Goal: Task Accomplishment & Management: Use online tool/utility

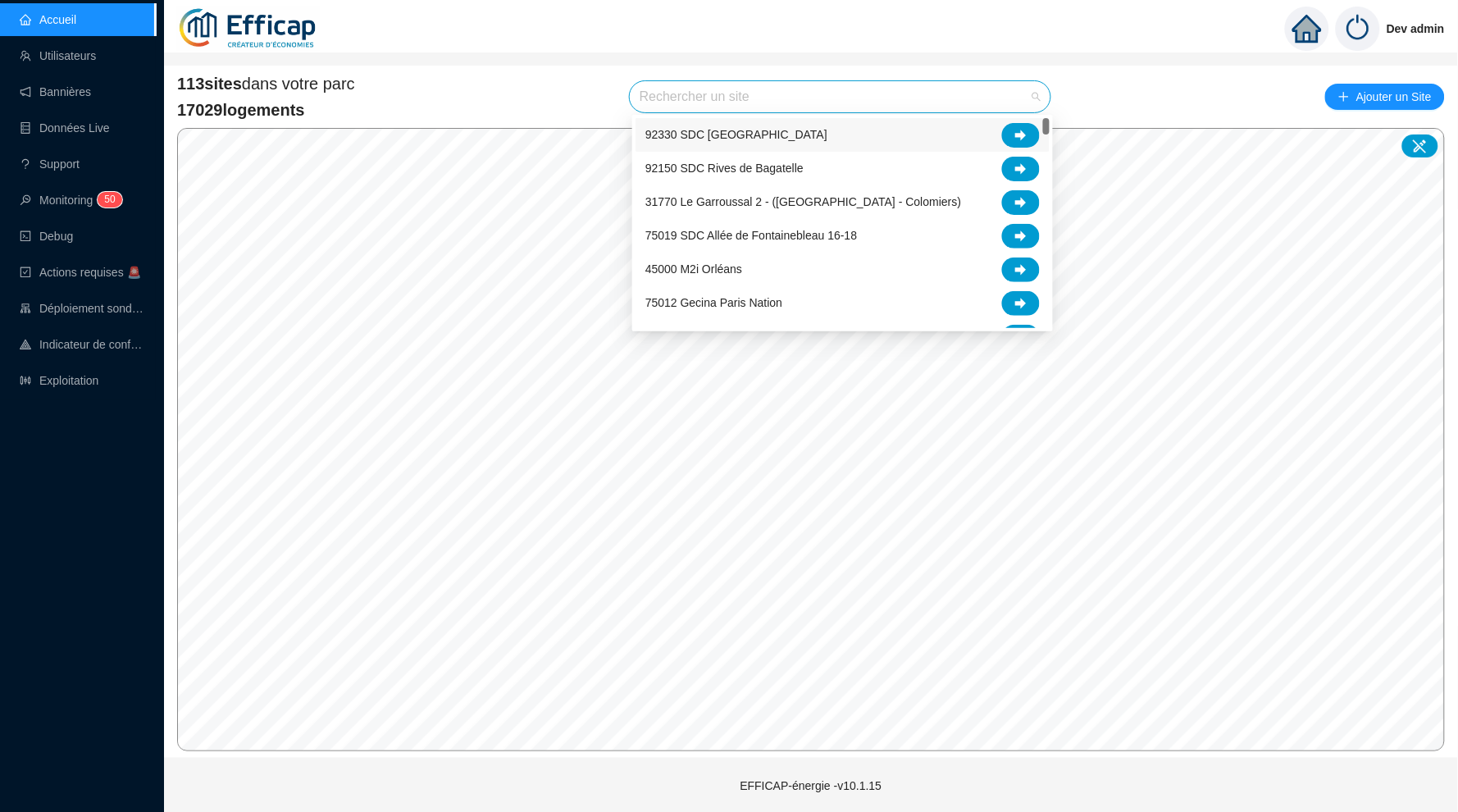
click at [673, 105] on input "search" at bounding box center [832, 97] width 386 height 31
type input "cle"
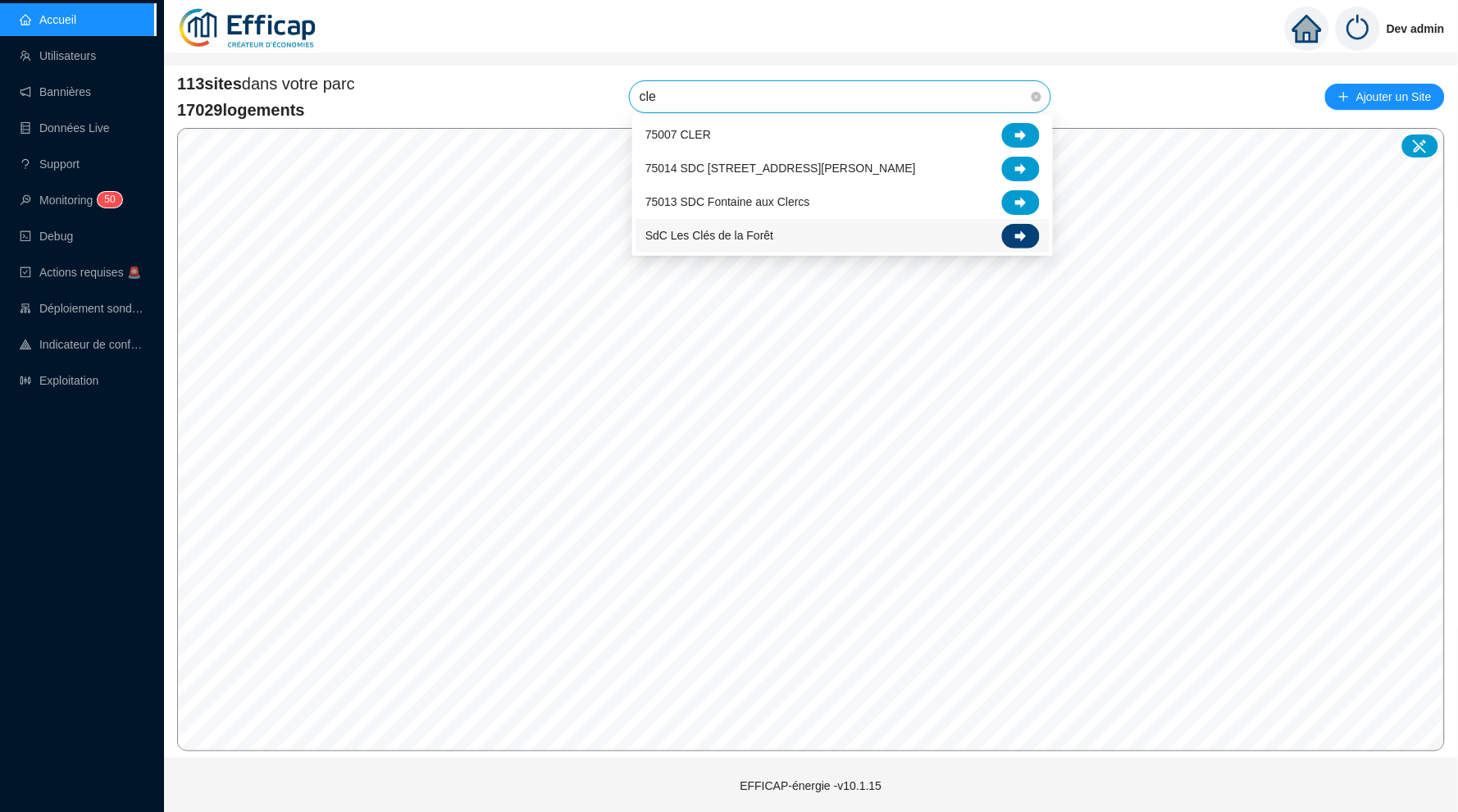
click at [1019, 231] on icon at bounding box center [1021, 236] width 12 height 12
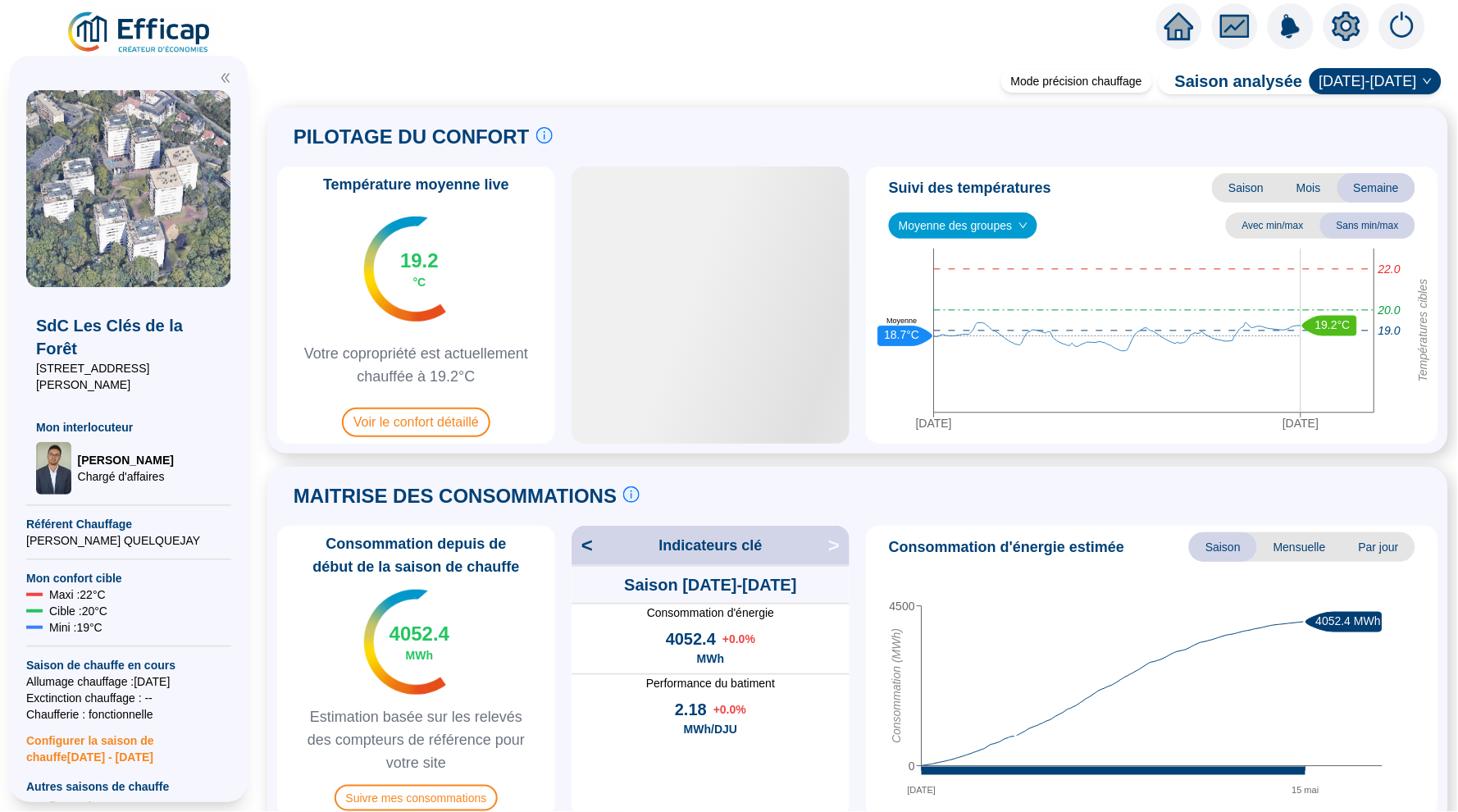
click at [1016, 226] on span "Moyenne des groupes" at bounding box center [963, 225] width 129 height 25
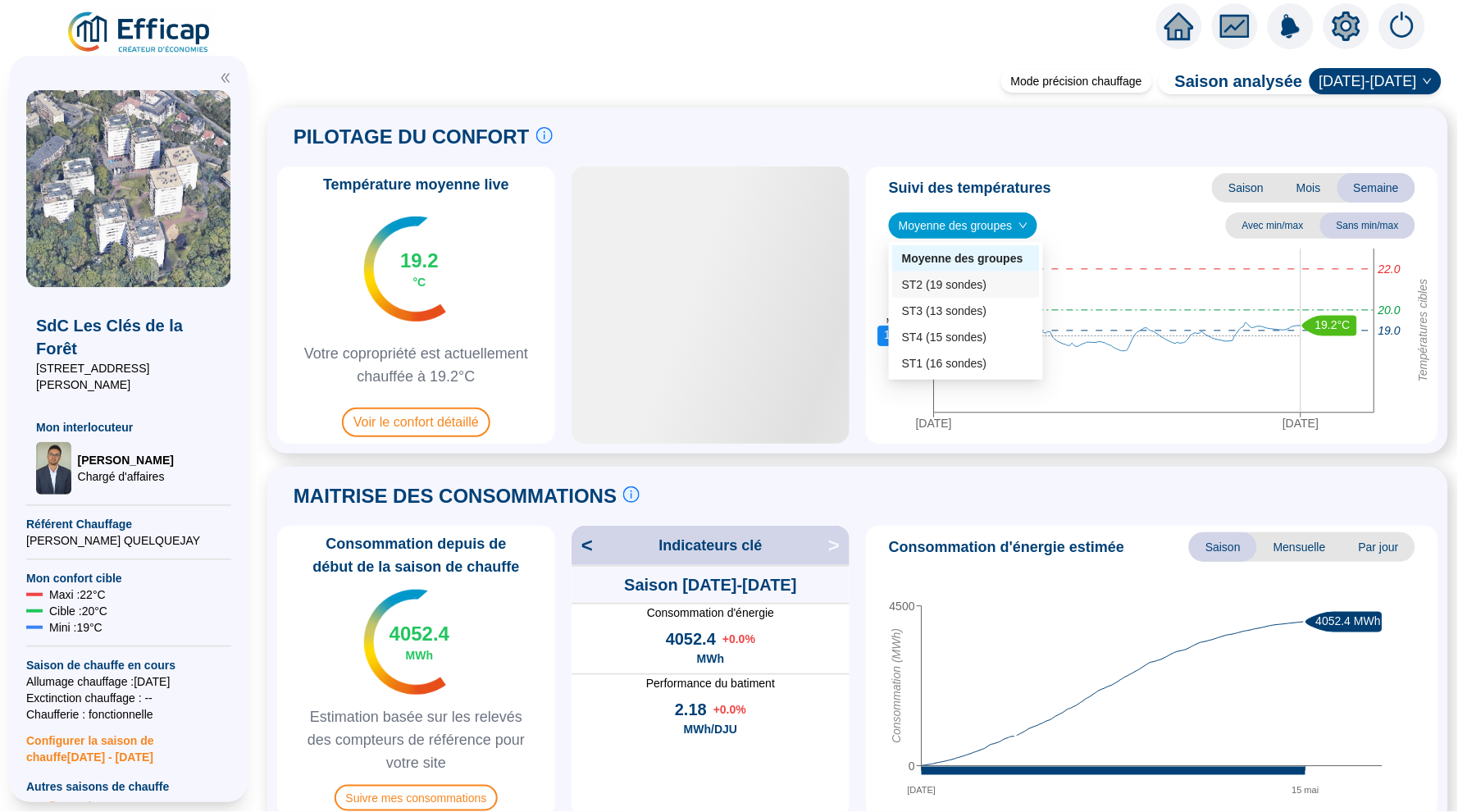
click at [999, 288] on div "ST2 (19 sondes)" at bounding box center [967, 285] width 128 height 17
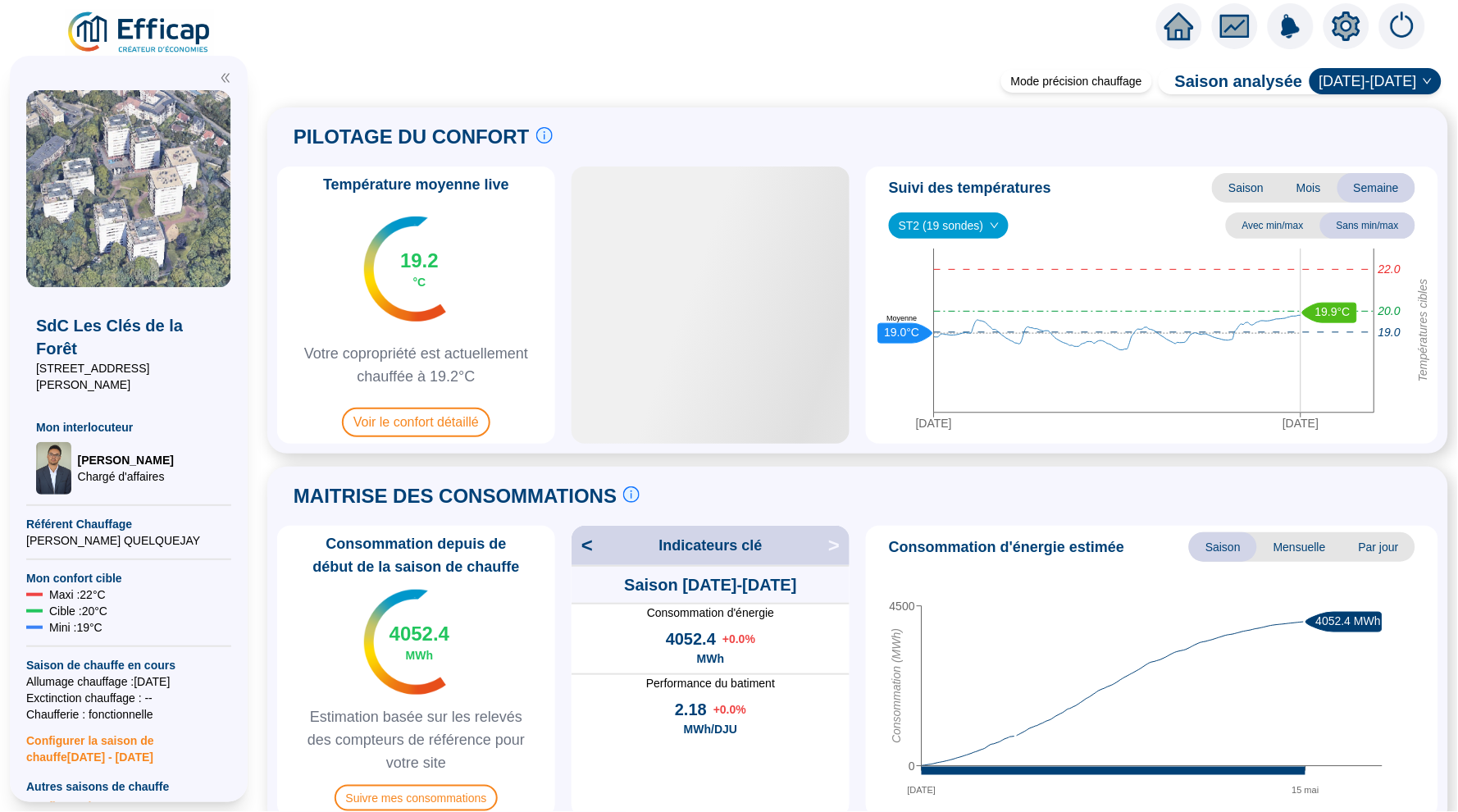
click at [1009, 234] on div "ST2 (19 sondes)" at bounding box center [948, 226] width 120 height 26
click at [971, 308] on div "ST3 (13 sondes)" at bounding box center [951, 311] width 97 height 17
click at [974, 210] on div "Suivi des températures Saison Mois Semaine ST3 (13 sondes) ST3 (13 sondes) Avec…" at bounding box center [1152, 304] width 573 height 277
click at [987, 230] on span "ST3 (13 sondes)" at bounding box center [949, 225] width 100 height 25
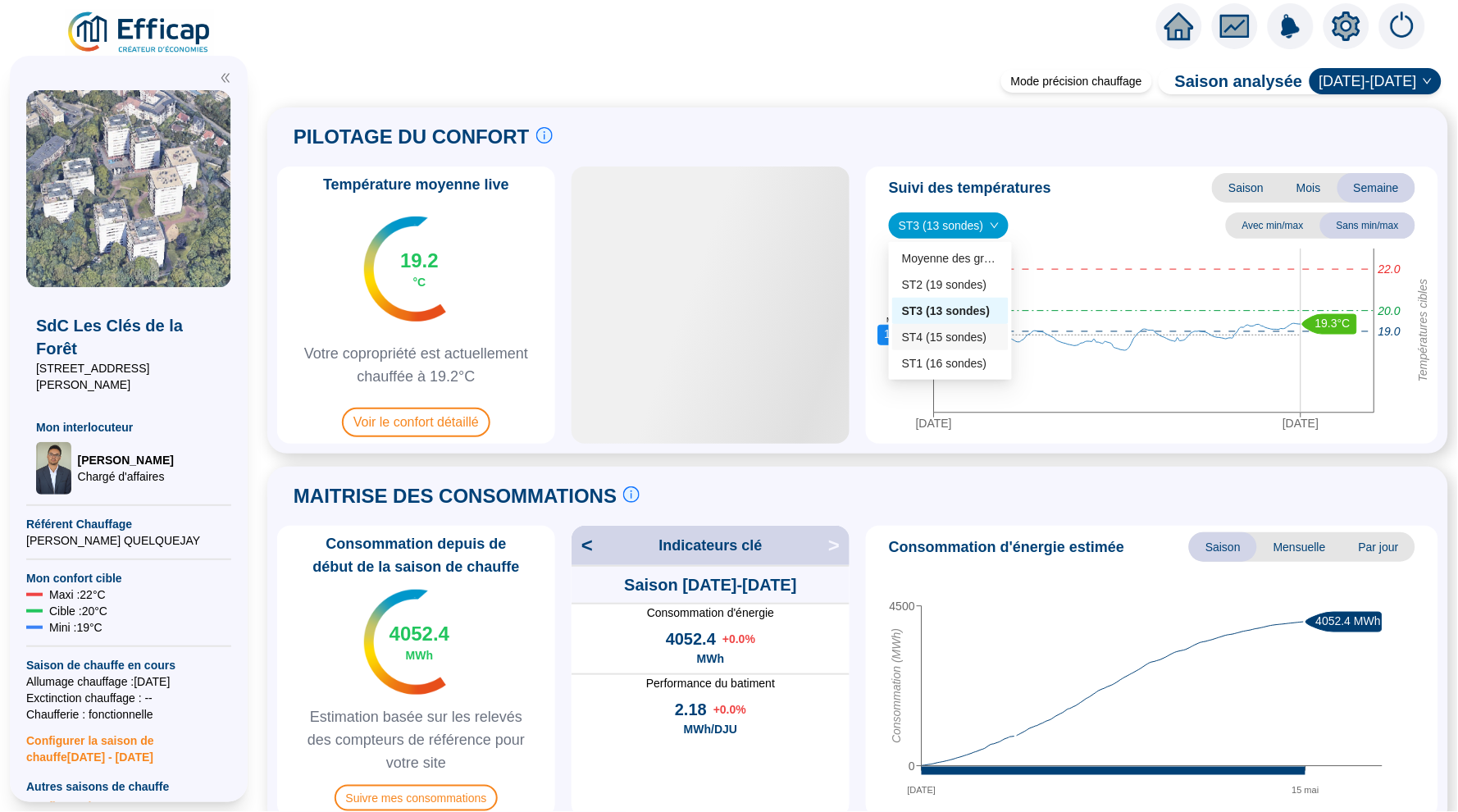
click at [954, 343] on div "ST4 (15 sondes)" at bounding box center [951, 337] width 97 height 17
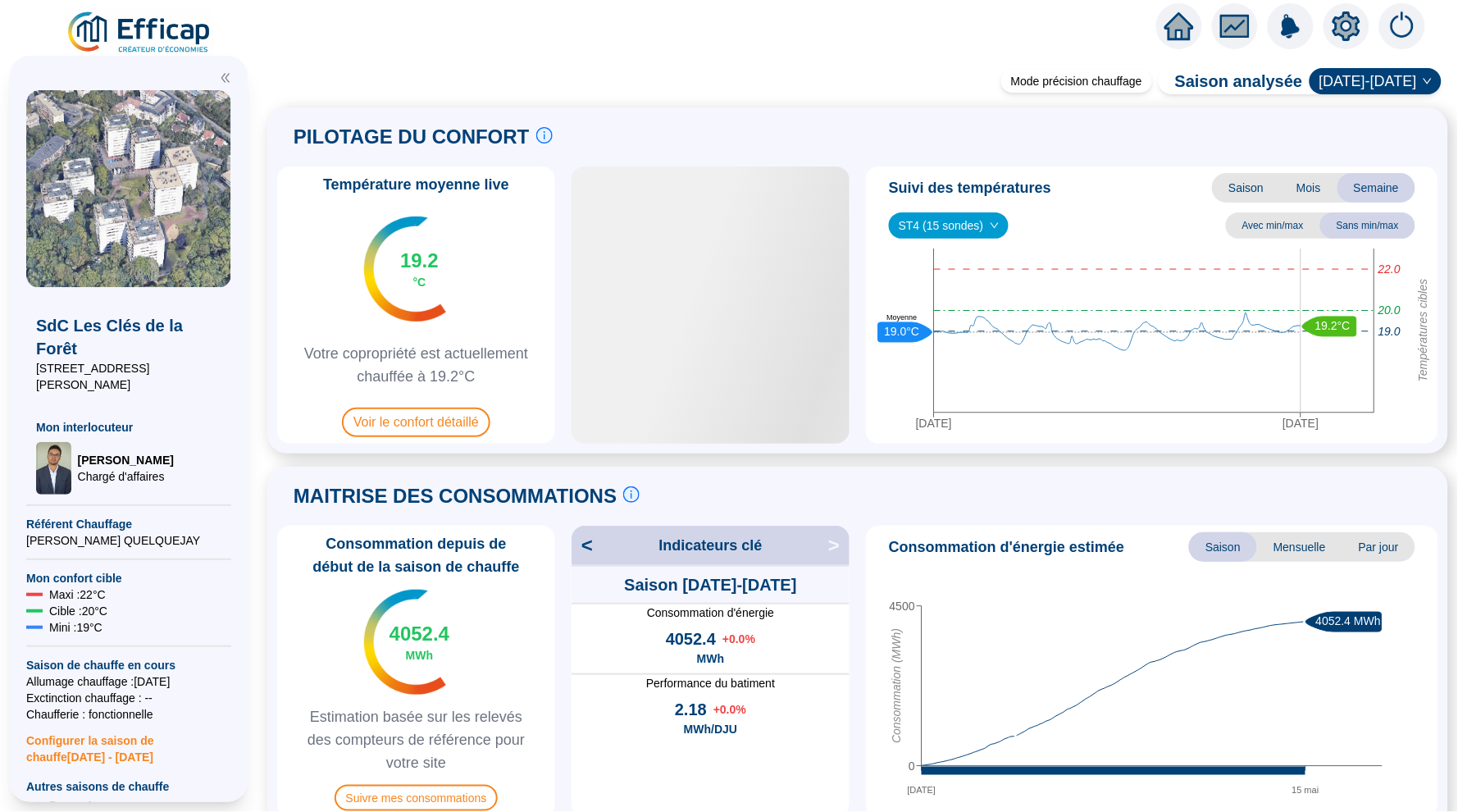
click at [984, 223] on span "ST4 (15 sondes)" at bounding box center [949, 225] width 100 height 25
click at [975, 371] on div "ST1 (16 sondes)" at bounding box center [951, 364] width 97 height 17
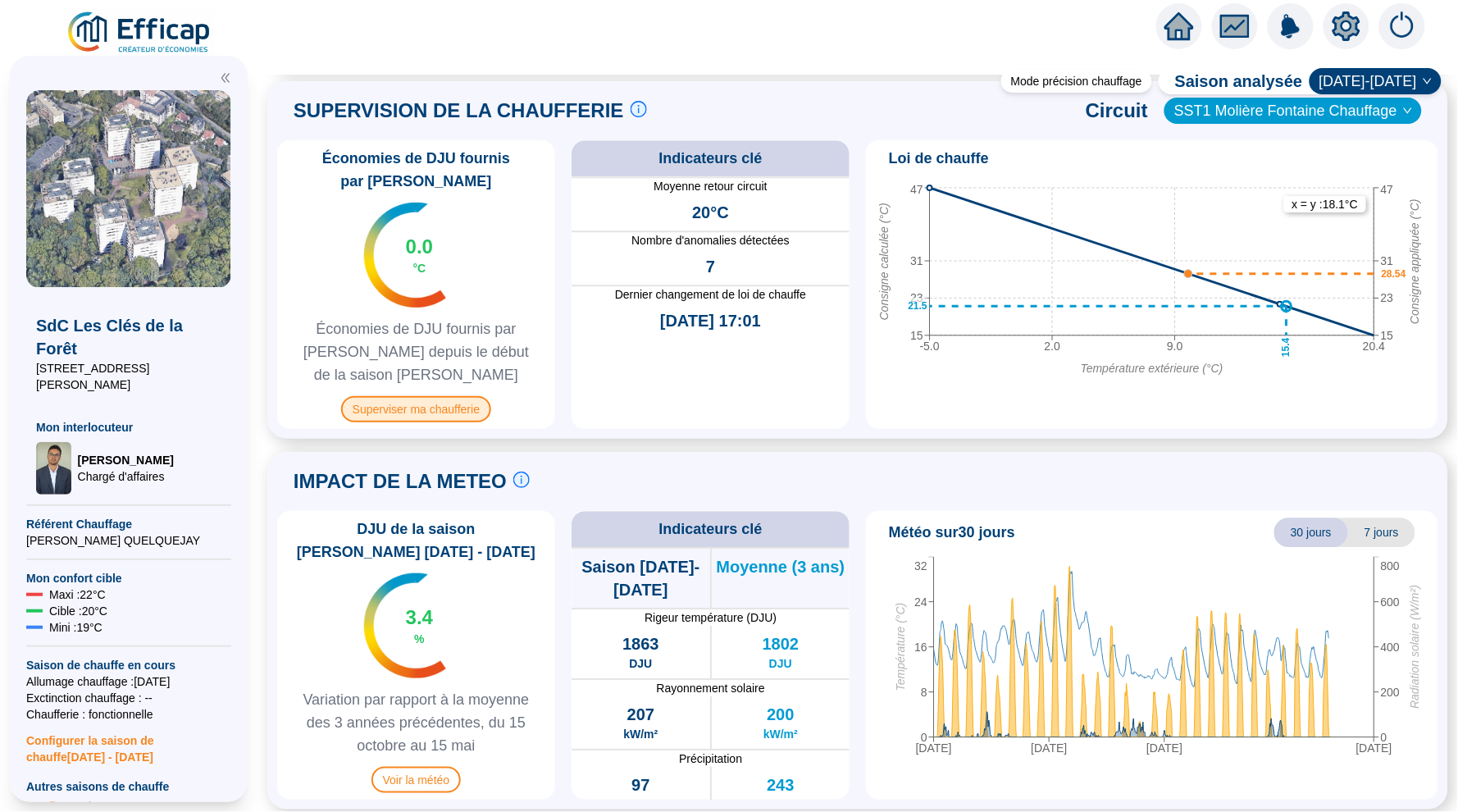
scroll to position [1096, 0]
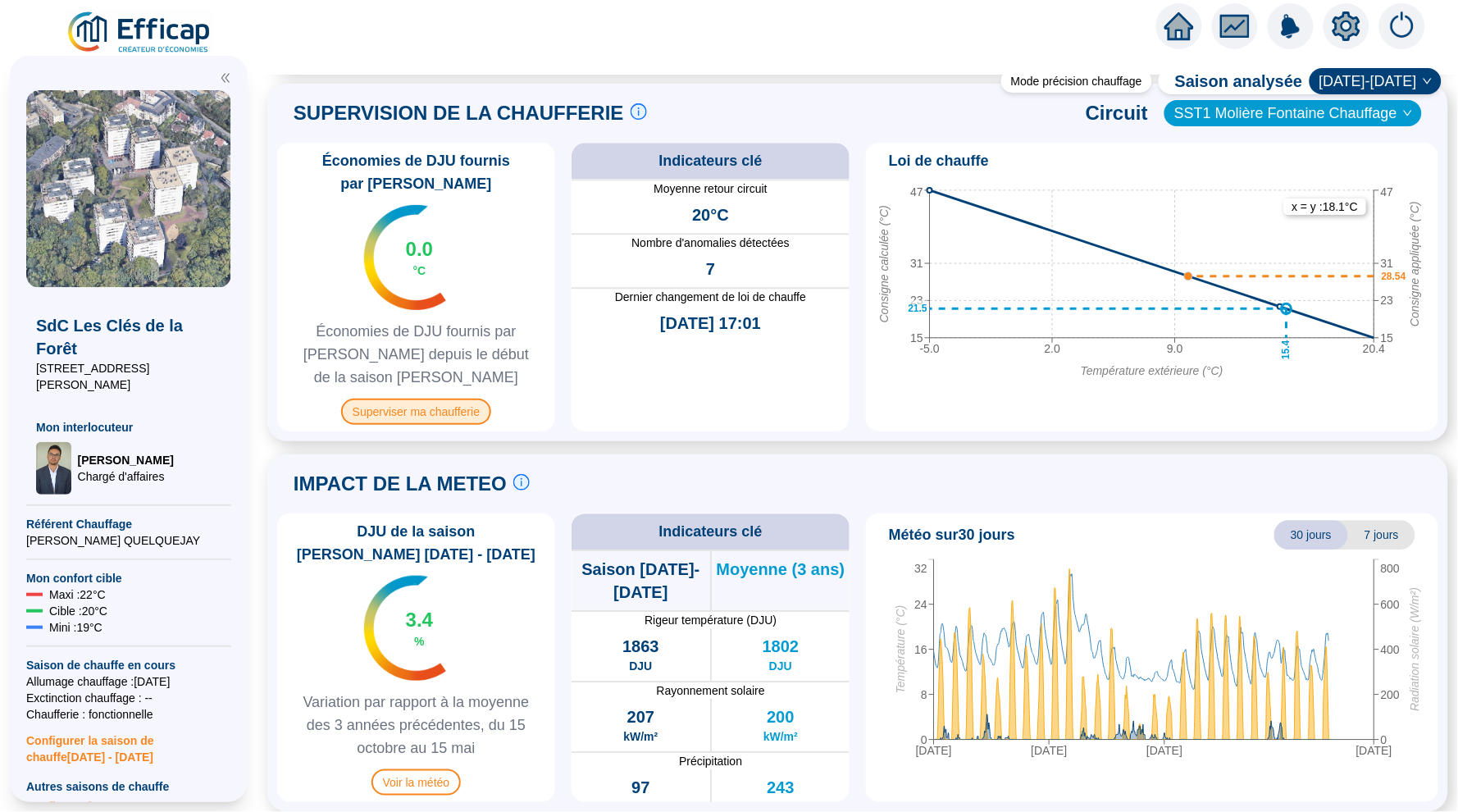
click at [457, 401] on span "Superviser ma chaufferie" at bounding box center [417, 411] width 150 height 26
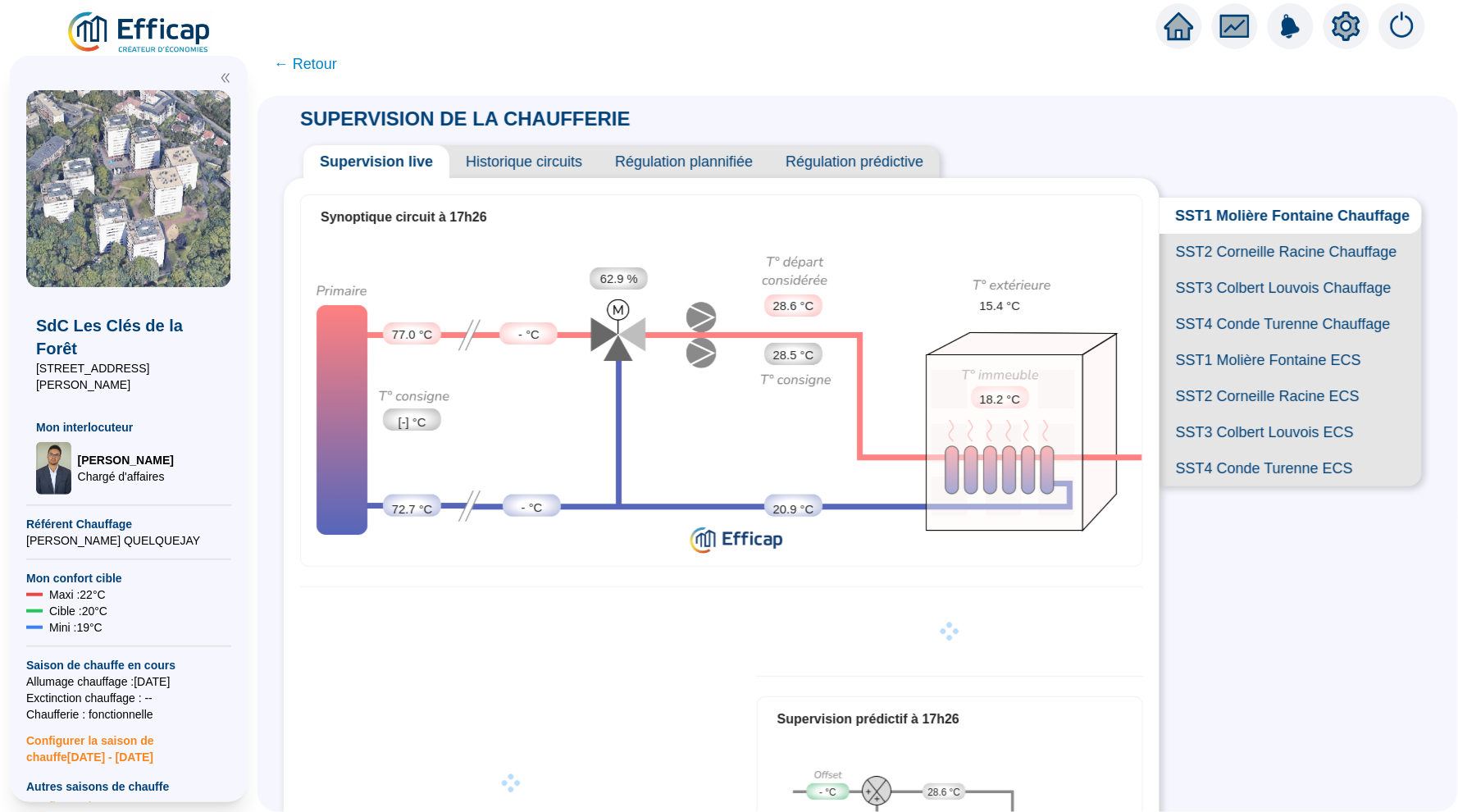
click at [488, 153] on span "Historique circuits" at bounding box center [523, 162] width 149 height 33
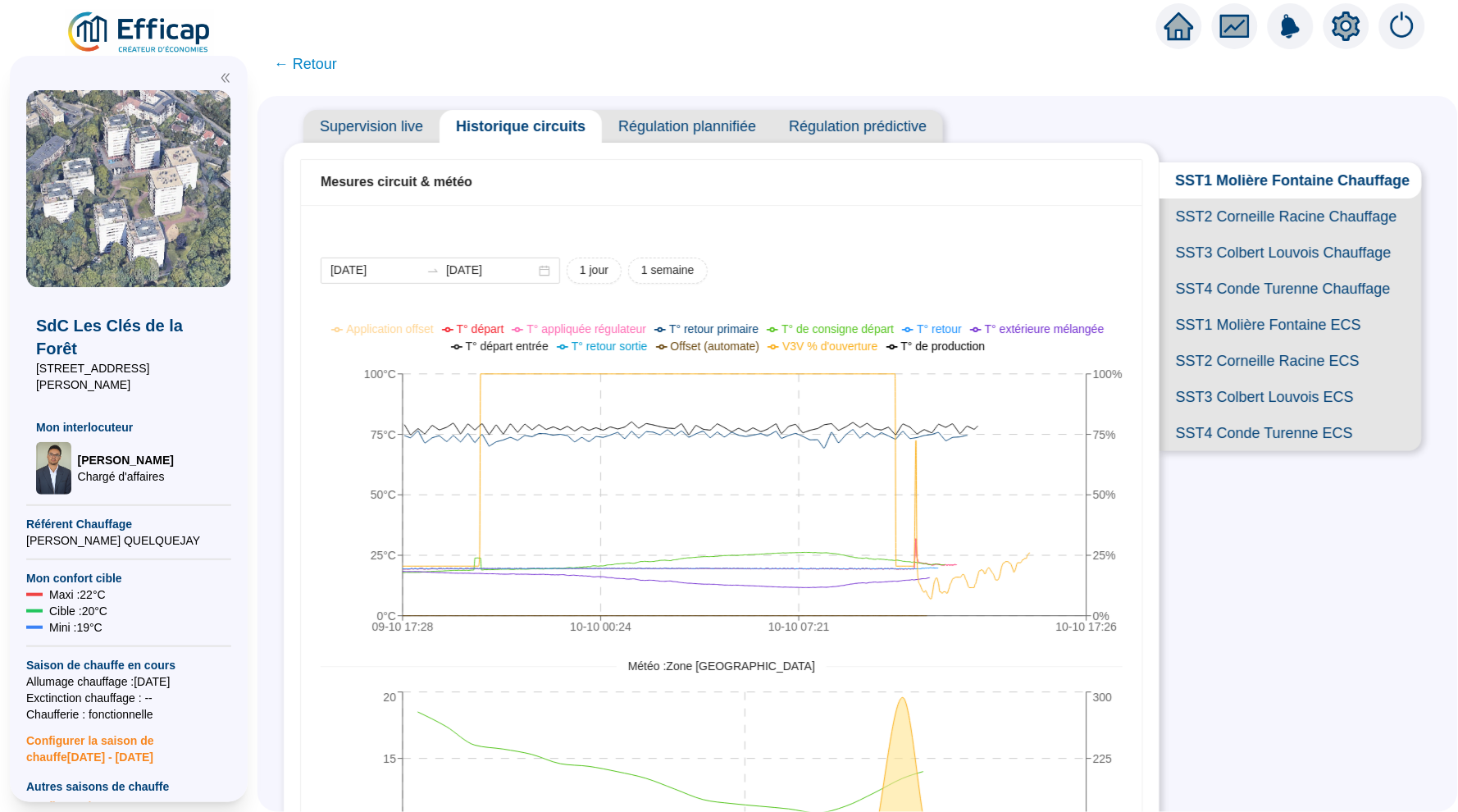
scroll to position [38, 0]
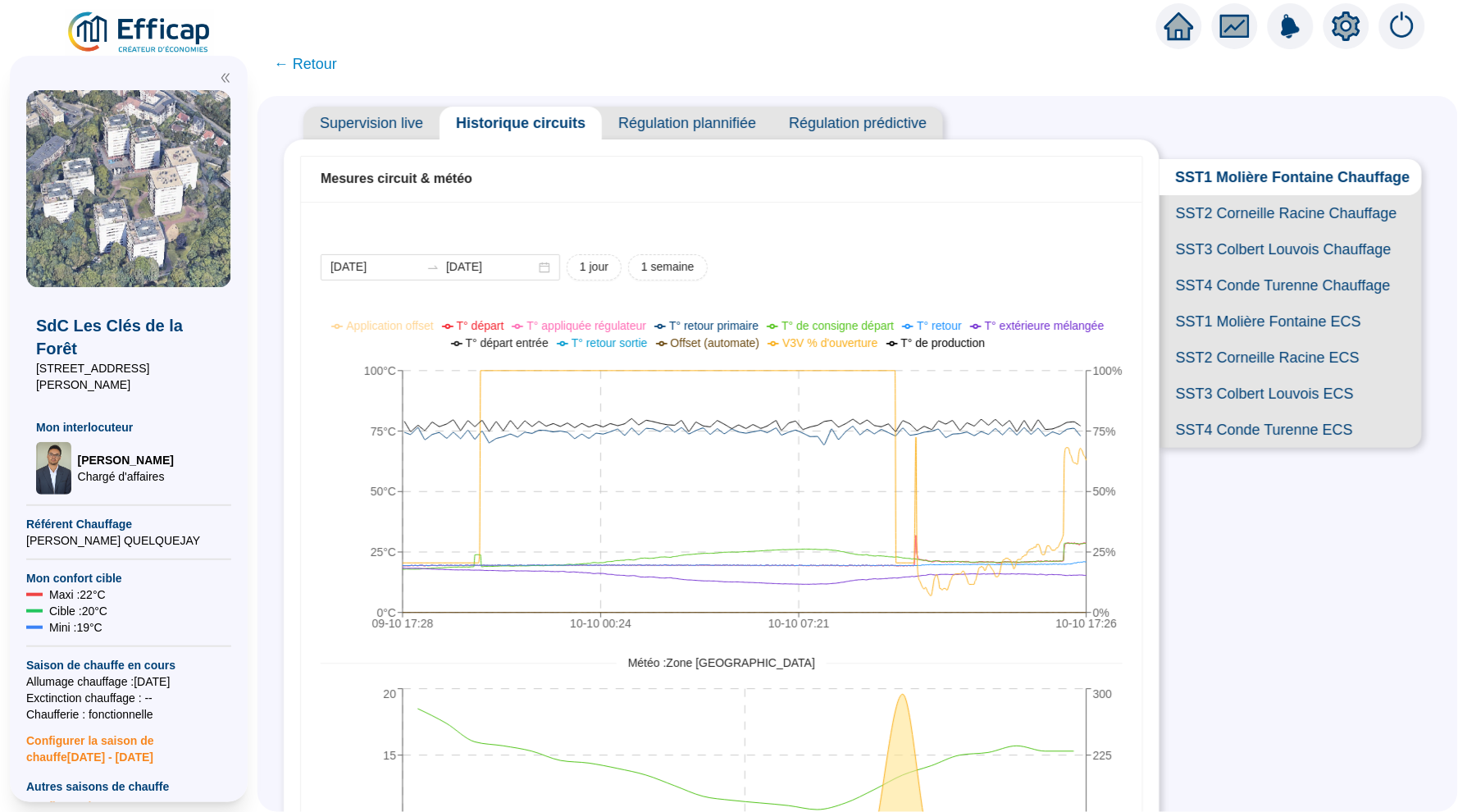
click at [1258, 219] on span "SST2 Corneille Racine Chauffage" at bounding box center [1291, 214] width 262 height 37
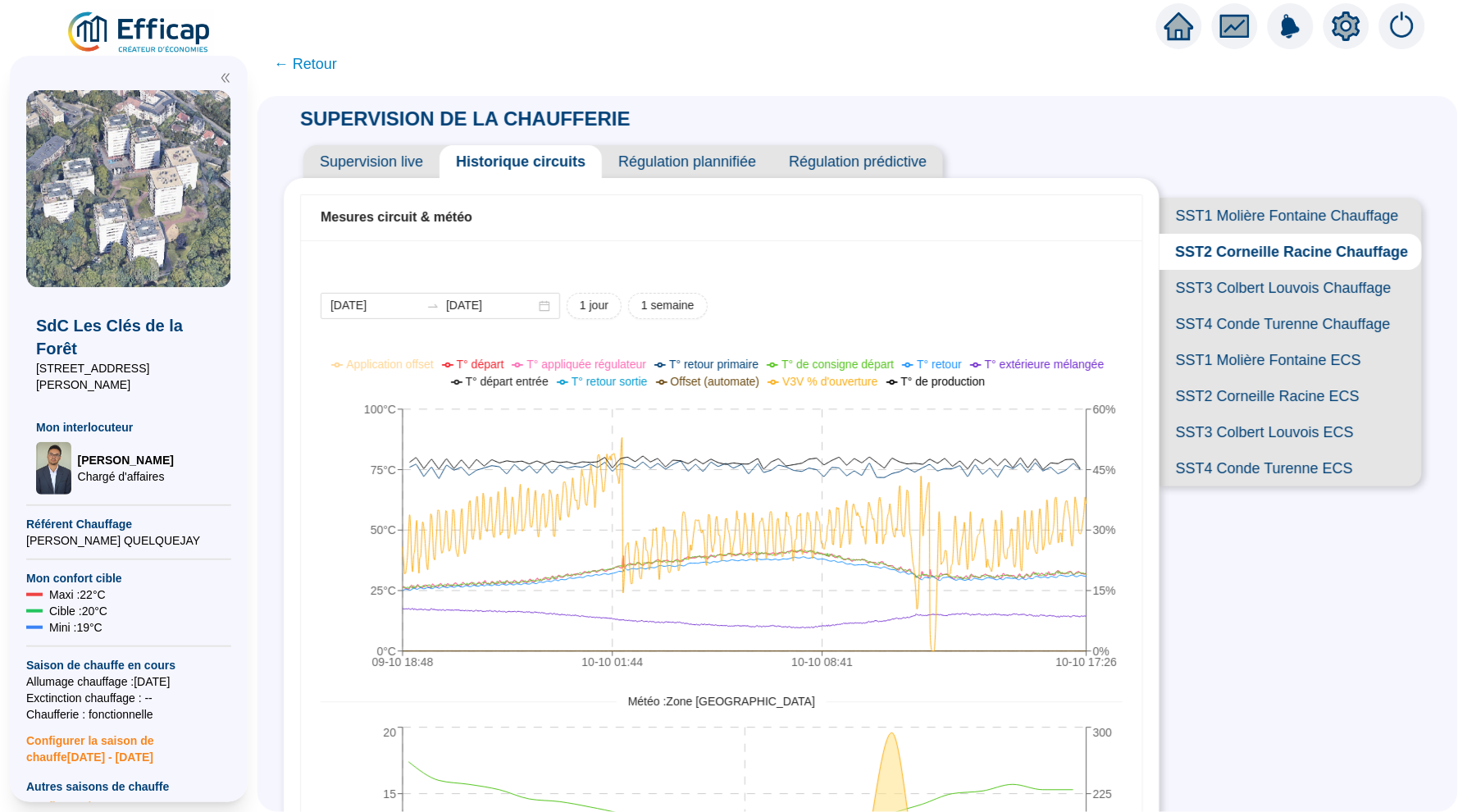
click at [1224, 294] on span "SST3 Colbert Louvois Chauffage" at bounding box center [1291, 288] width 262 height 37
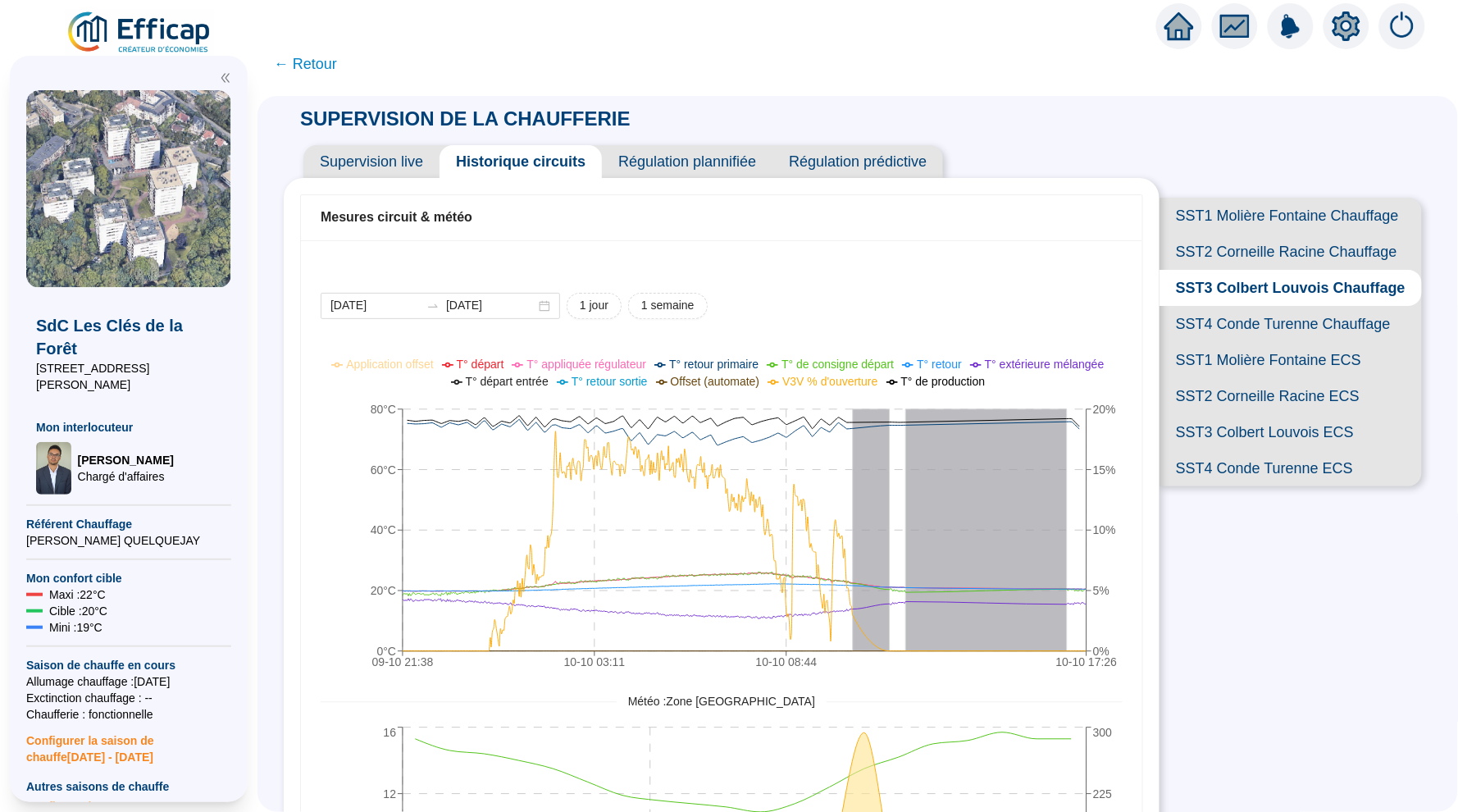
click at [1262, 297] on span "SST3 Colbert Louvois Chauffage" at bounding box center [1291, 288] width 262 height 37
click at [1257, 315] on span "SST4 Conde Turenne Chauffage" at bounding box center [1291, 324] width 262 height 37
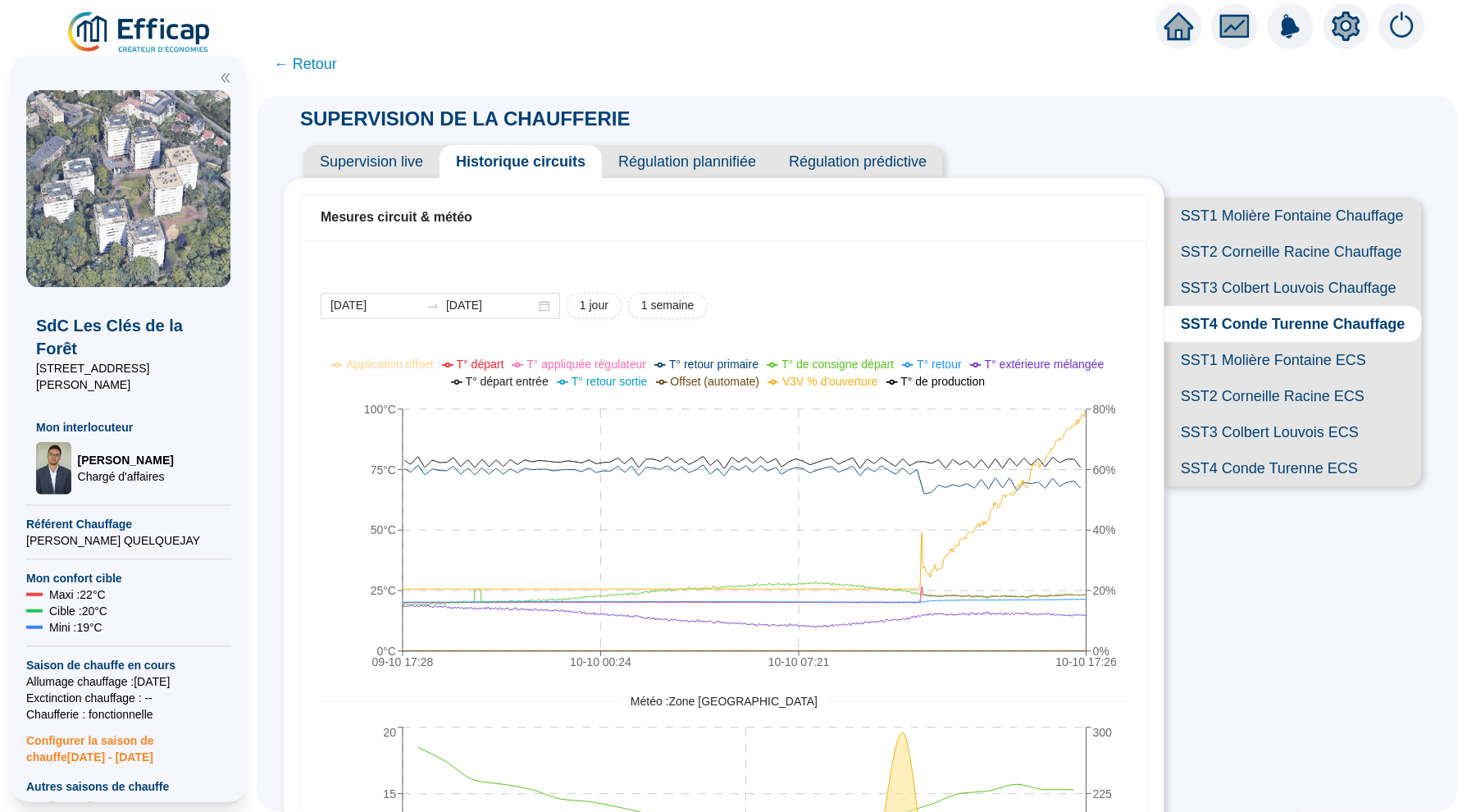
click at [357, 155] on span "Supervision live" at bounding box center [371, 162] width 136 height 33
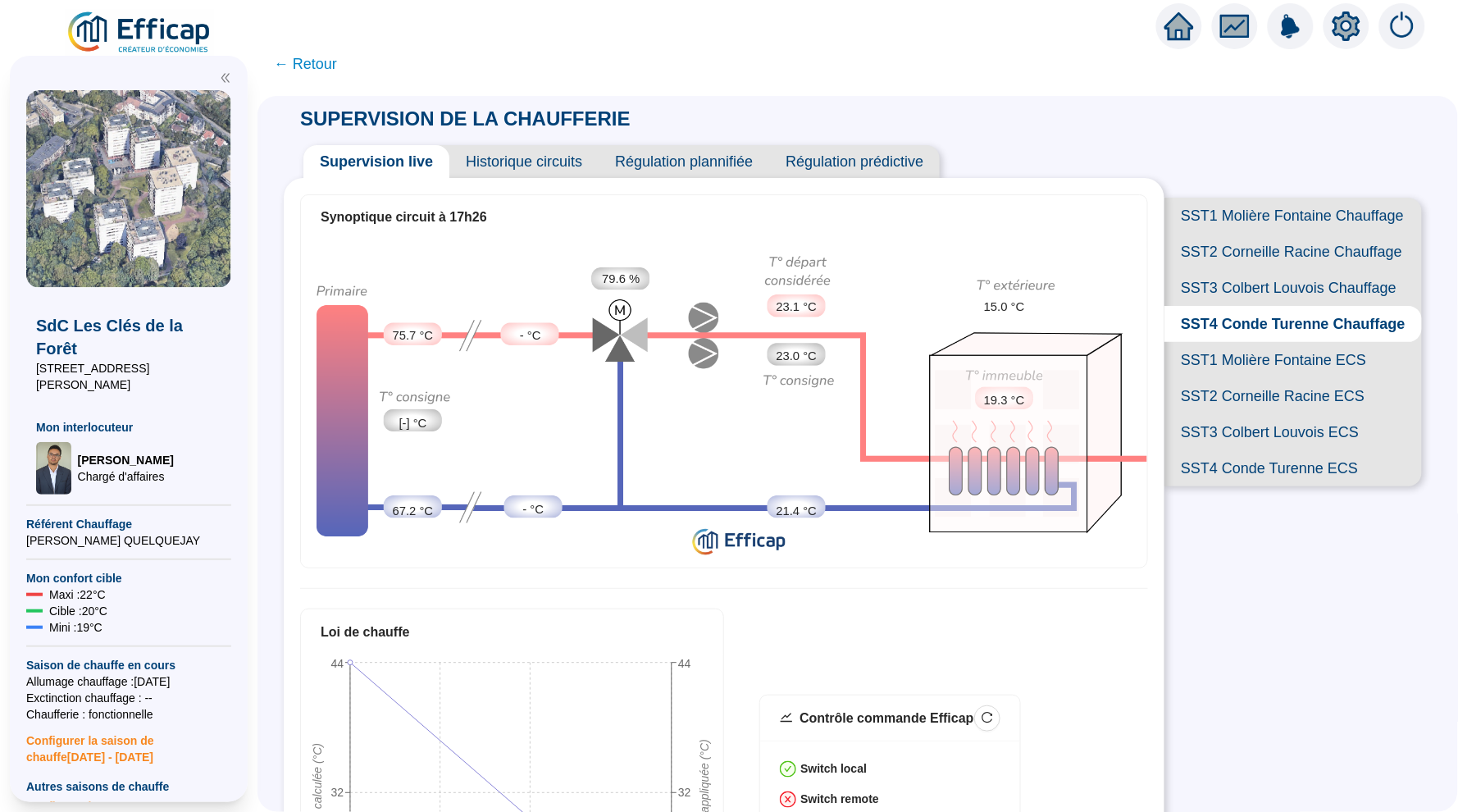
click at [1257, 266] on span "SST2 Corneille Racine Chauffage" at bounding box center [1294, 252] width 258 height 37
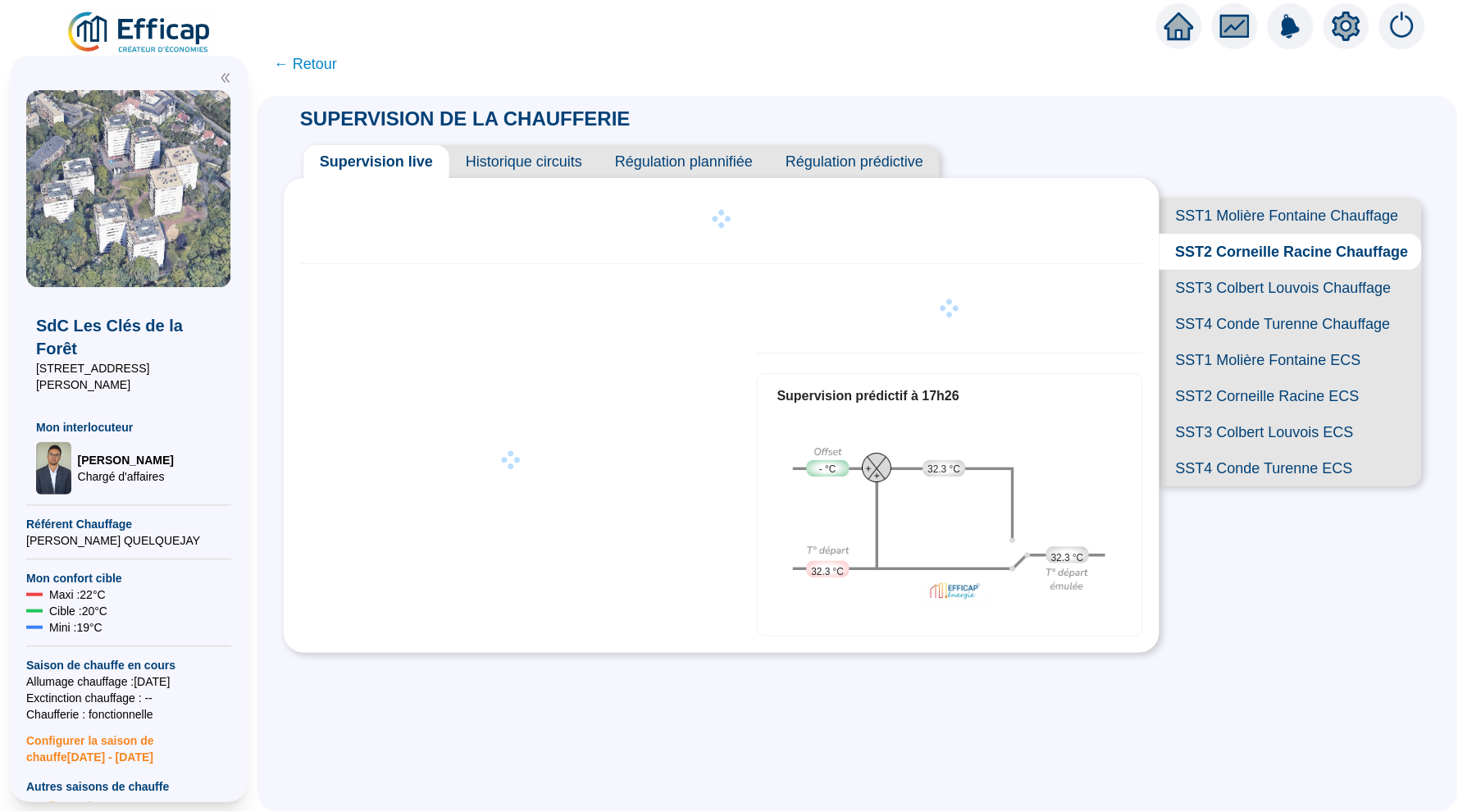
click at [1261, 287] on span "SST3 Colbert Louvois Chauffage" at bounding box center [1291, 288] width 262 height 37
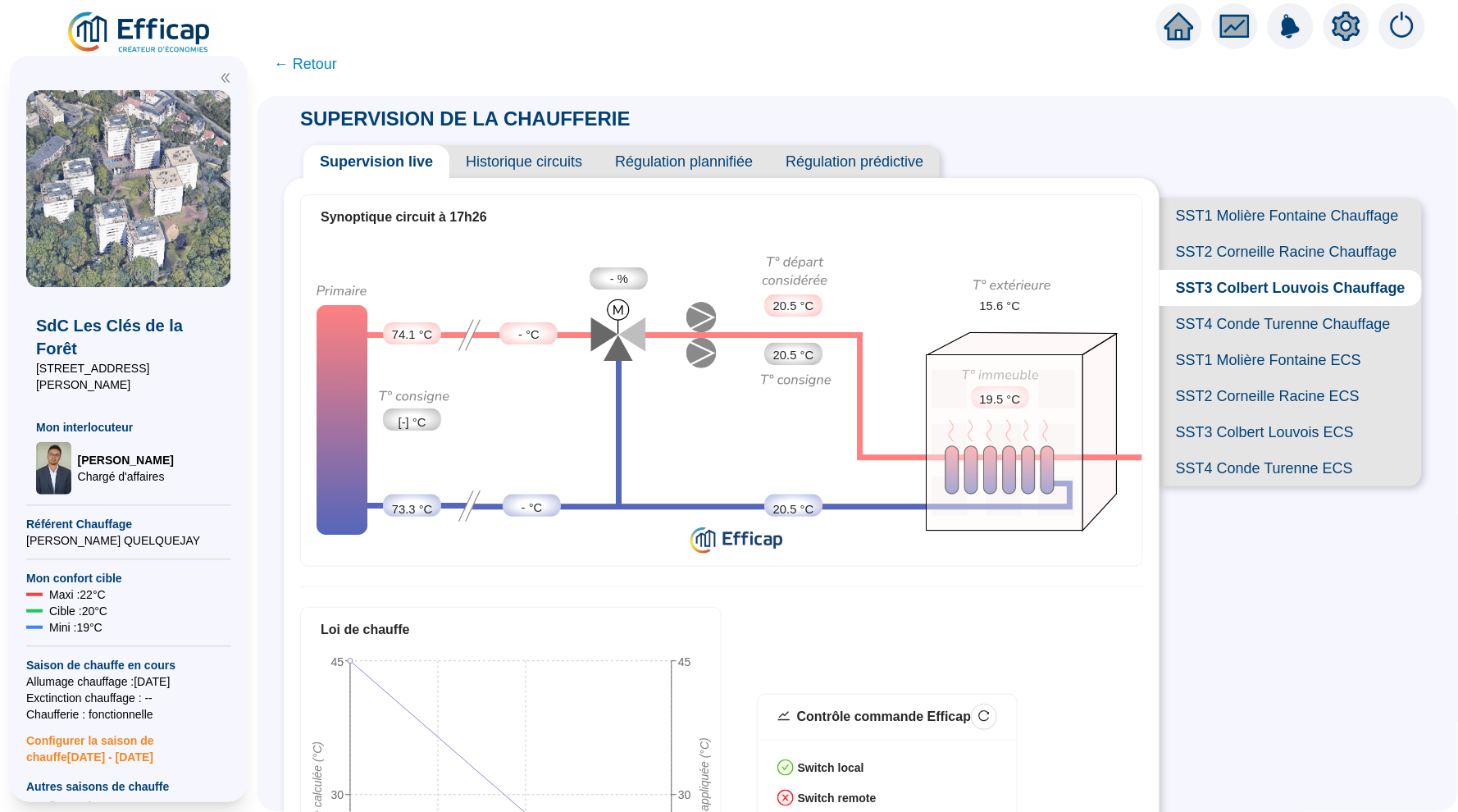
click at [1240, 204] on span "SST1 Molière Fontaine Chauffage" at bounding box center [1291, 216] width 262 height 37
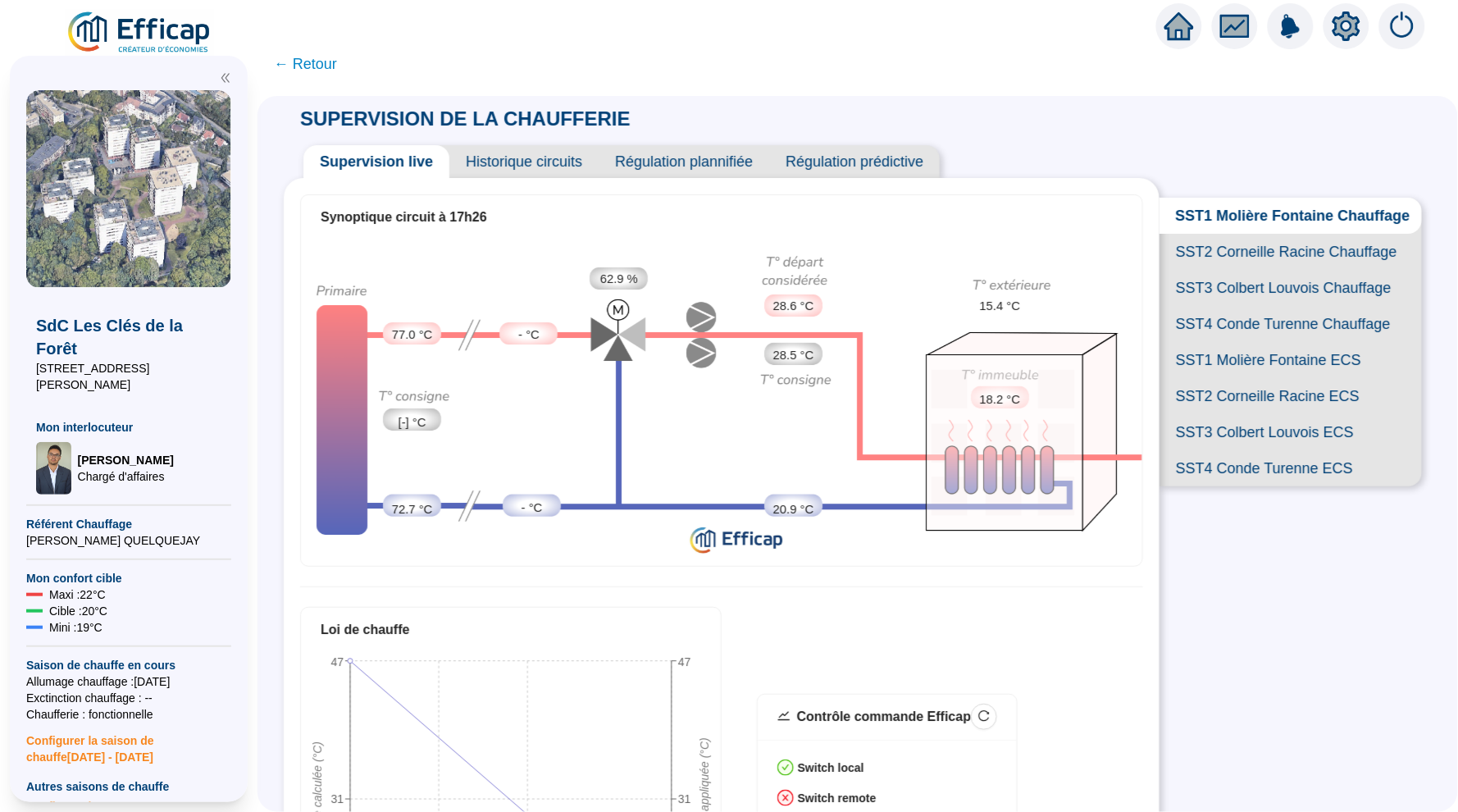
click at [1276, 277] on span "SST3 Colbert Louvois Chauffage" at bounding box center [1291, 288] width 262 height 37
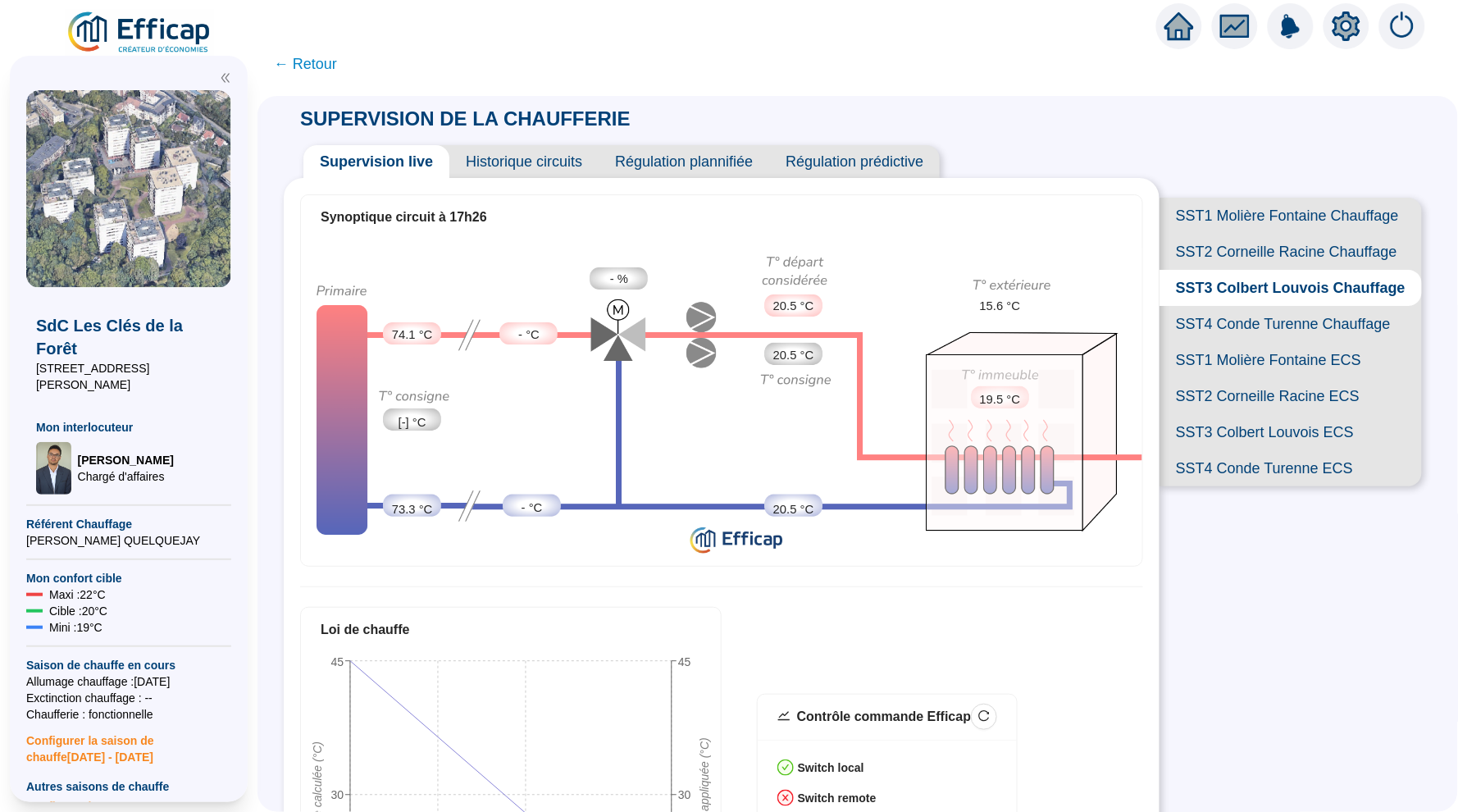
click at [548, 163] on span "Historique circuits" at bounding box center [523, 162] width 149 height 33
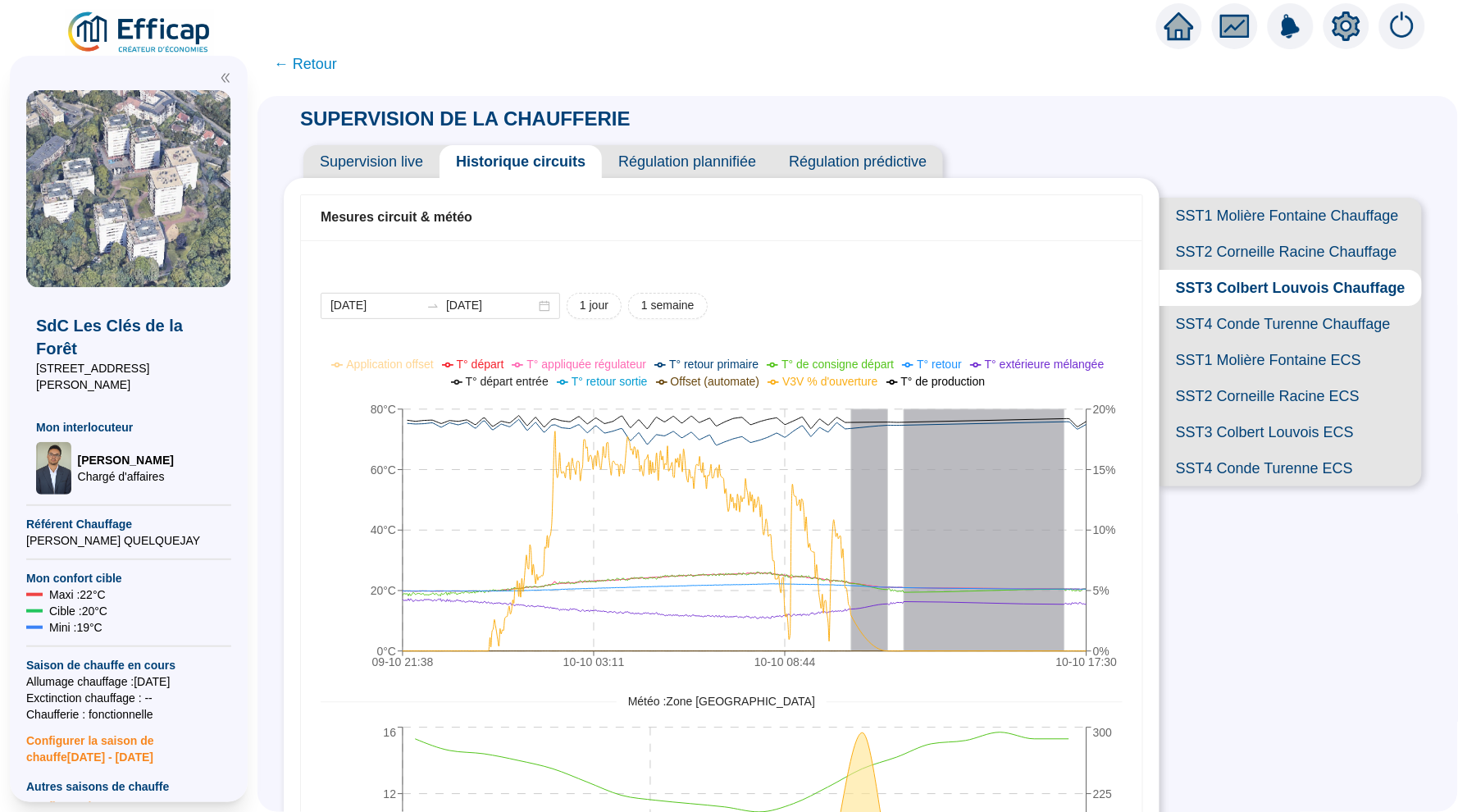
click at [381, 156] on span "Supervision live" at bounding box center [371, 162] width 136 height 33
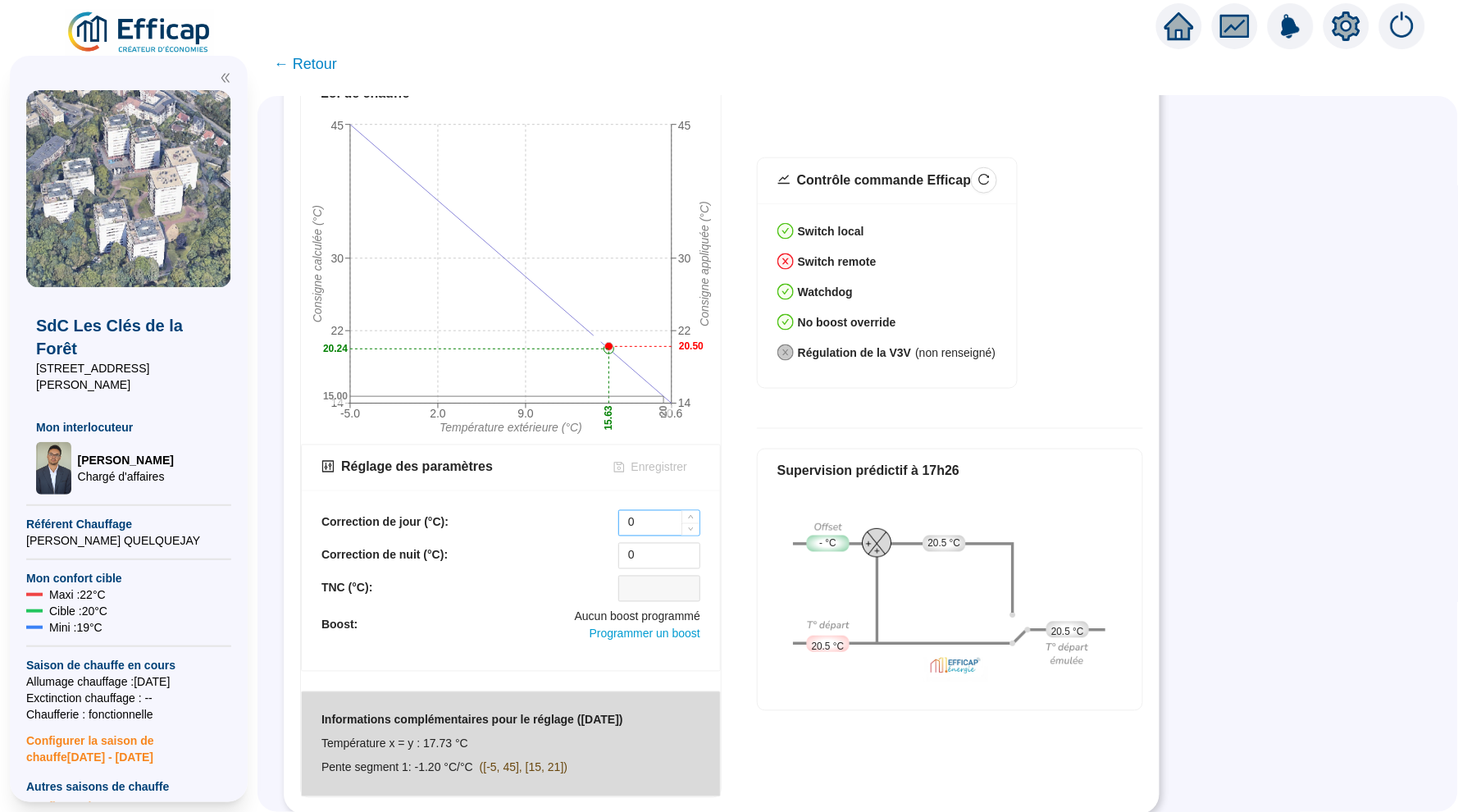
scroll to position [534, 0]
click at [664, 526] on input "0" at bounding box center [660, 524] width 80 height 25
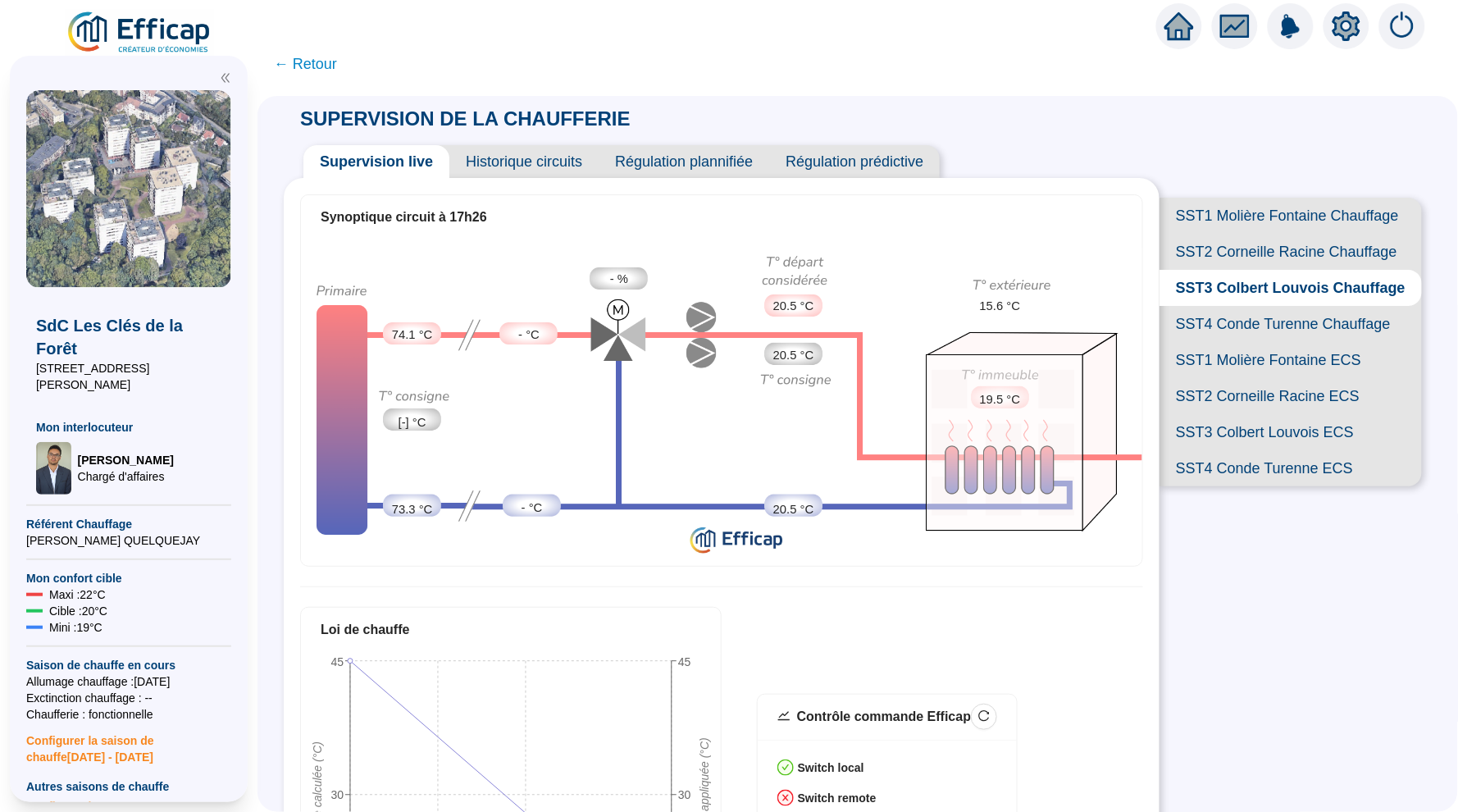
scroll to position [0, 0]
click at [1272, 216] on span "SST1 Molière Fontaine Chauffage" at bounding box center [1291, 216] width 262 height 37
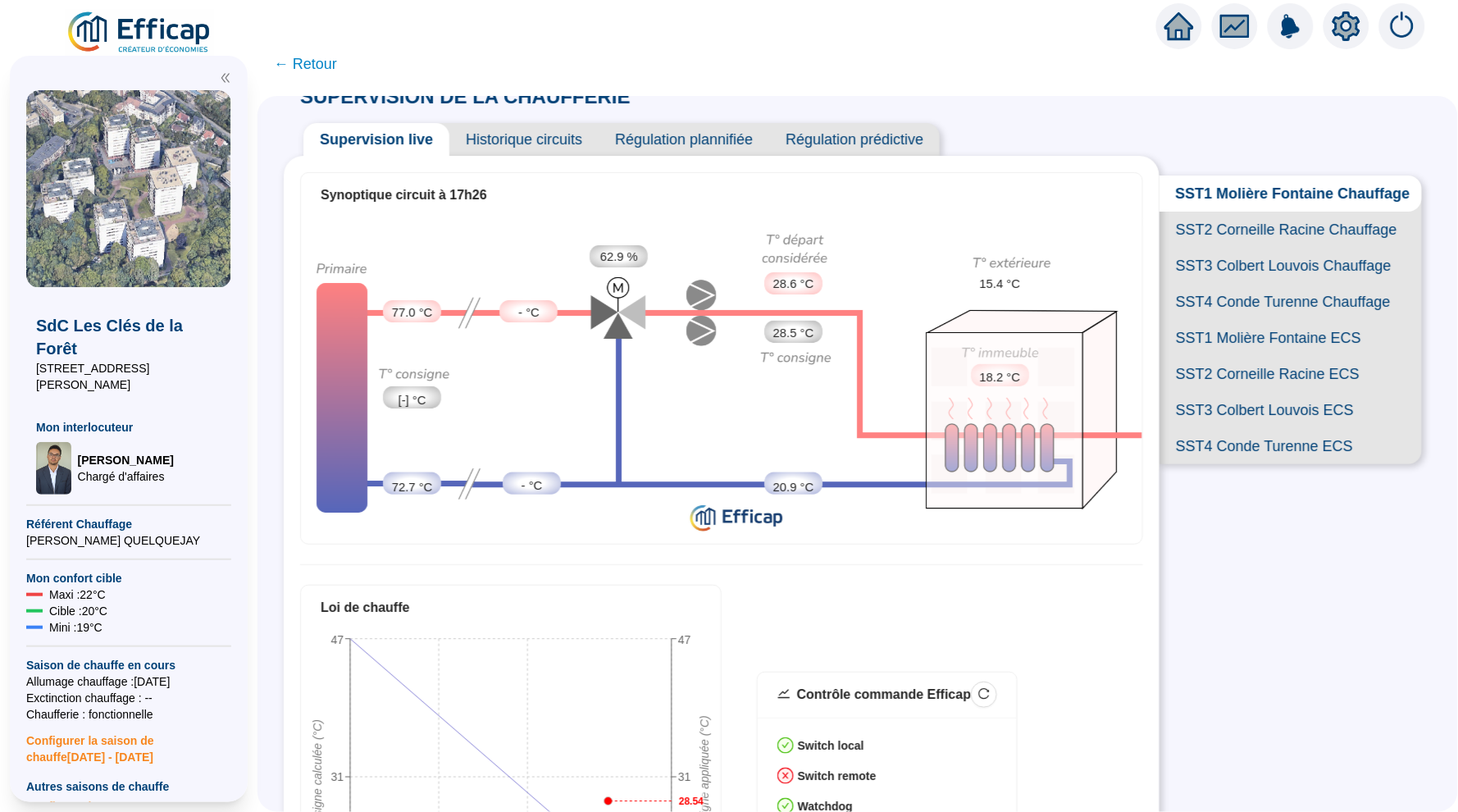
click at [1255, 263] on span "SST3 Colbert Louvois Chauffage" at bounding box center [1291, 266] width 262 height 37
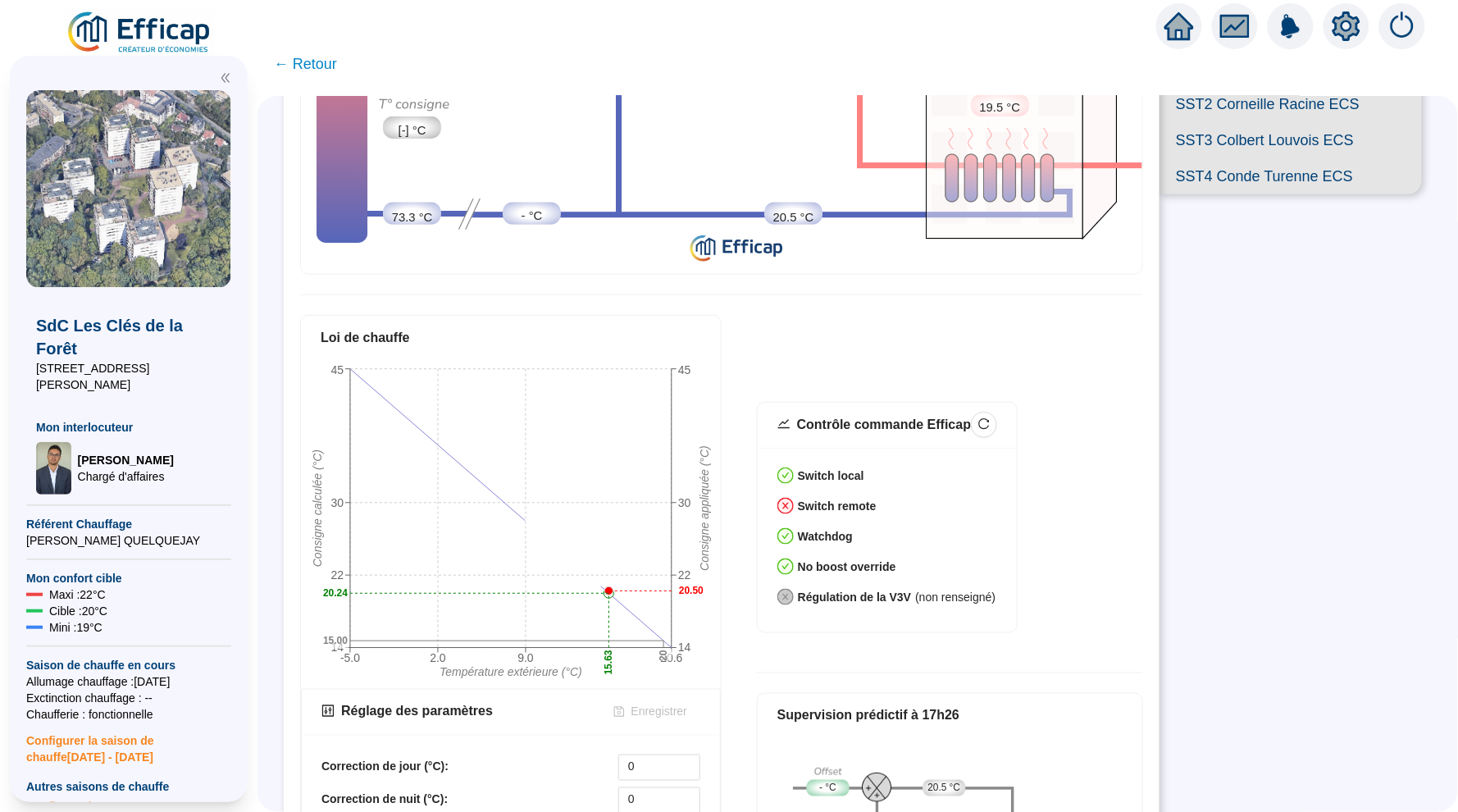
scroll to position [304, 0]
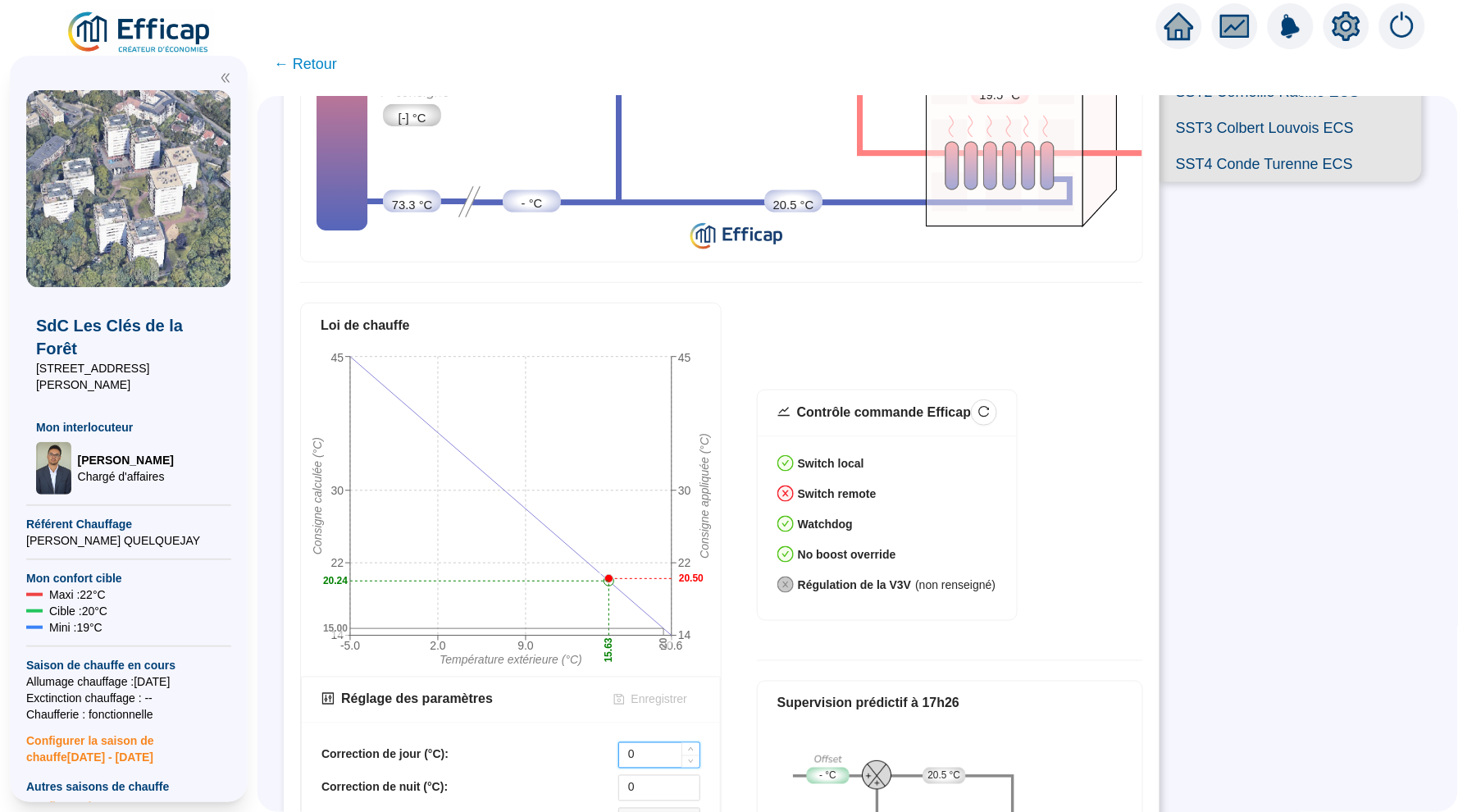
click at [647, 748] on input "0" at bounding box center [660, 754] width 80 height 25
type input "7"
click at [643, 695] on span "Enregistrer" at bounding box center [659, 700] width 56 height 17
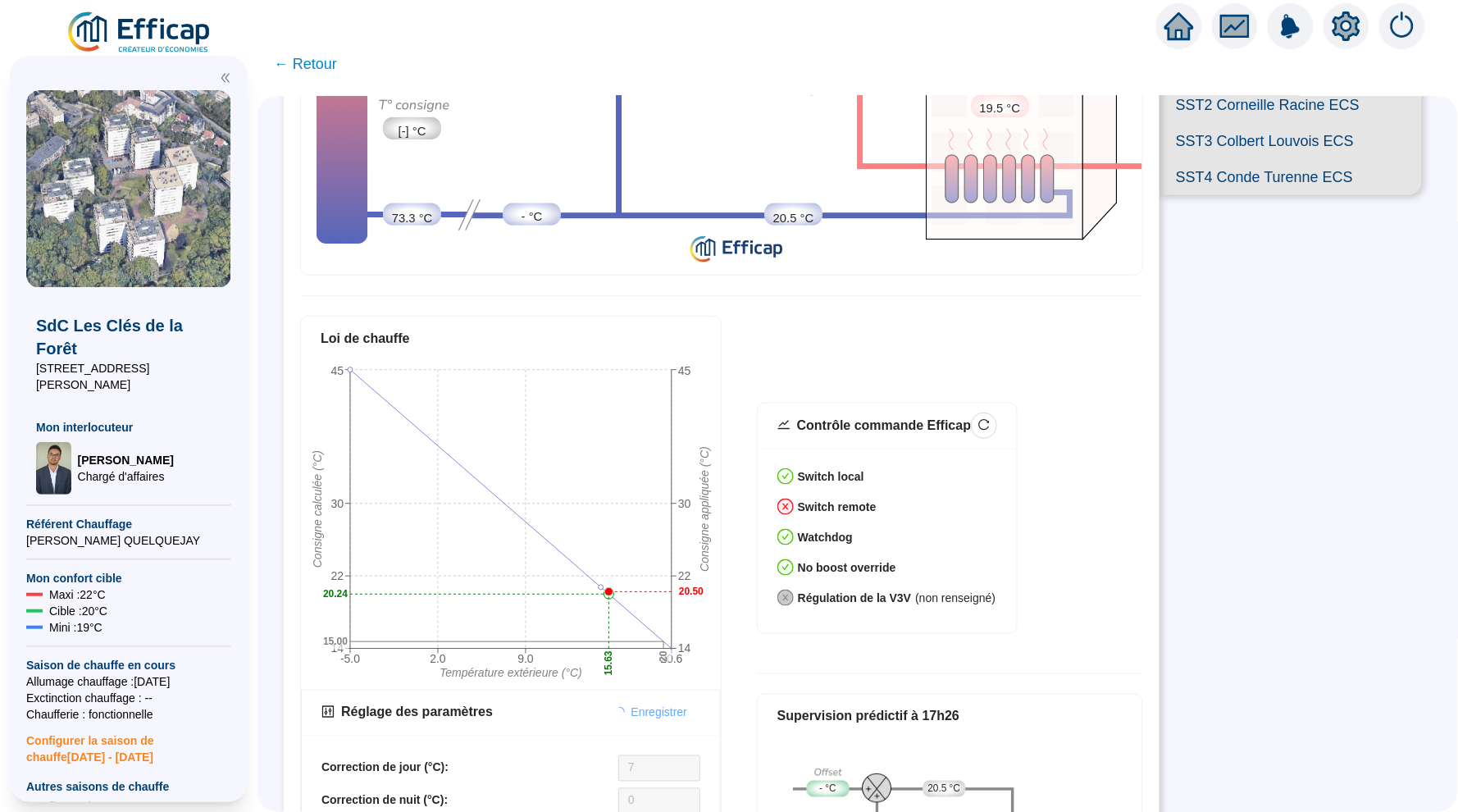
scroll to position [455, 0]
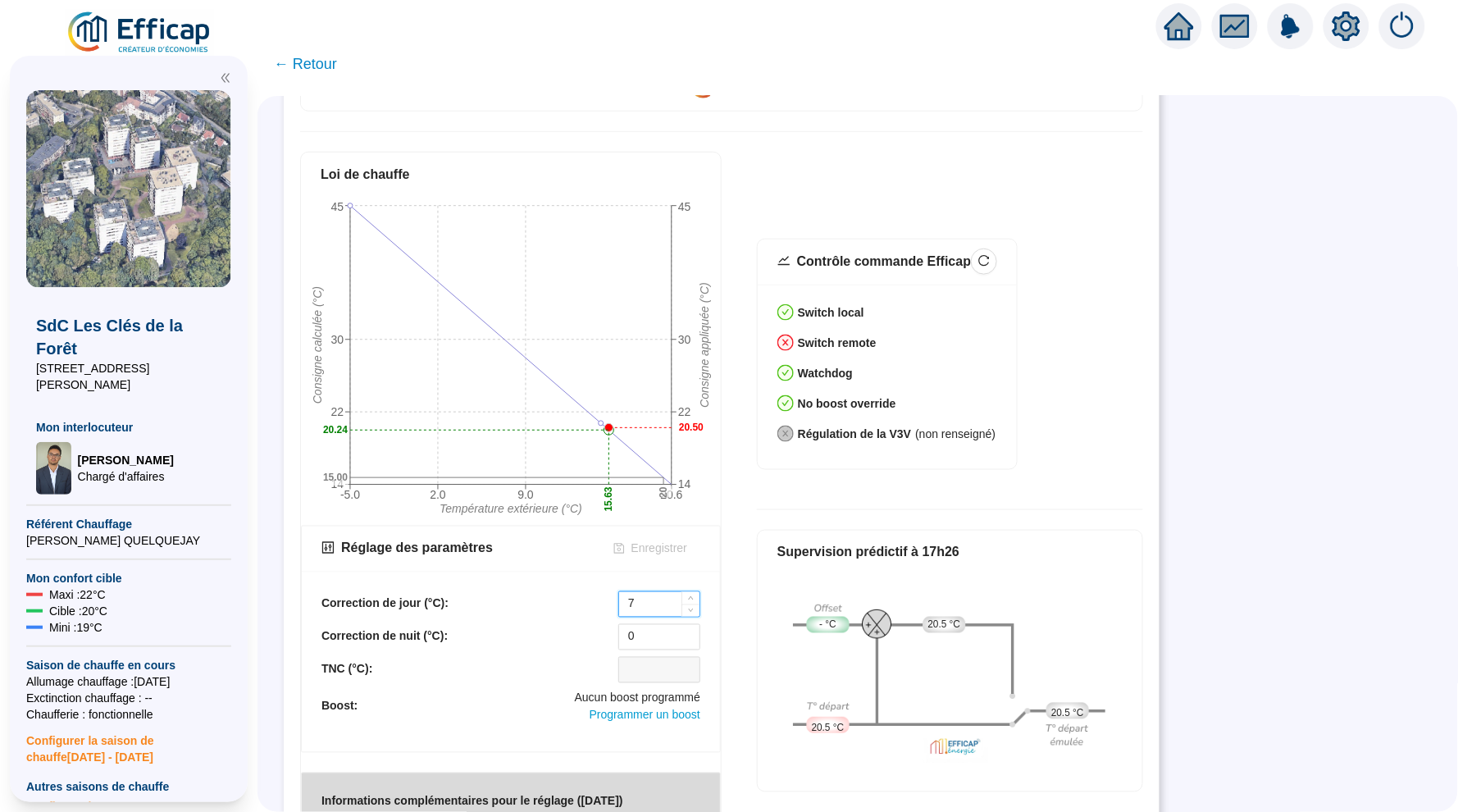
click at [663, 605] on input "7" at bounding box center [660, 604] width 80 height 25
type input "0"
click at [658, 549] on span "Enregistrer" at bounding box center [659, 549] width 56 height 17
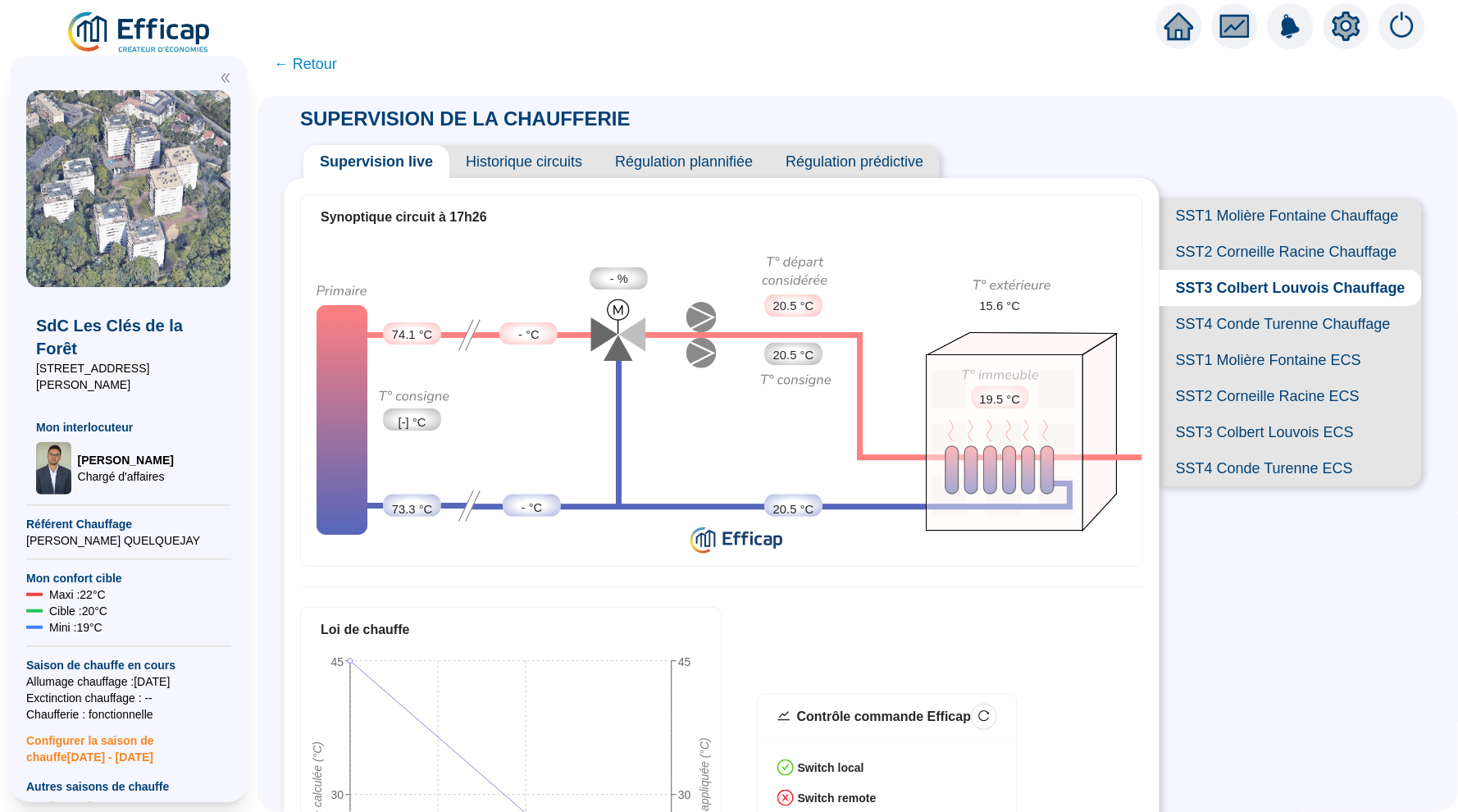
scroll to position [0, 0]
click at [305, 56] on span "← Retour" at bounding box center [305, 63] width 63 height 23
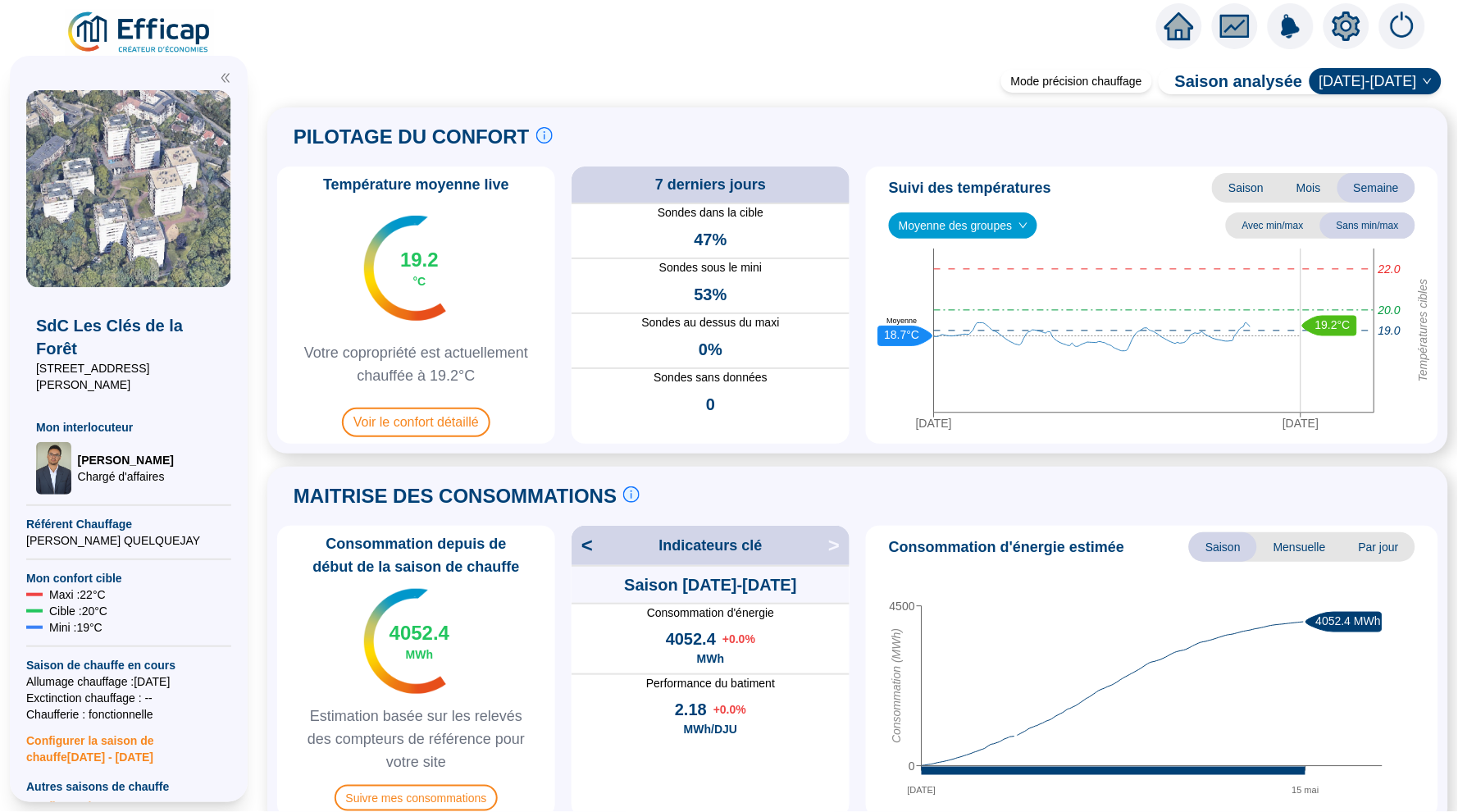
scroll to position [36, 0]
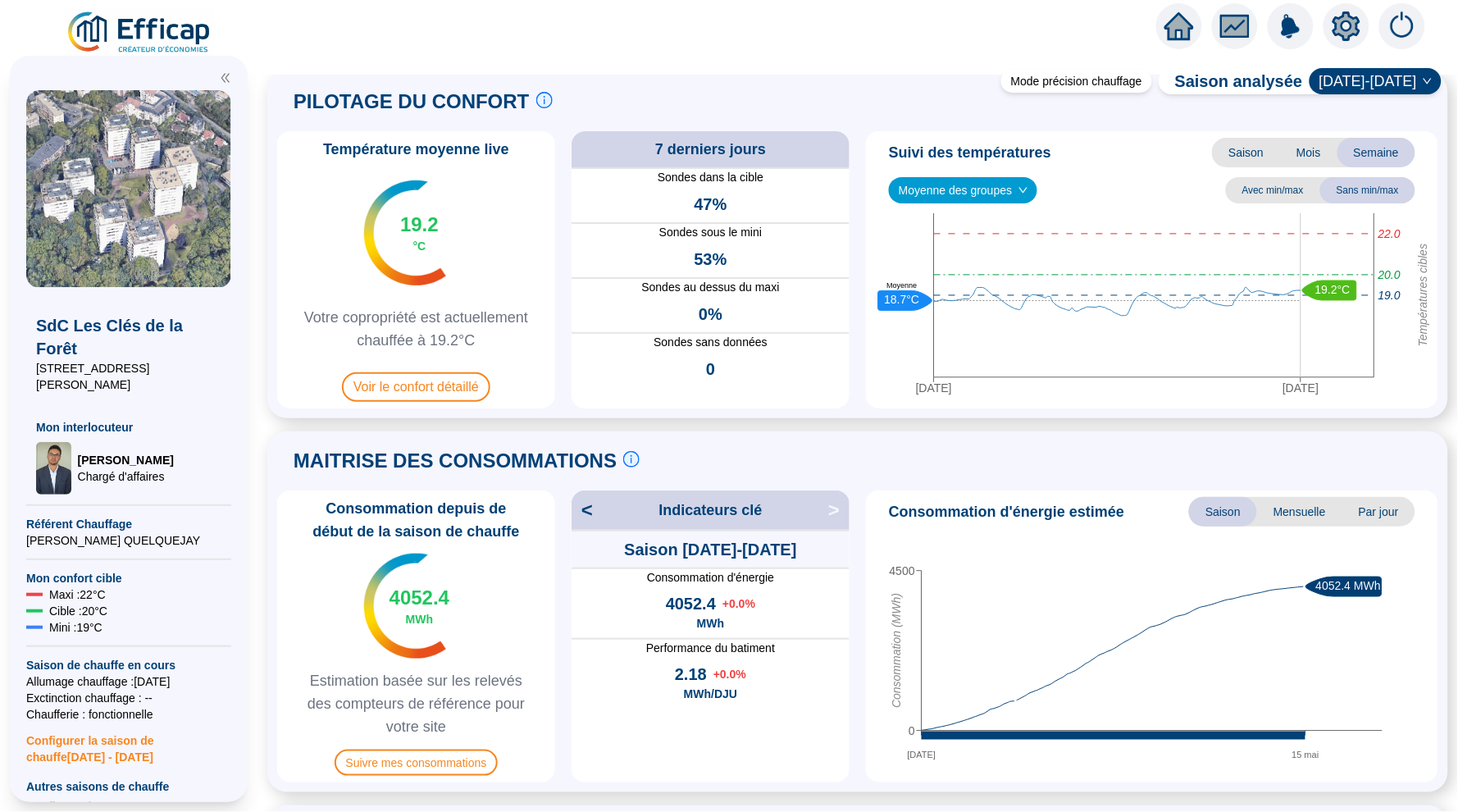
click at [1018, 196] on span "Moyenne des groupes" at bounding box center [963, 190] width 129 height 25
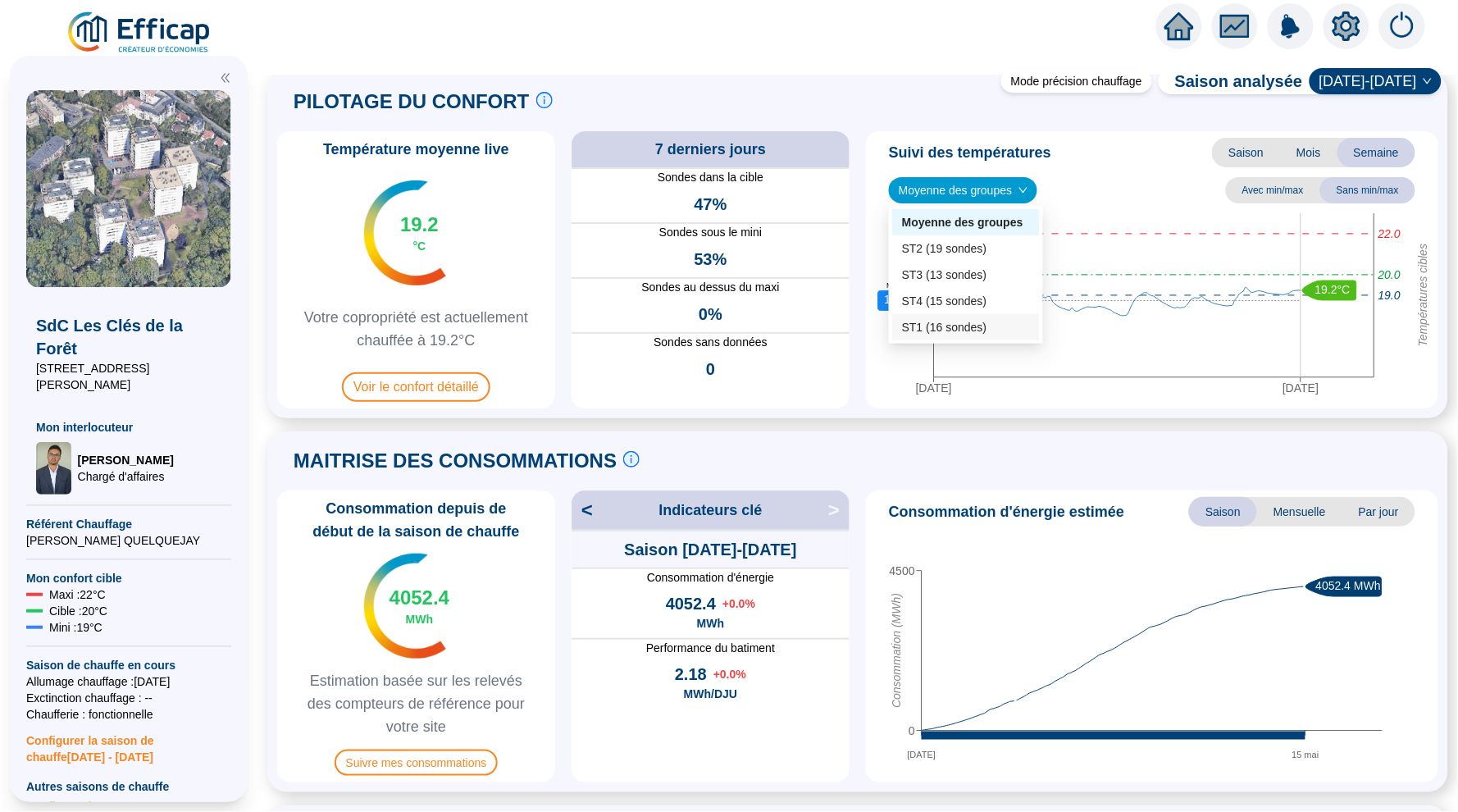
click at [980, 326] on div "ST1 (16 sondes)" at bounding box center [967, 327] width 128 height 17
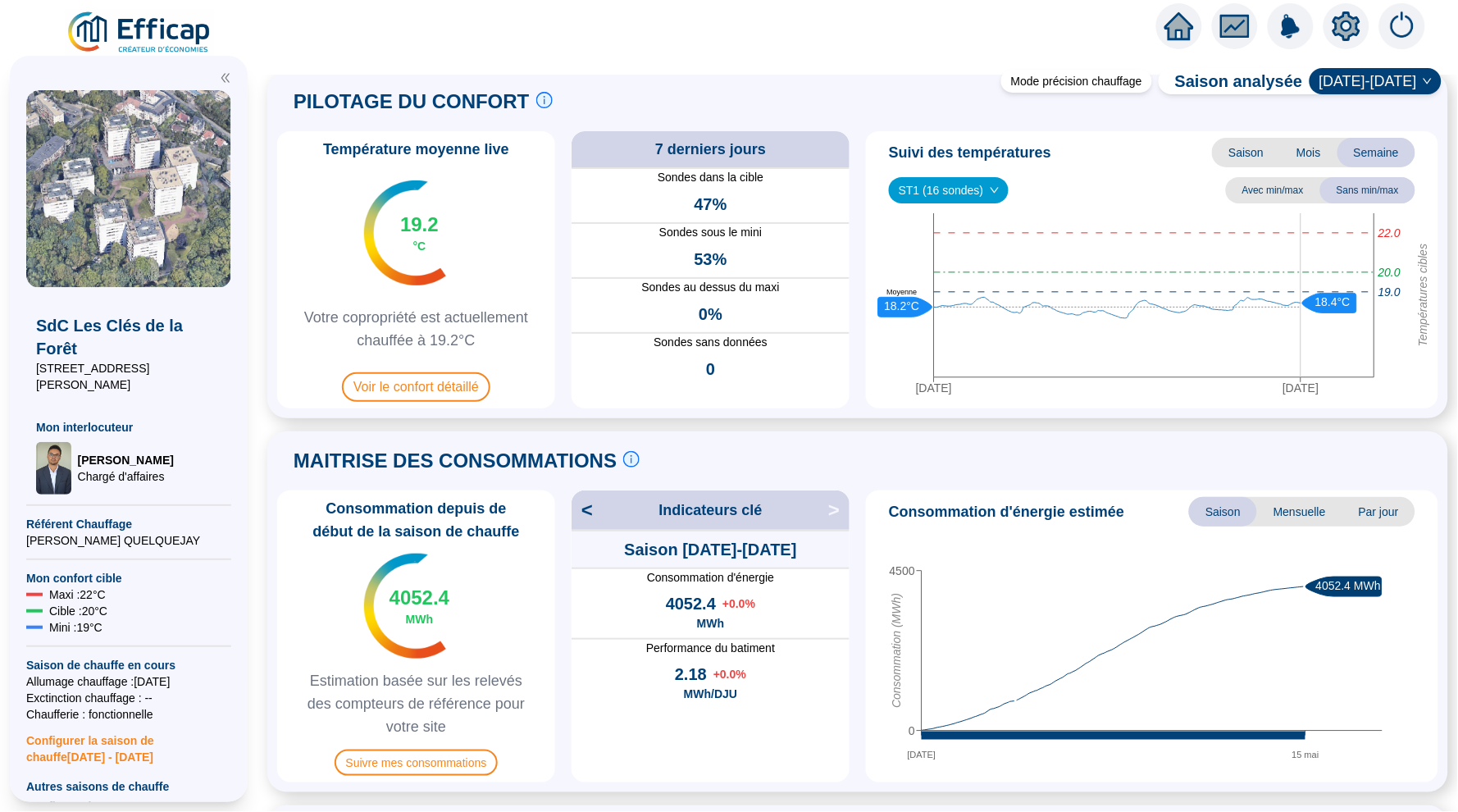
click at [984, 197] on span "ST1 (16 sondes)" at bounding box center [949, 190] width 100 height 25
click at [977, 301] on div "ST4 (15 sondes)" at bounding box center [950, 301] width 95 height 17
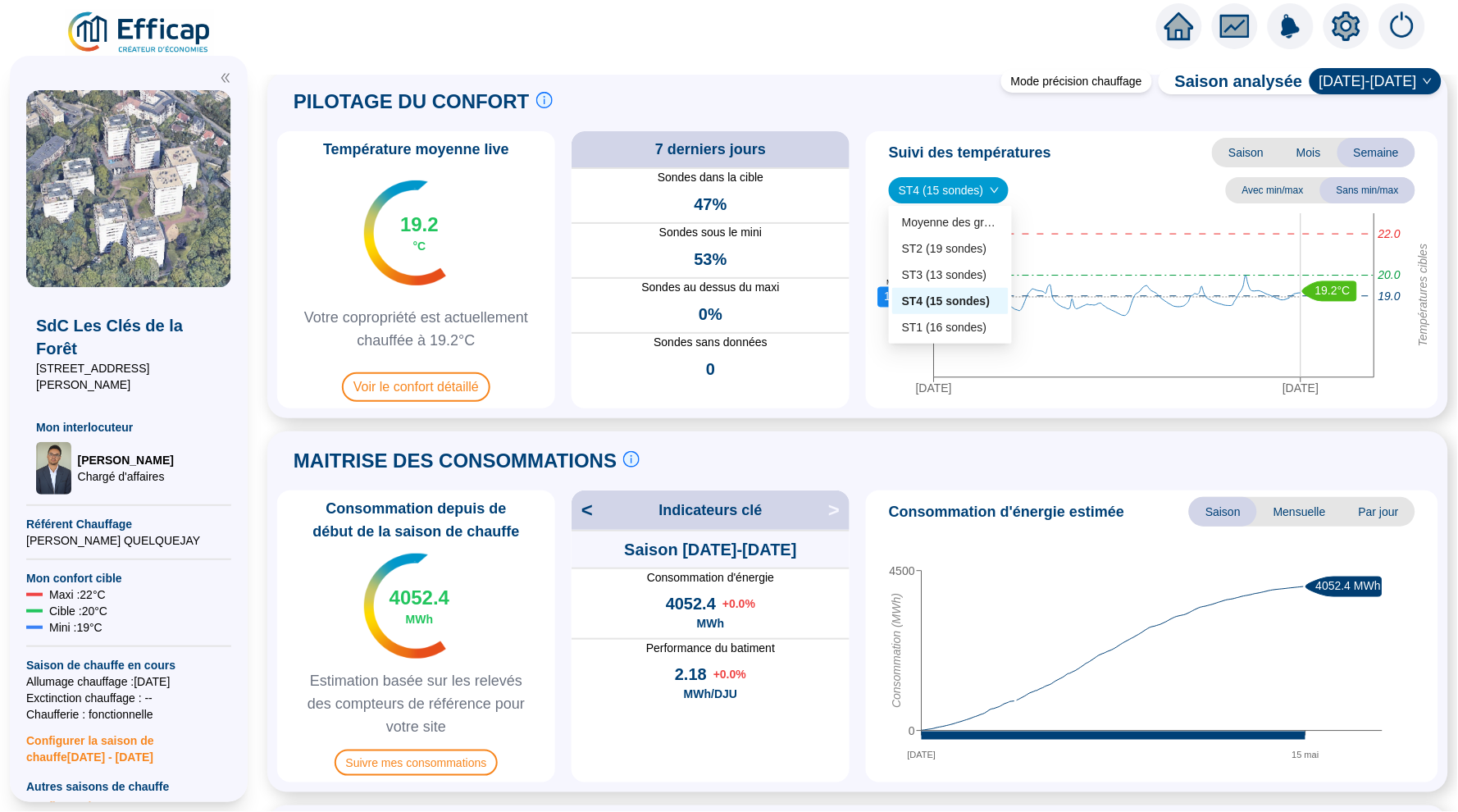
click at [986, 192] on span "ST4 (15 sondes)" at bounding box center [949, 190] width 100 height 25
click at [981, 281] on div "ST3 (13 sondes)" at bounding box center [951, 275] width 97 height 17
click at [988, 190] on span "ST3 (13 sondes)" at bounding box center [949, 190] width 100 height 25
click at [990, 252] on div "ST2 (19 sondes)" at bounding box center [951, 248] width 97 height 17
click at [983, 182] on span "ST2 (19 sondes)" at bounding box center [949, 190] width 100 height 25
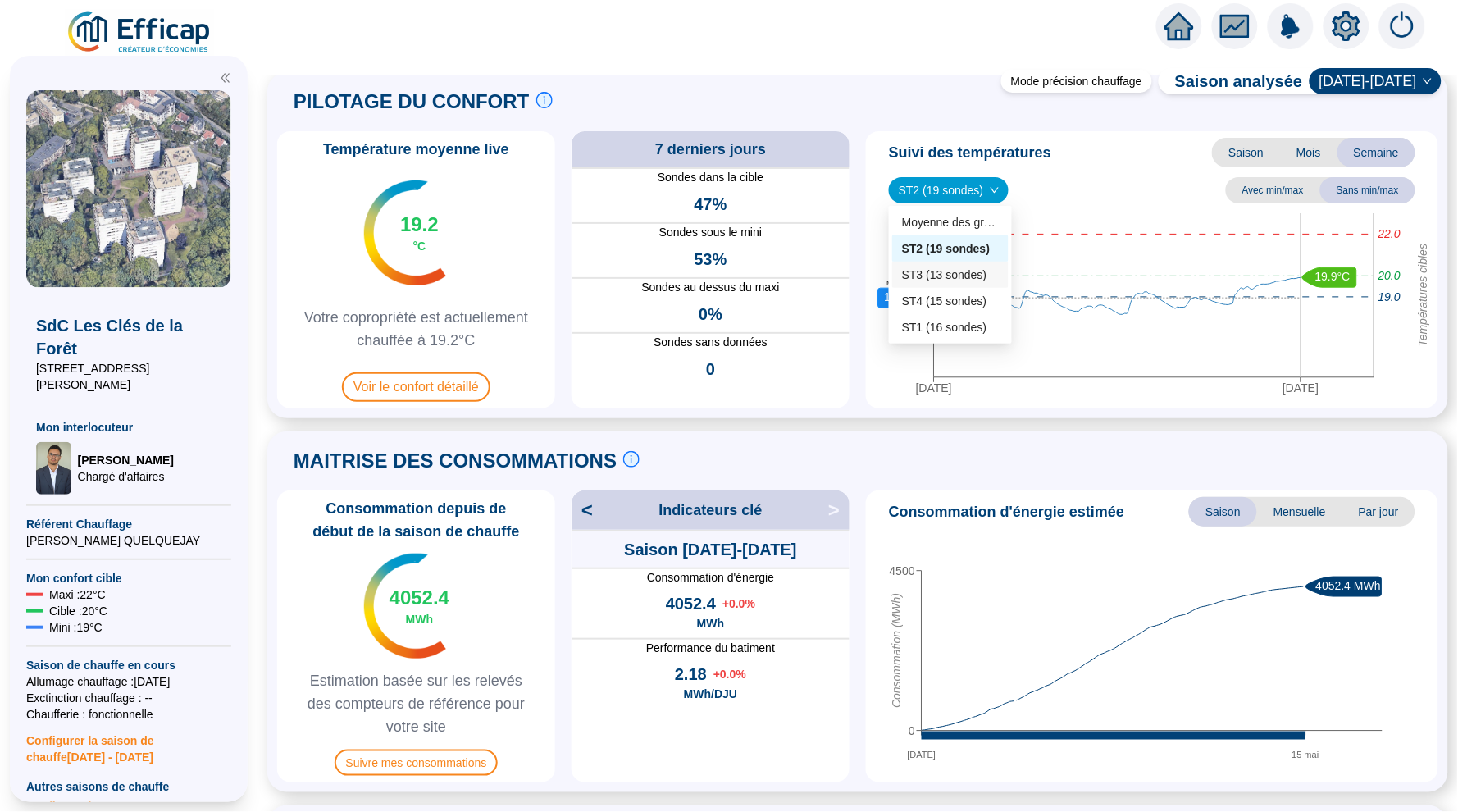
click at [975, 283] on div "ST3 (13 sondes)" at bounding box center [950, 274] width 116 height 26
click at [976, 186] on span "ST3 (13 sondes)" at bounding box center [949, 190] width 100 height 25
click at [1178, 16] on icon "home" at bounding box center [1179, 26] width 29 height 28
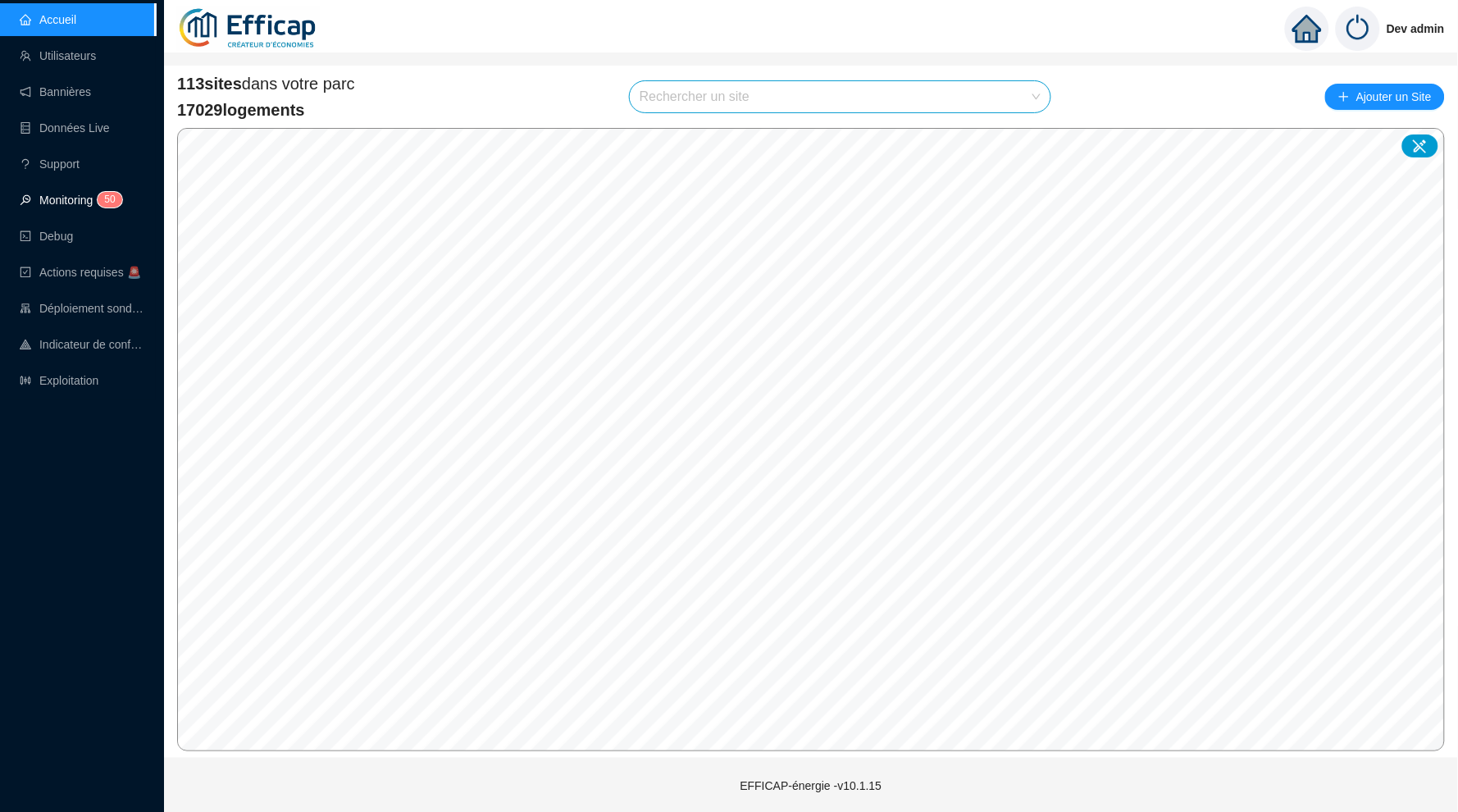
click at [112, 194] on link "Monitoring 5 0" at bounding box center [69, 200] width 98 height 13
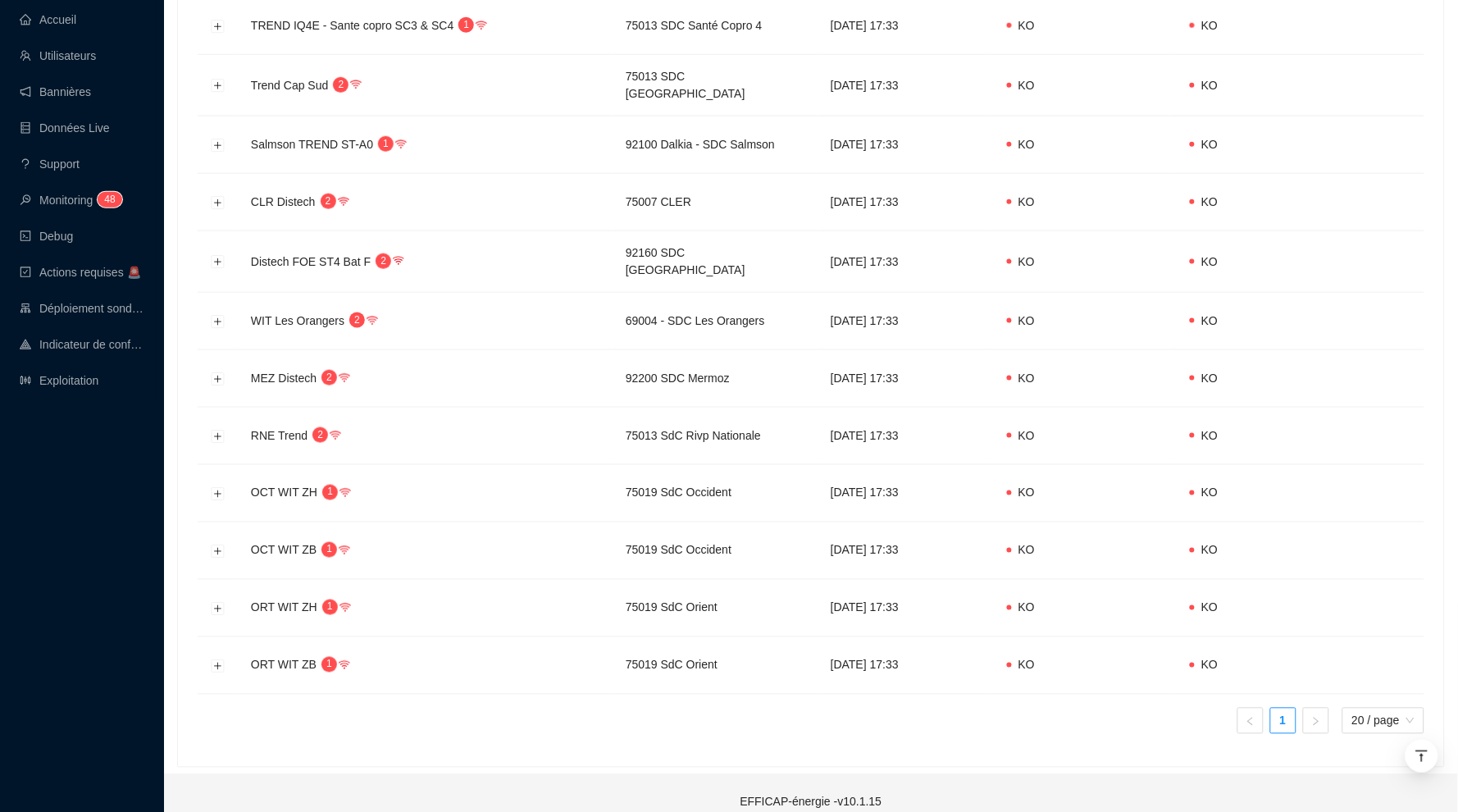
scroll to position [438, 0]
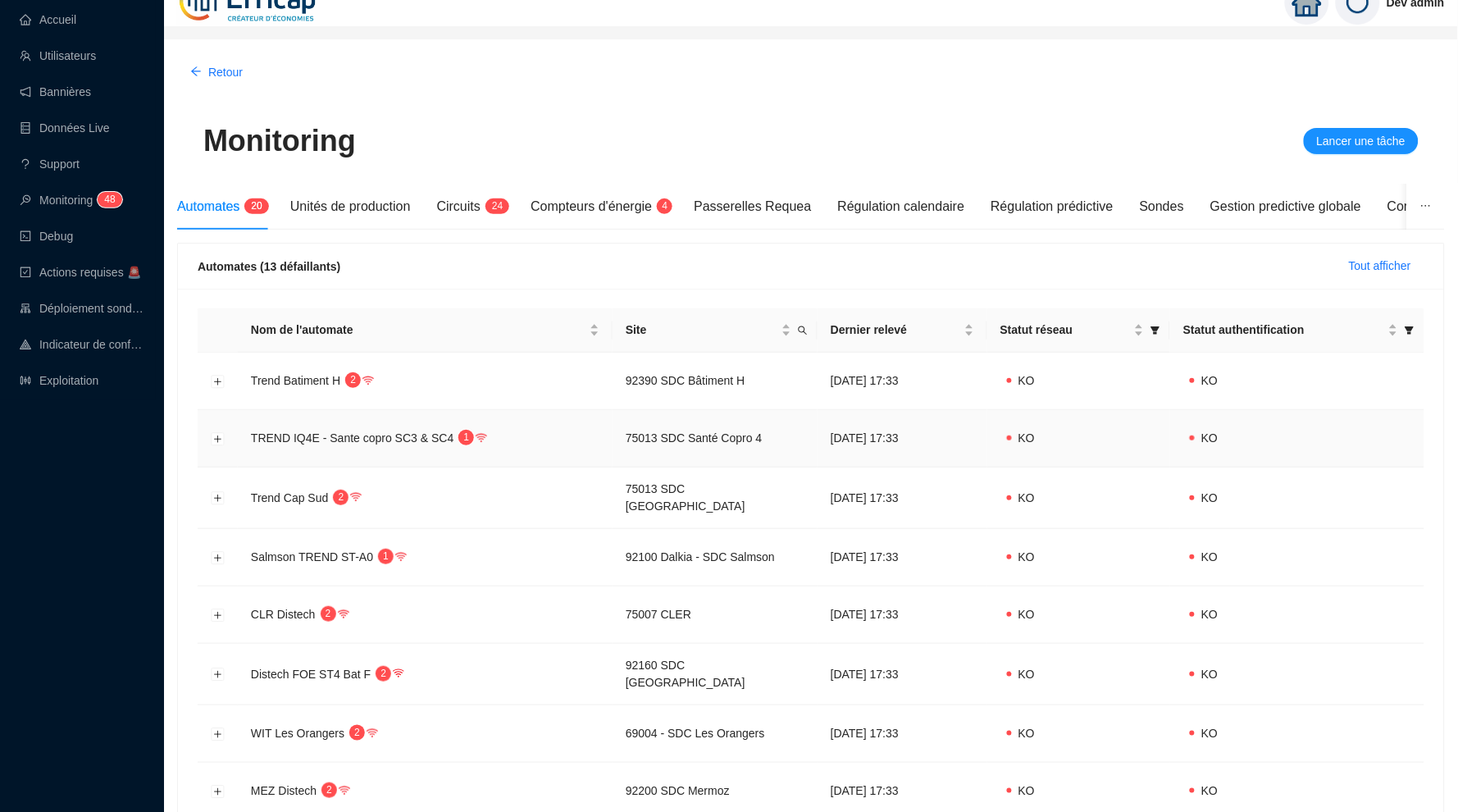
click at [370, 431] on span "TREND IQ4E - Sante copro SC3 & SC4" at bounding box center [353, 438] width 203 height 13
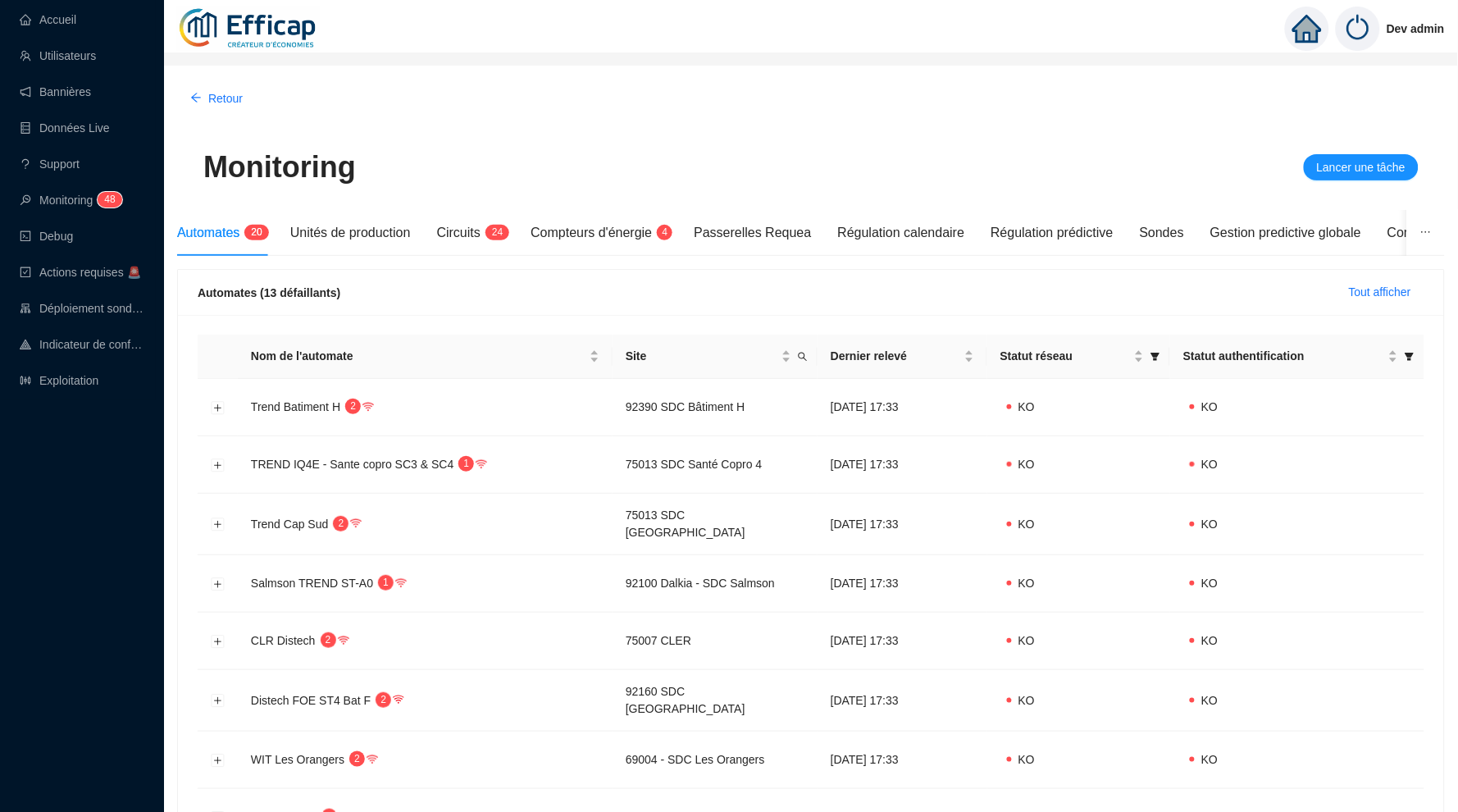
scroll to position [0, 0]
click at [498, 236] on span "2" at bounding box center [495, 232] width 5 height 12
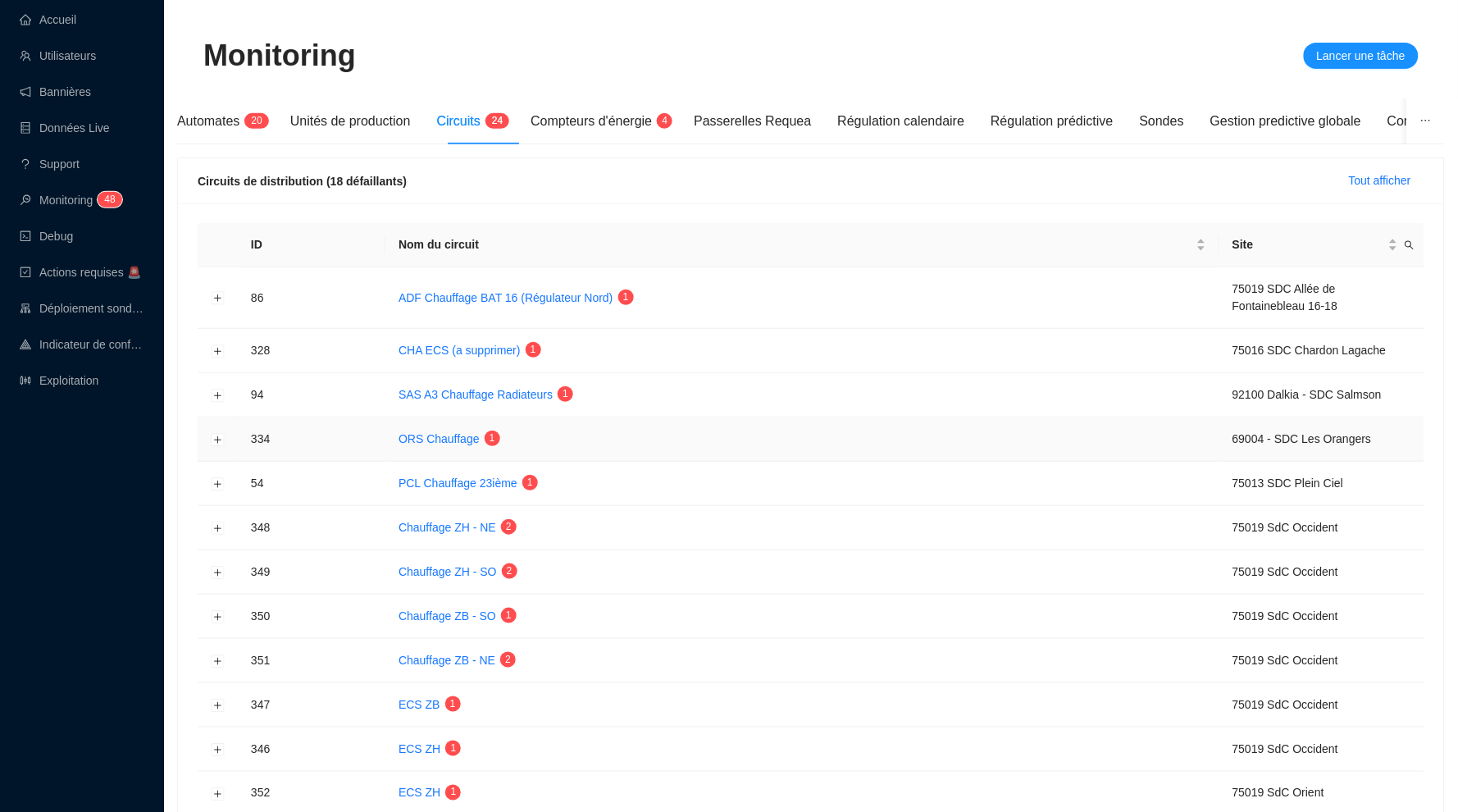
scroll to position [90, 0]
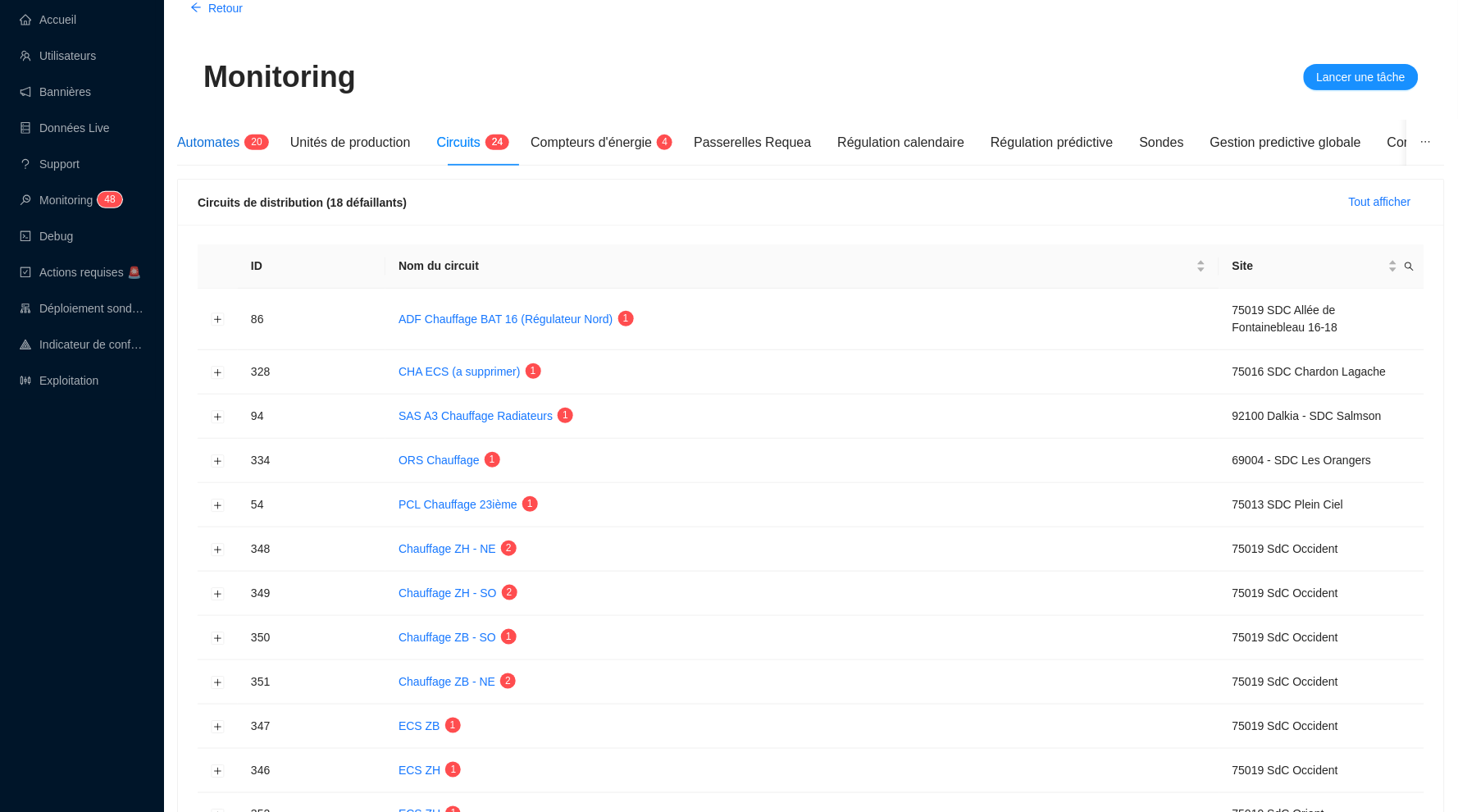
click at [234, 139] on span "Automates" at bounding box center [208, 142] width 62 height 14
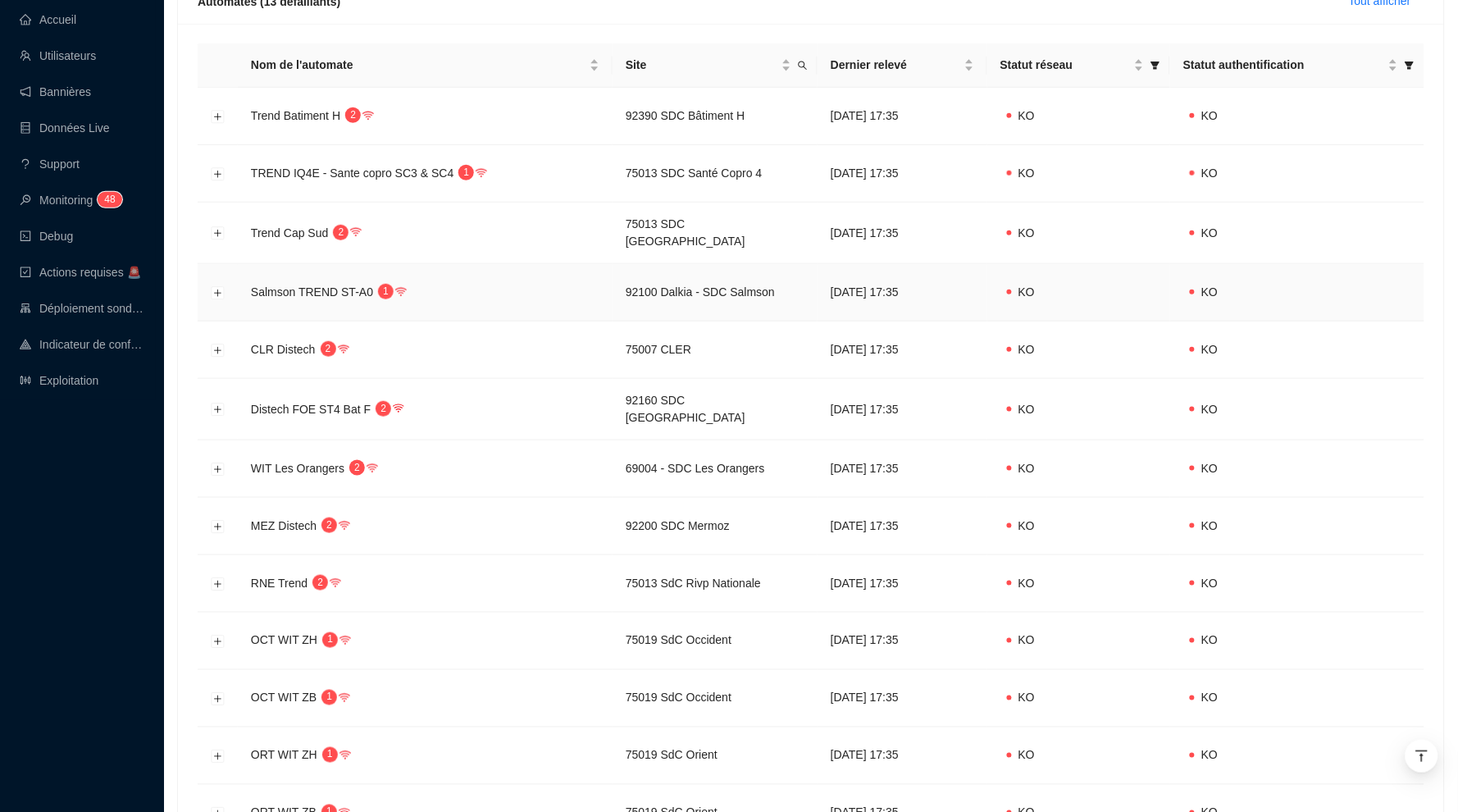
scroll to position [429, 0]
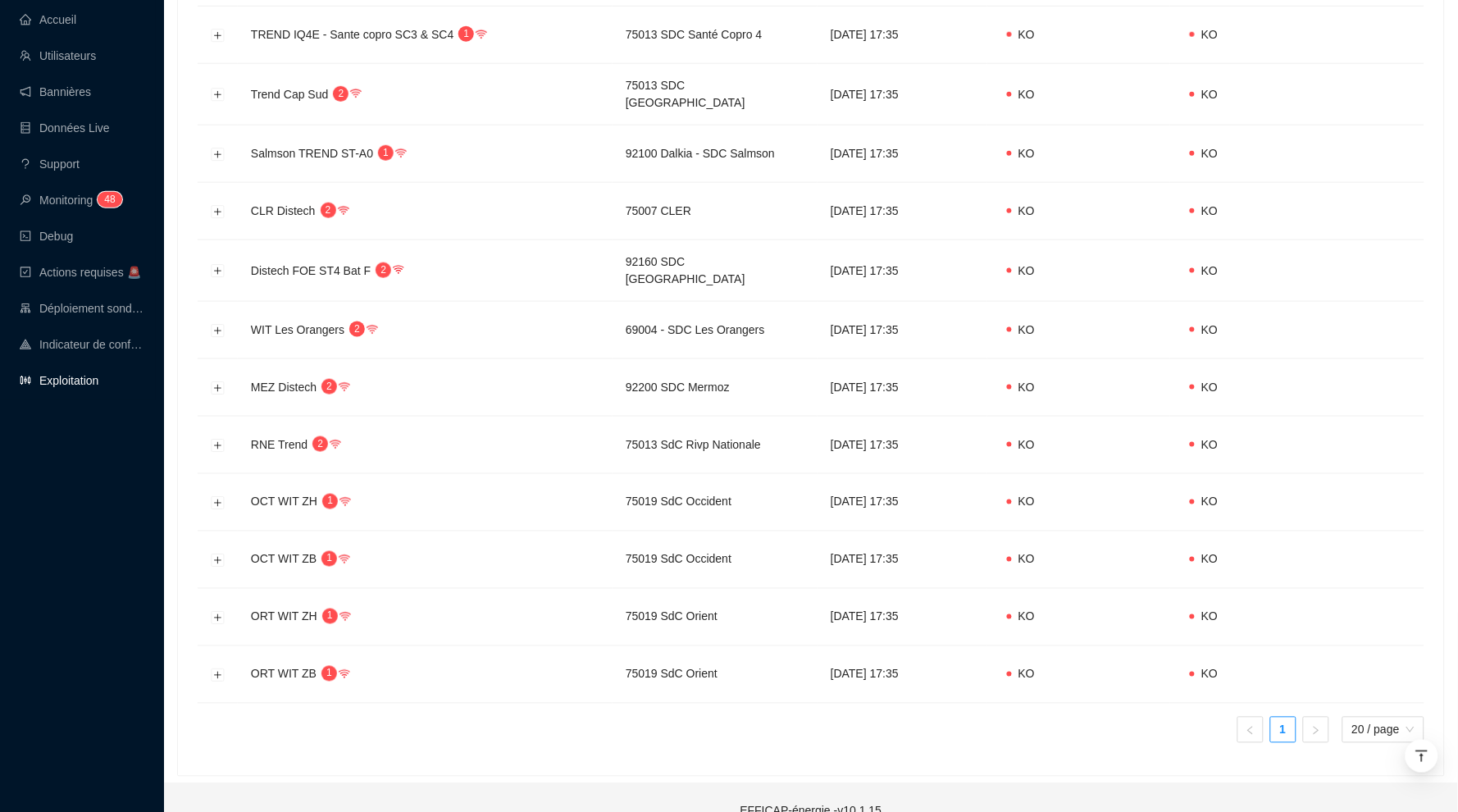
click at [99, 386] on link "Exploitation" at bounding box center [59, 380] width 79 height 13
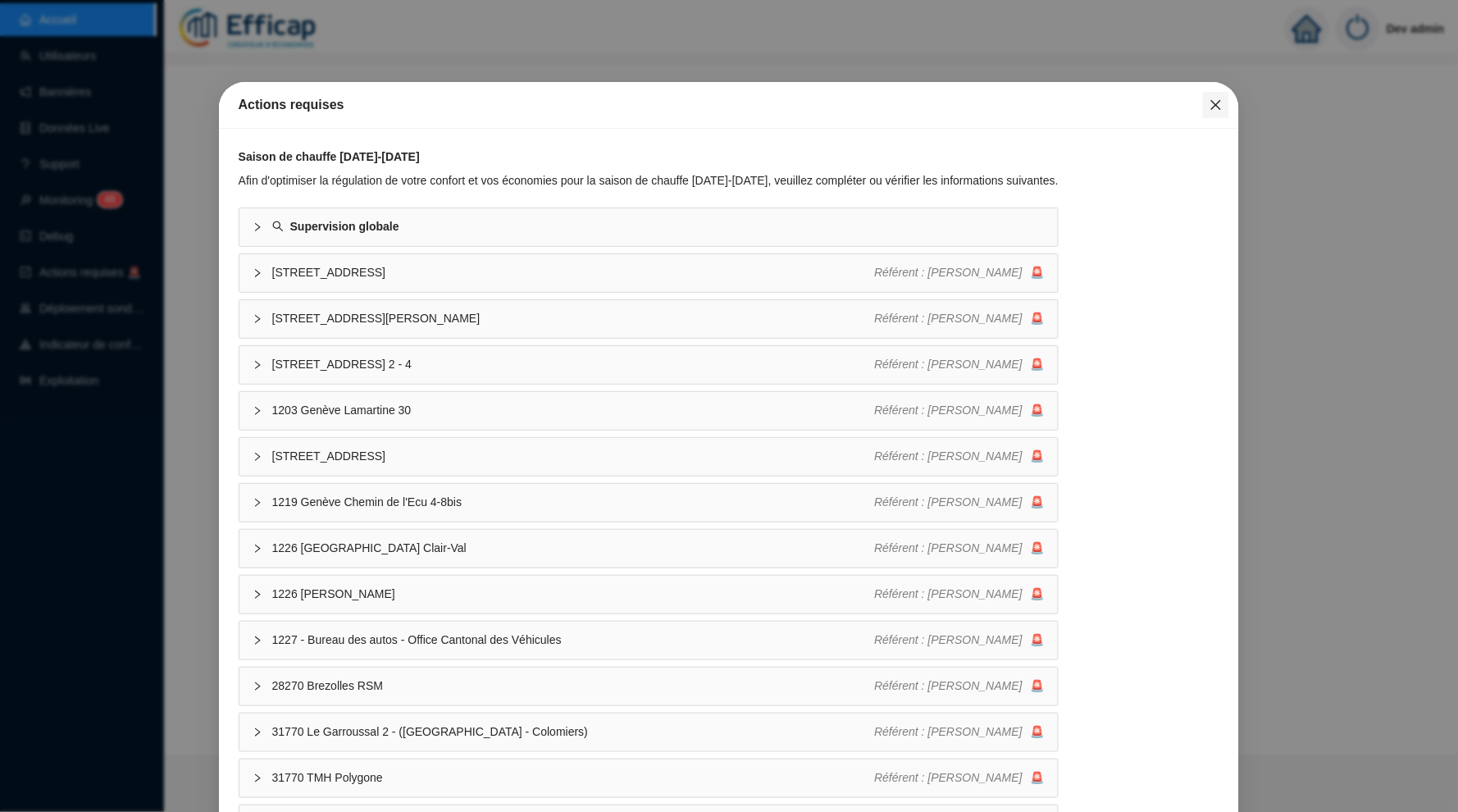
click at [1224, 102] on span "Fermer" at bounding box center [1216, 105] width 26 height 13
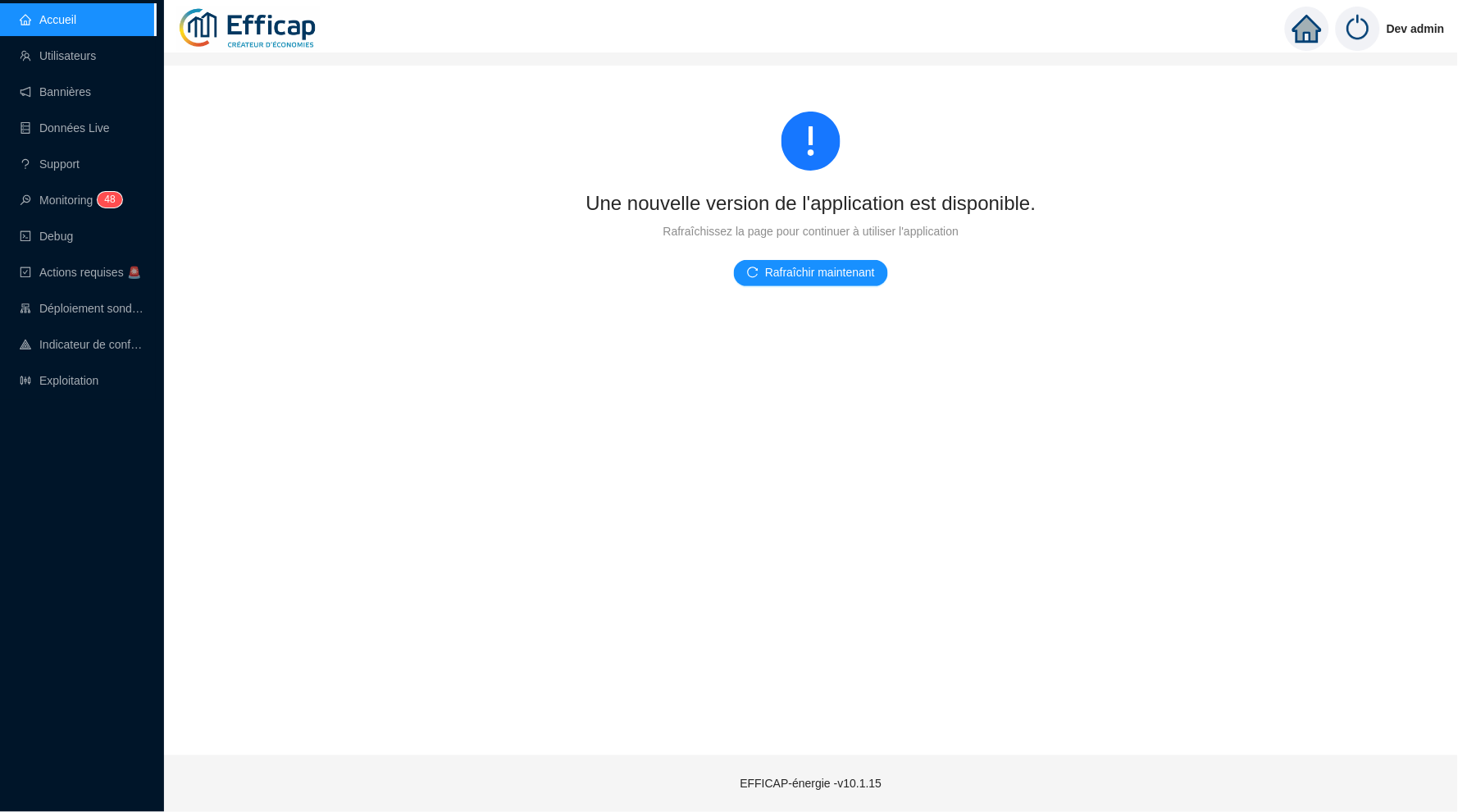
click at [77, 26] on link "Accueil" at bounding box center [48, 19] width 57 height 13
click at [810, 275] on span "Rafraîchir maintenant" at bounding box center [820, 272] width 110 height 17
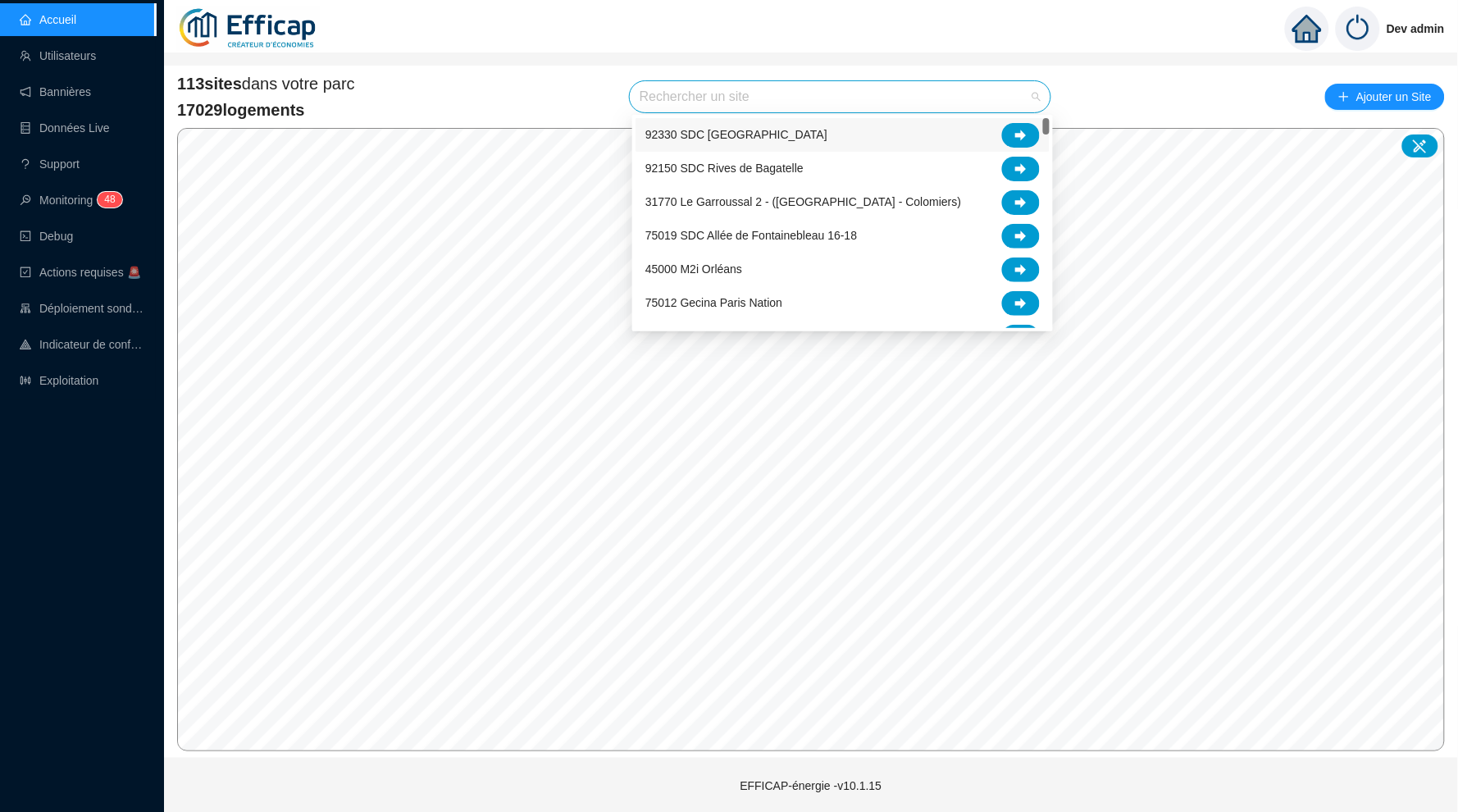
click at [687, 86] on input "search" at bounding box center [832, 97] width 386 height 31
type input "l"
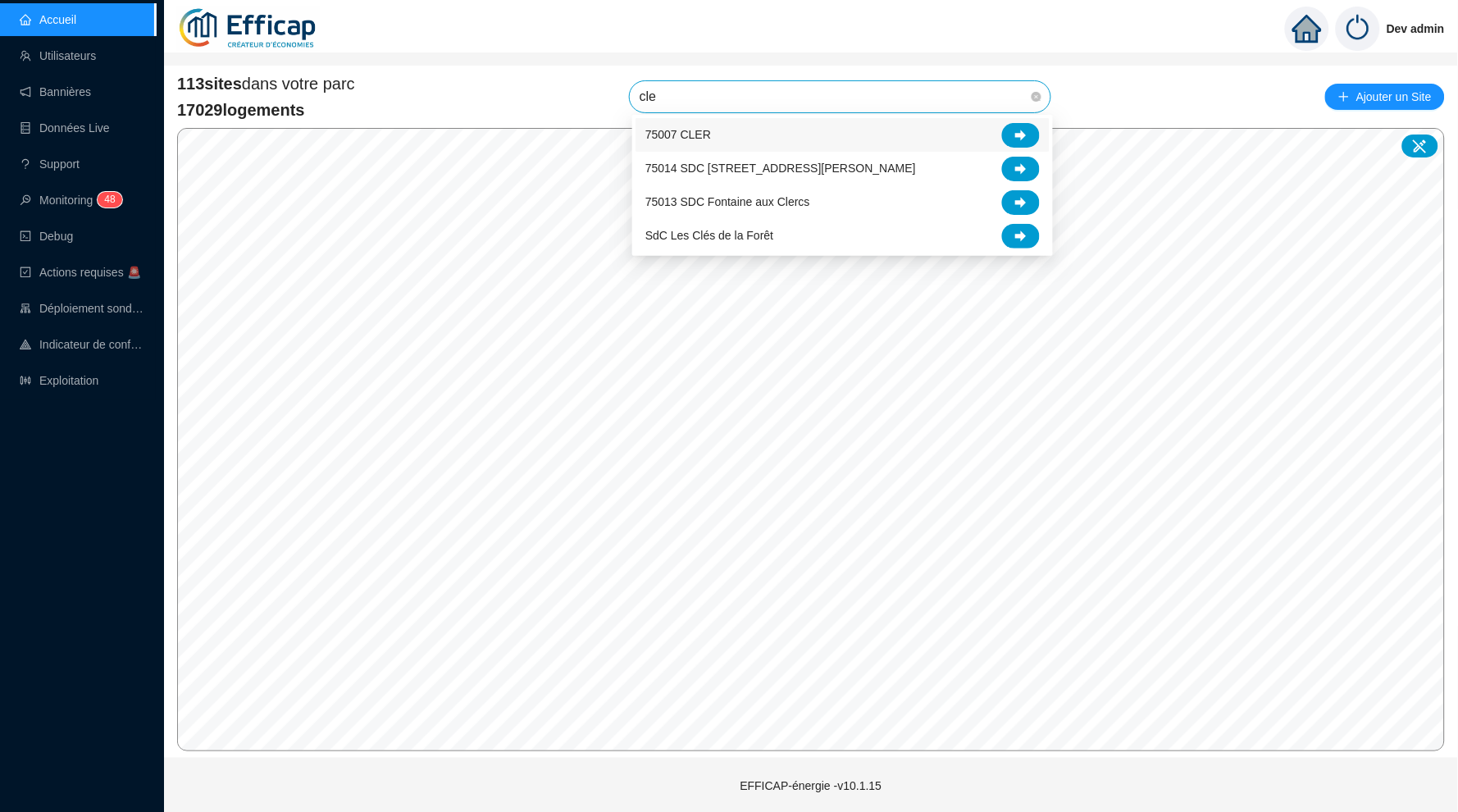
type input "cler"
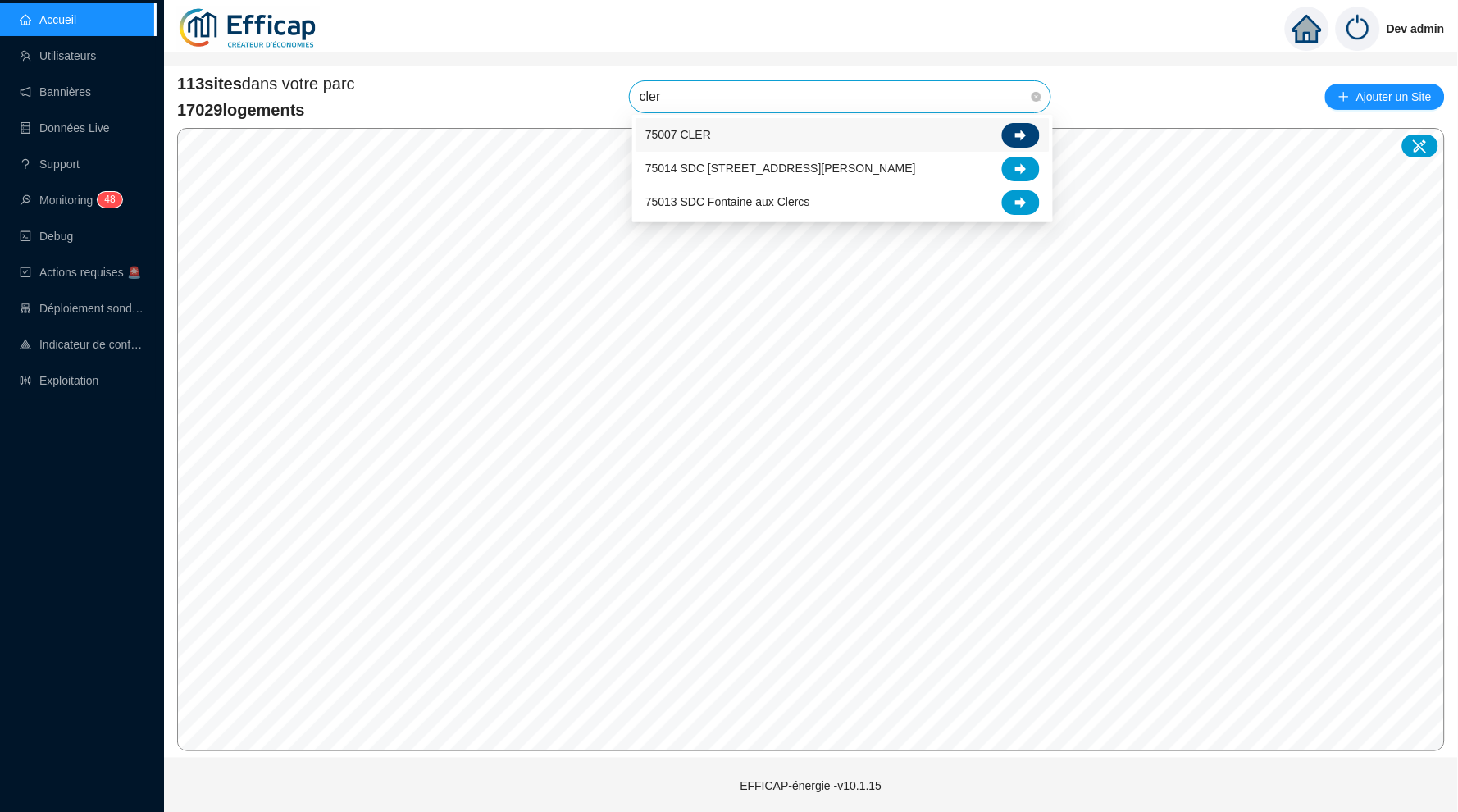
click at [1018, 134] on icon at bounding box center [1021, 135] width 12 height 11
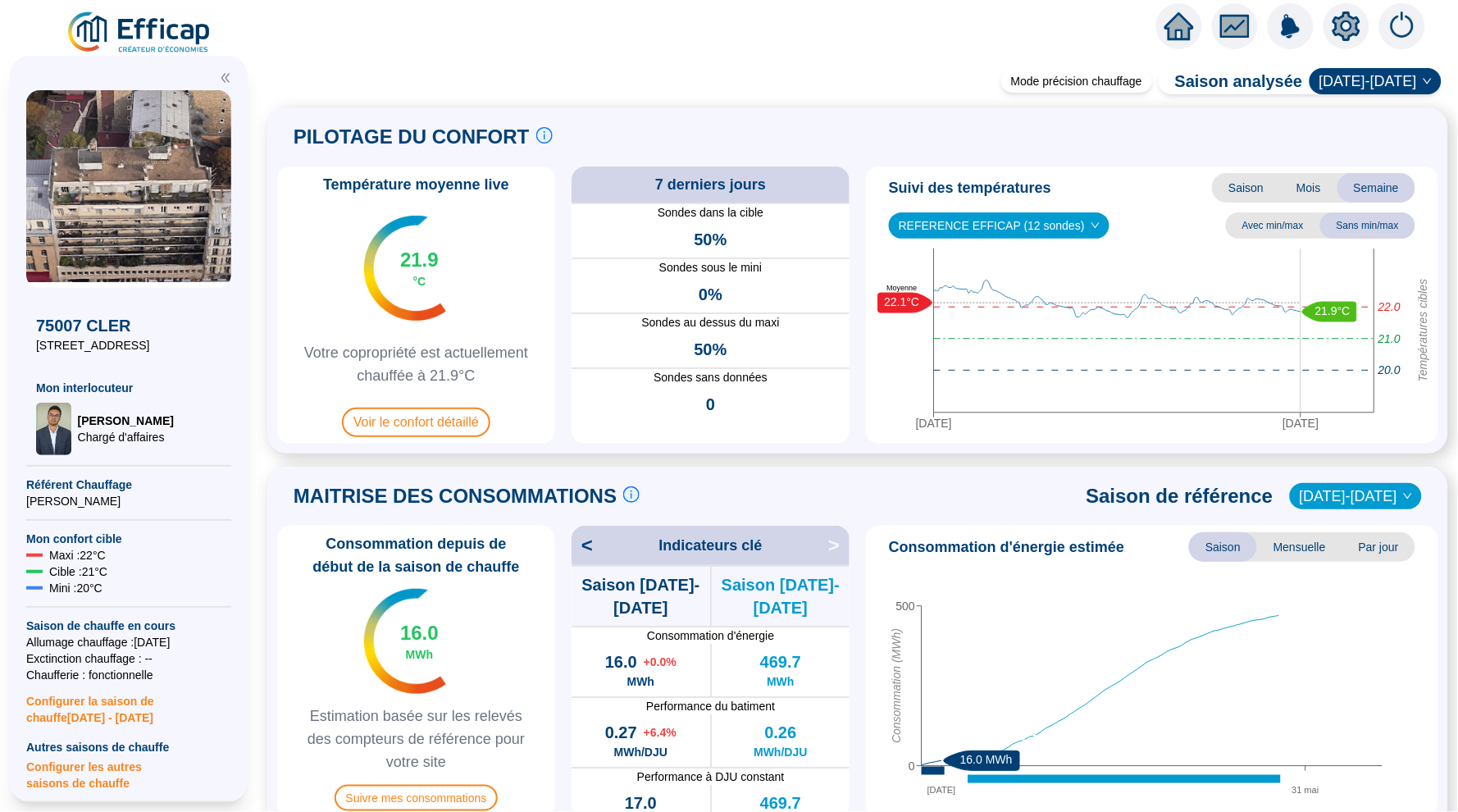
click at [586, 543] on span "<" at bounding box center [582, 545] width 21 height 26
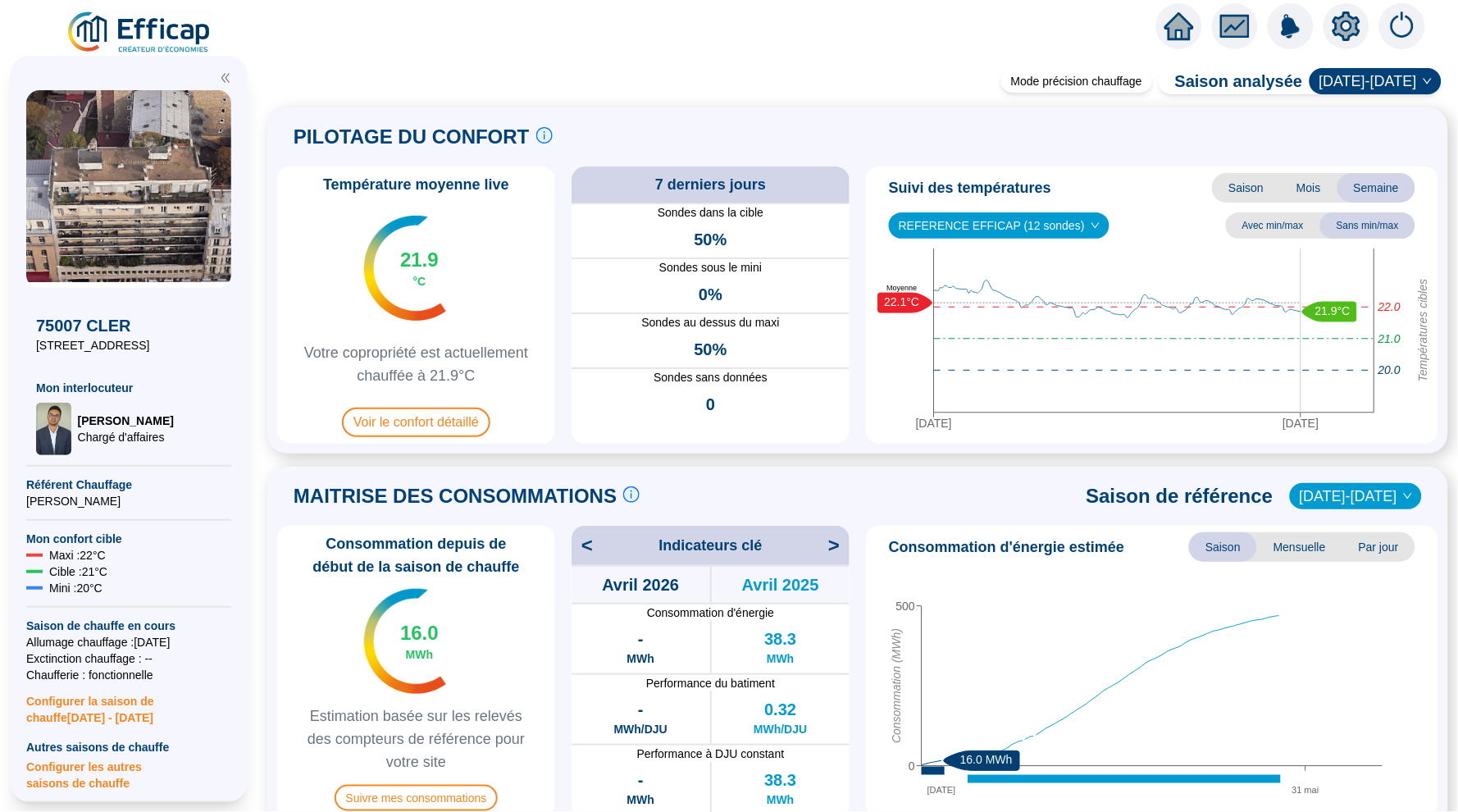
click at [586, 543] on span "<" at bounding box center [582, 545] width 21 height 26
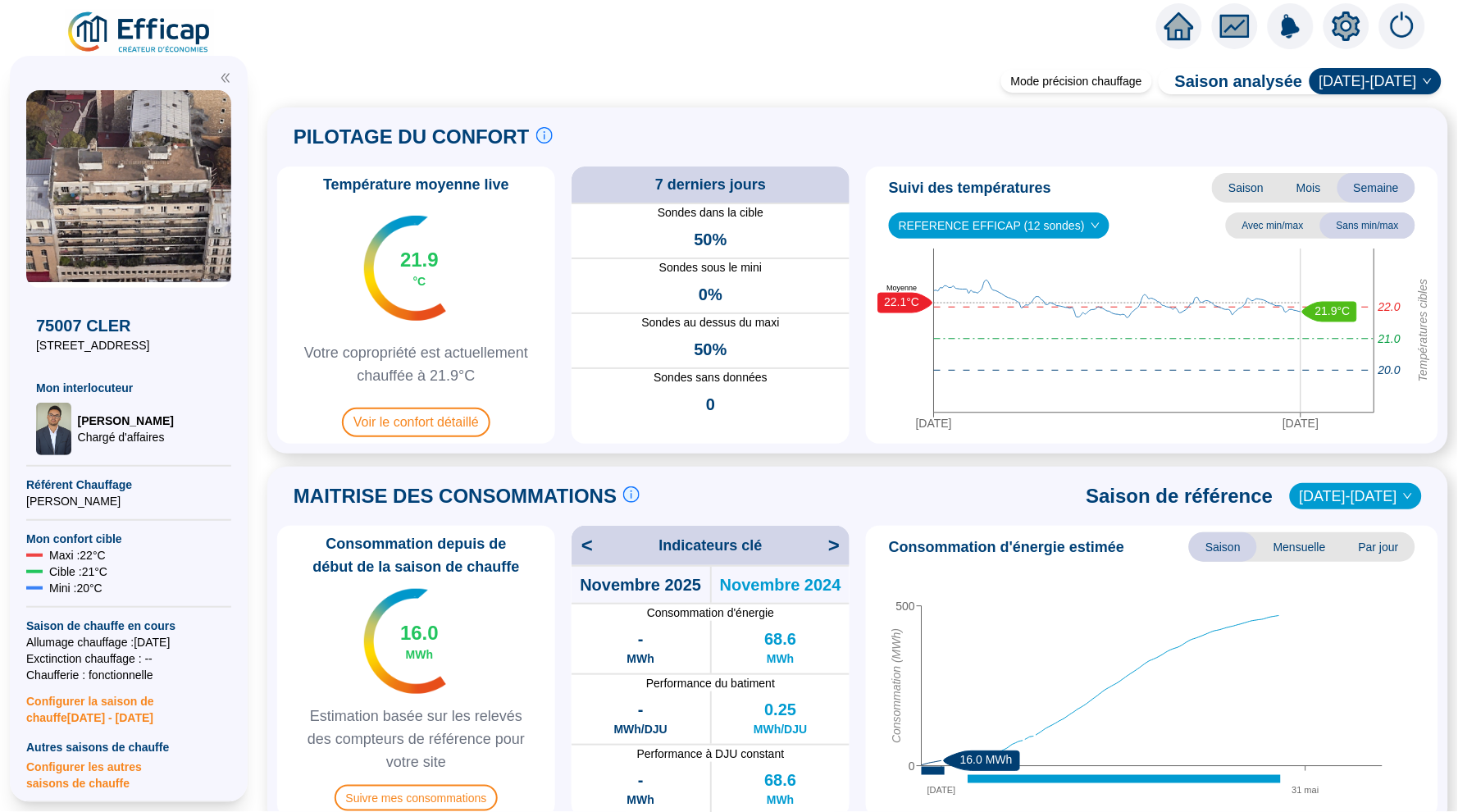
click at [586, 543] on span "<" at bounding box center [582, 545] width 21 height 26
click at [823, 553] on div "< Indicateurs clé >" at bounding box center [711, 545] width 278 height 39
click at [835, 553] on span ">" at bounding box center [839, 545] width 21 height 26
click at [835, 550] on span ">" at bounding box center [839, 545] width 21 height 26
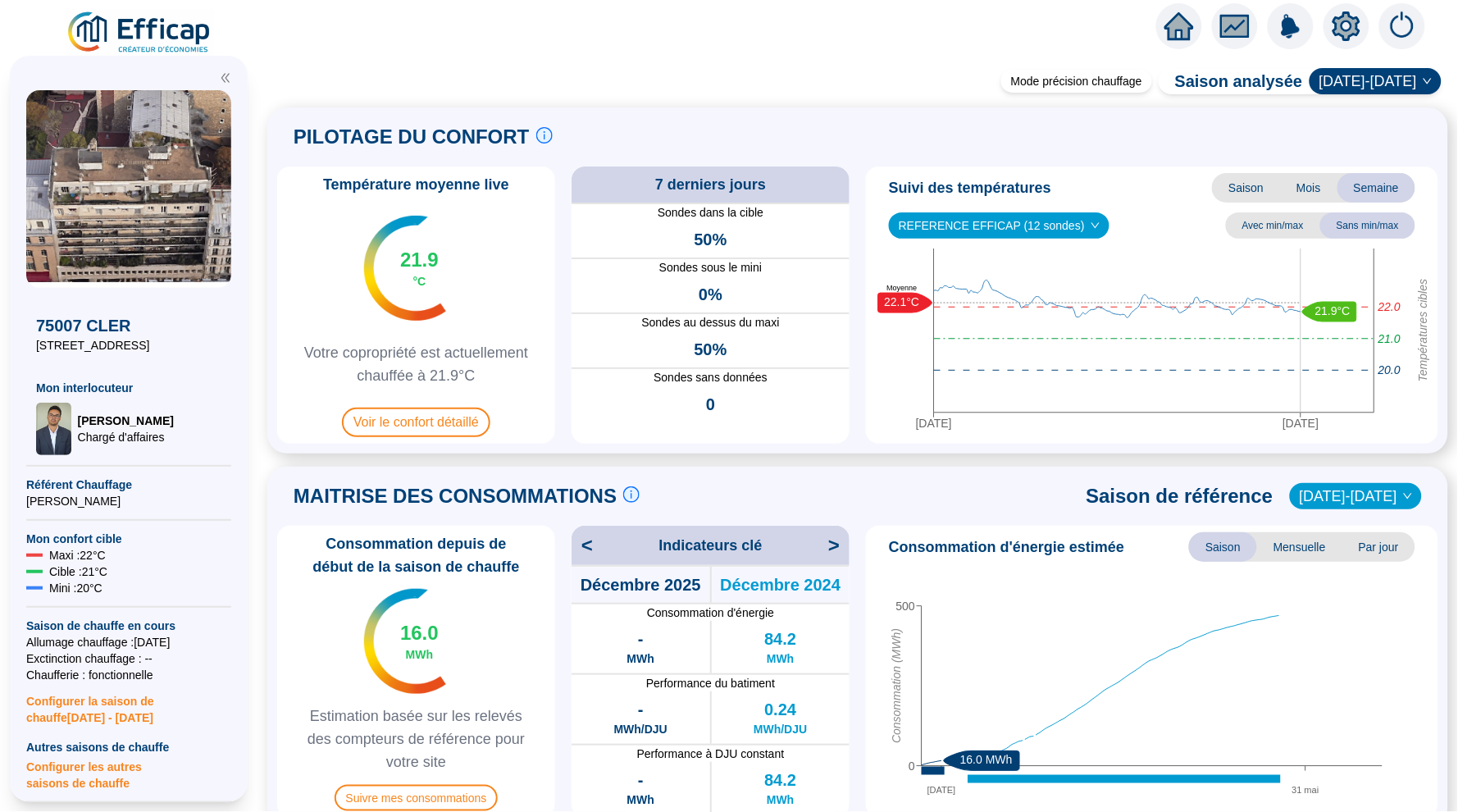
click at [835, 550] on span ">" at bounding box center [839, 545] width 21 height 26
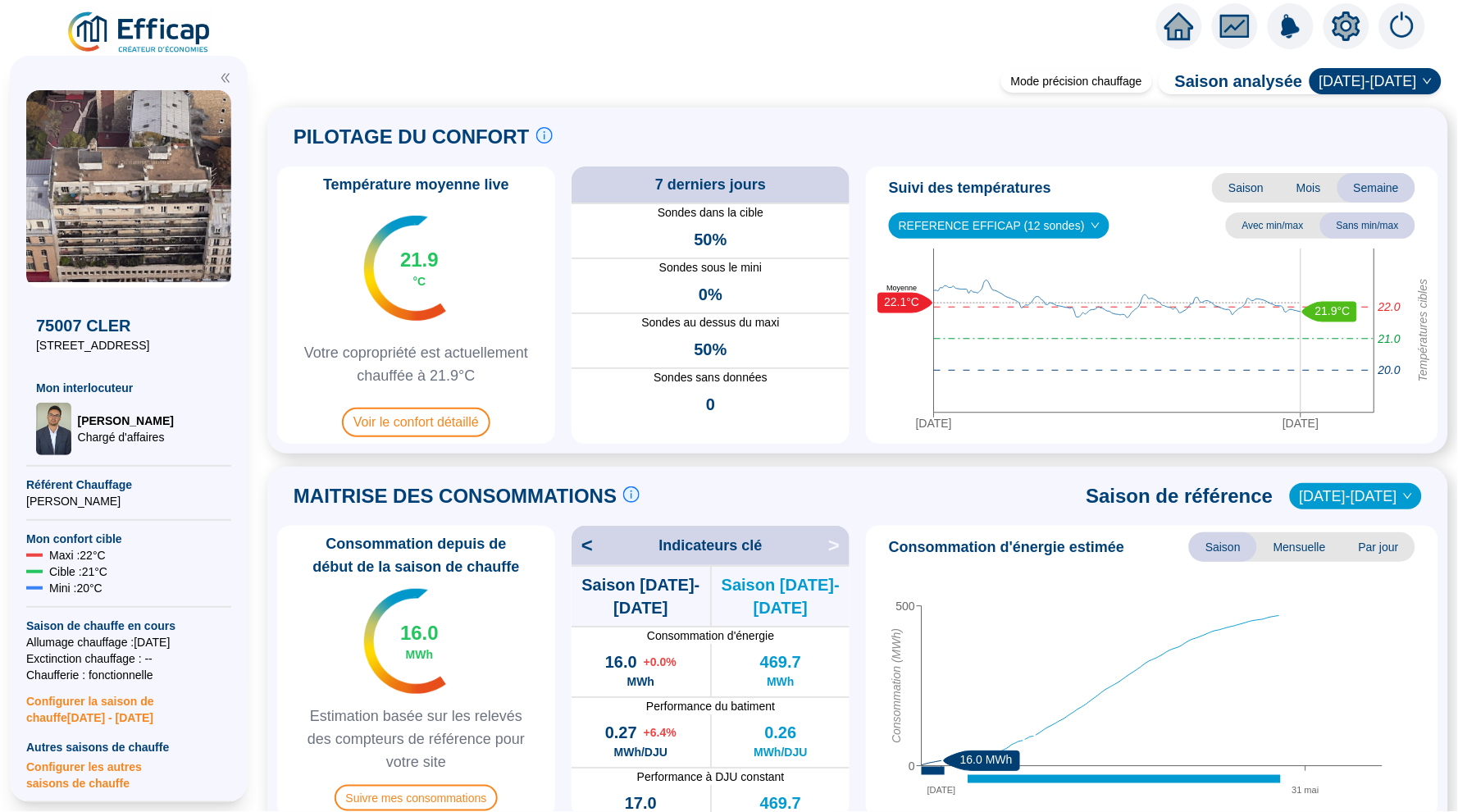
click at [835, 550] on span ">" at bounding box center [839, 545] width 21 height 26
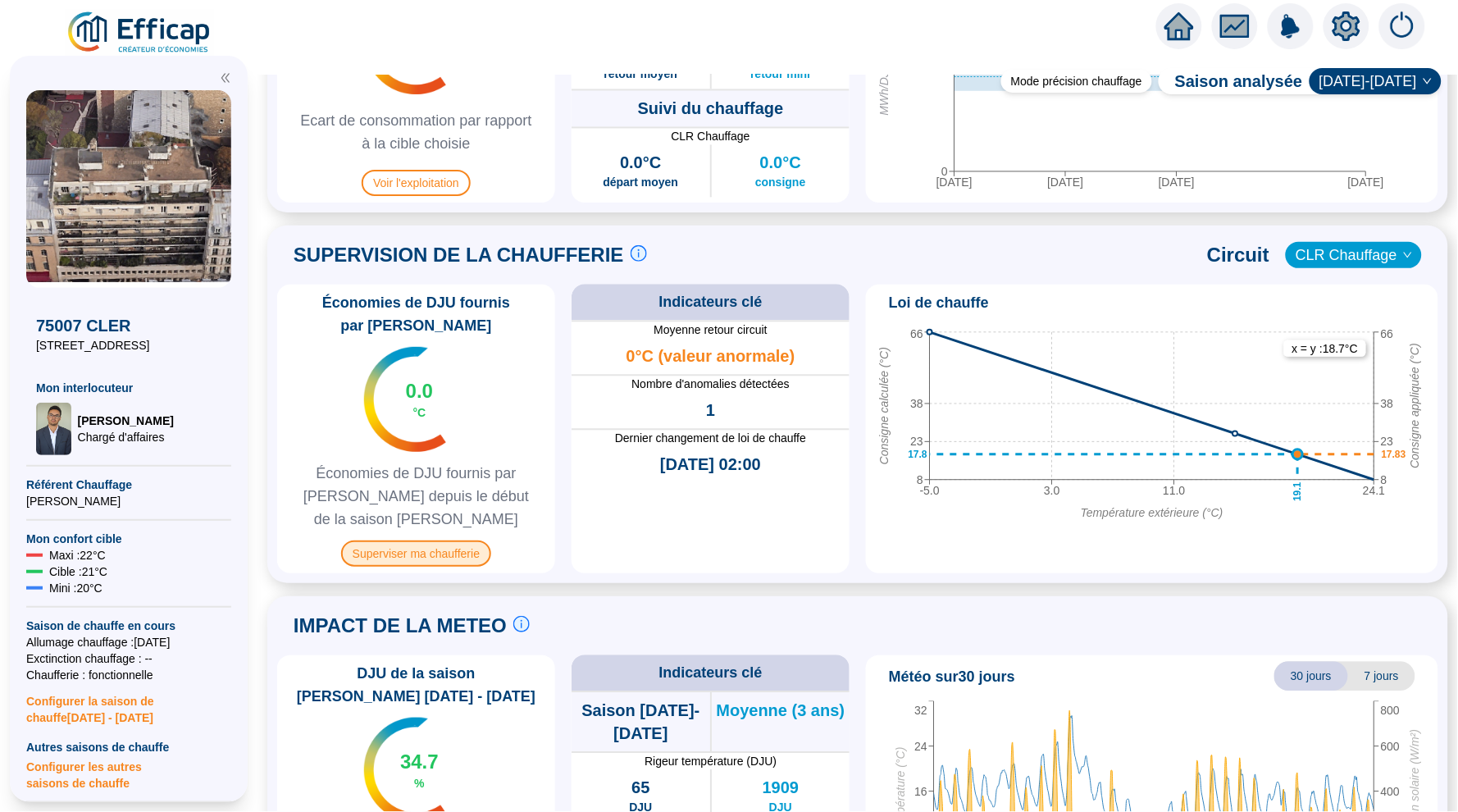
click at [446, 548] on span "Superviser ma chaufferie" at bounding box center [417, 554] width 150 height 26
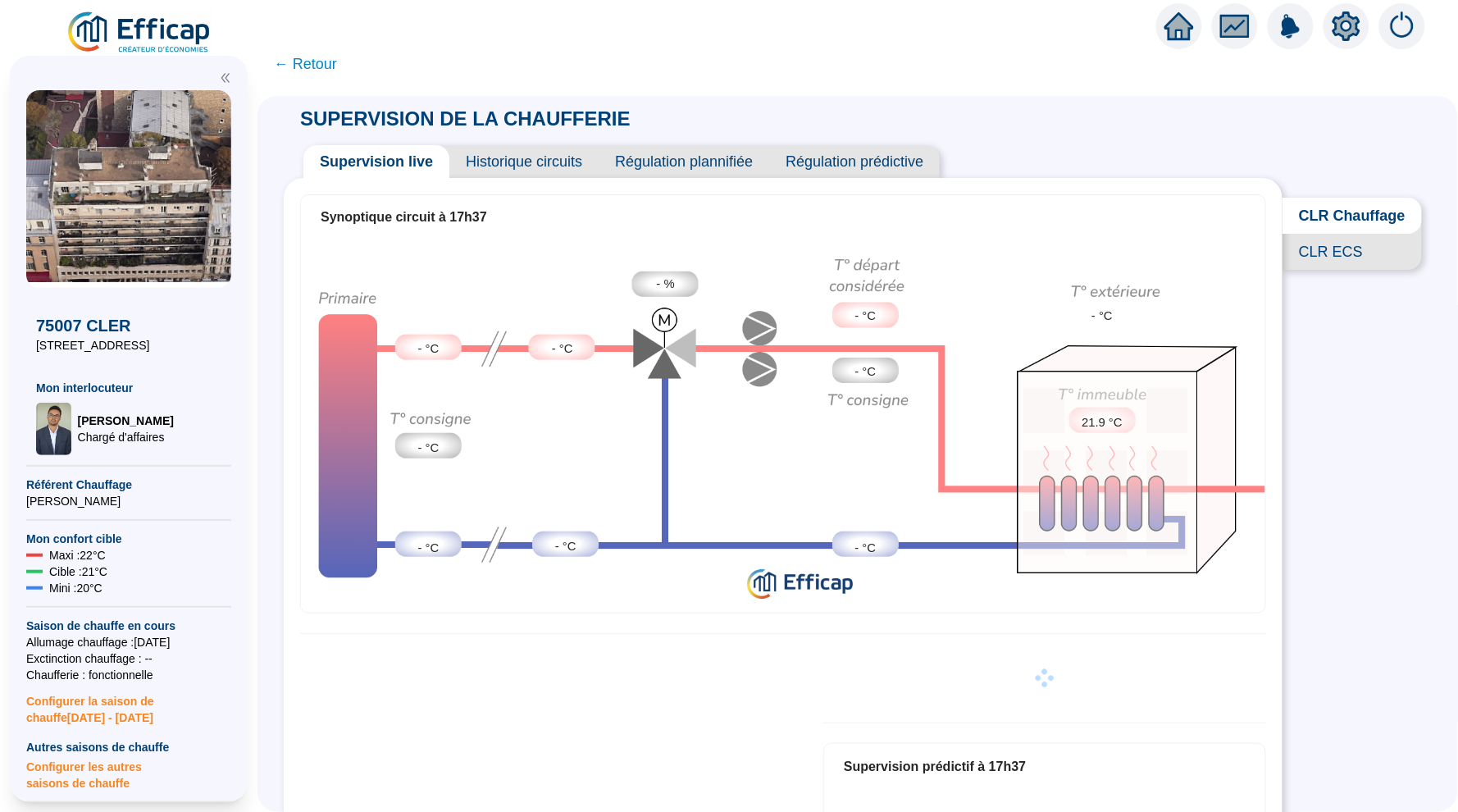
click at [508, 156] on span "Historique circuits" at bounding box center [523, 162] width 149 height 33
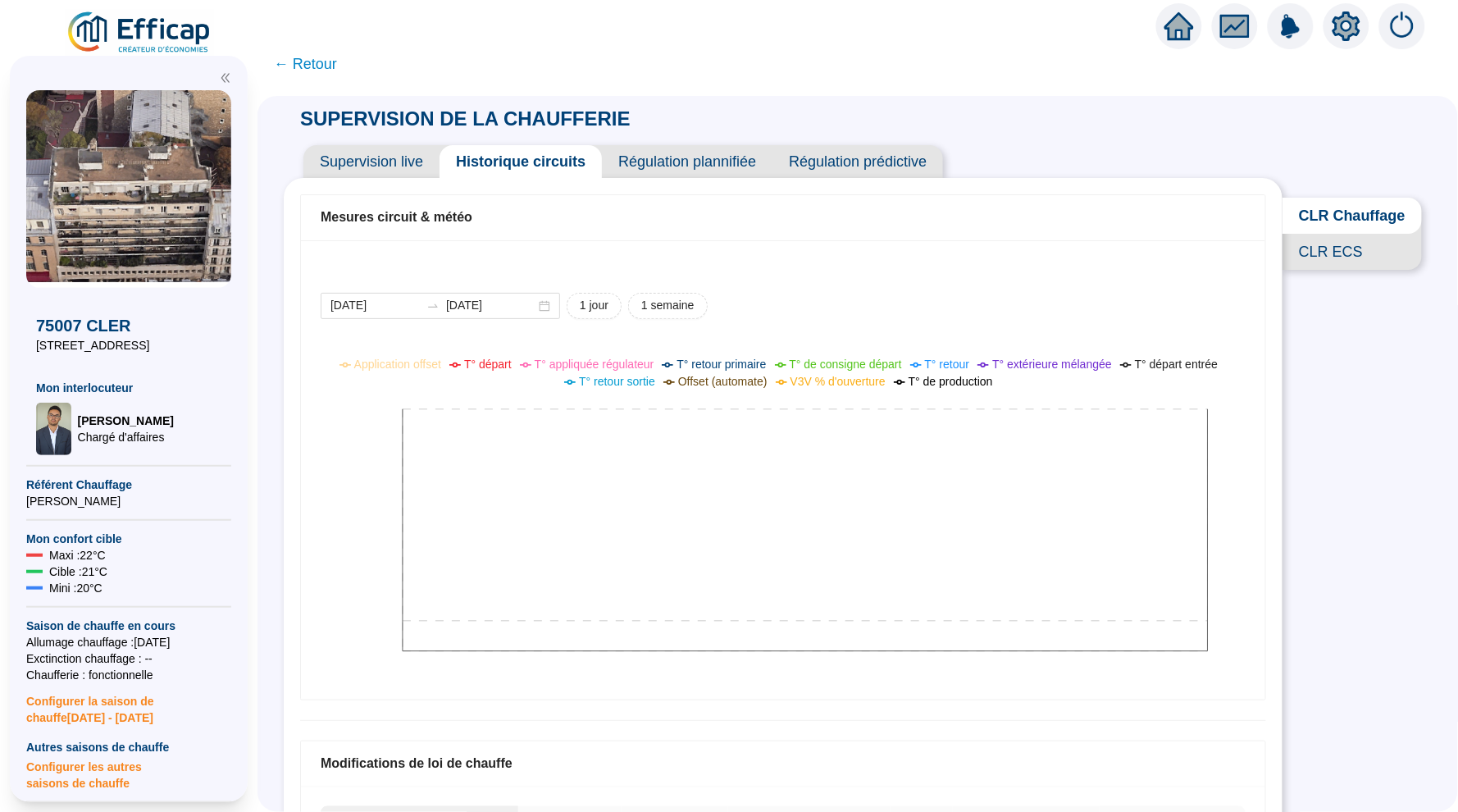
click at [396, 151] on span "Supervision live" at bounding box center [371, 162] width 136 height 33
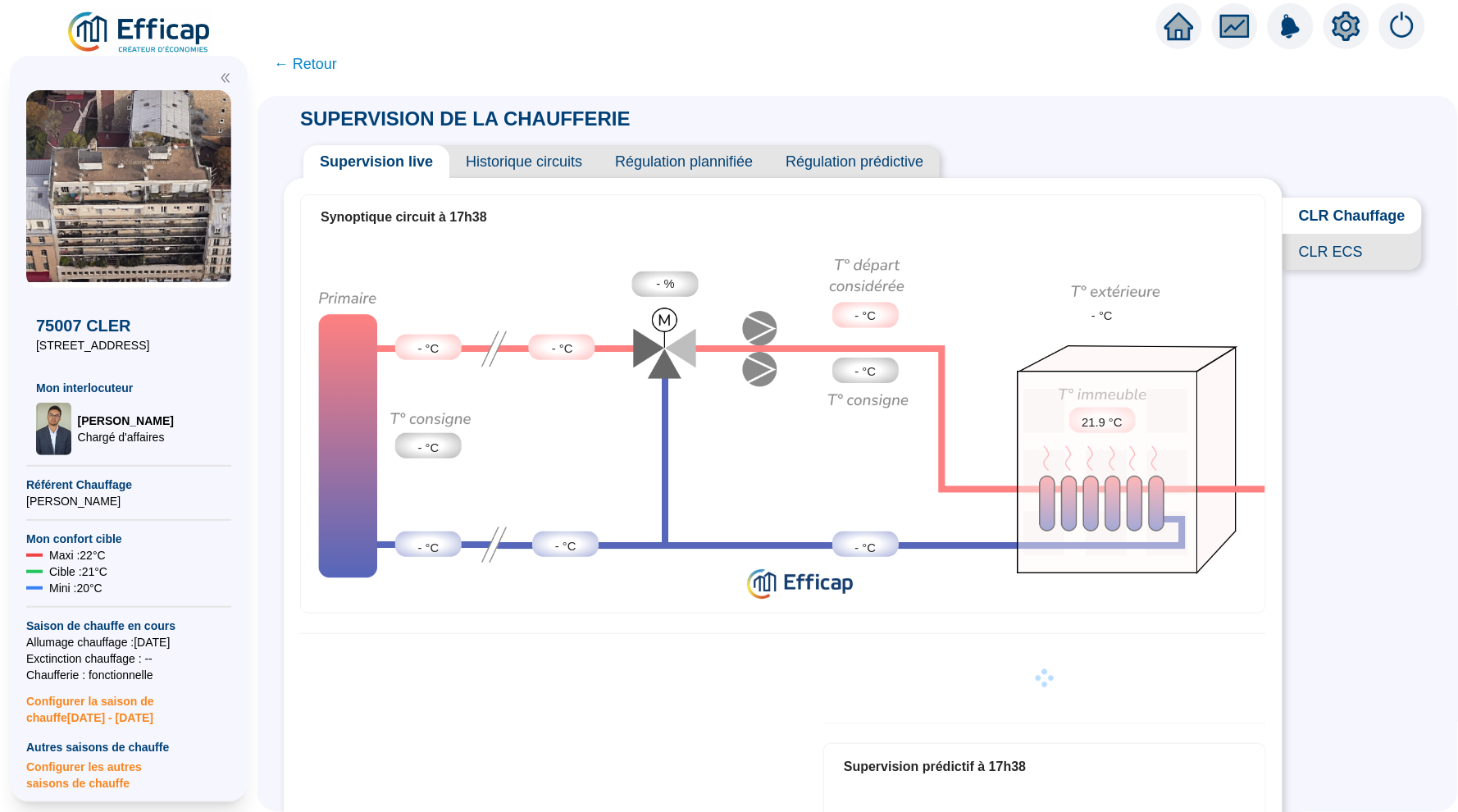
click at [1199, 20] on div at bounding box center [1179, 26] width 46 height 46
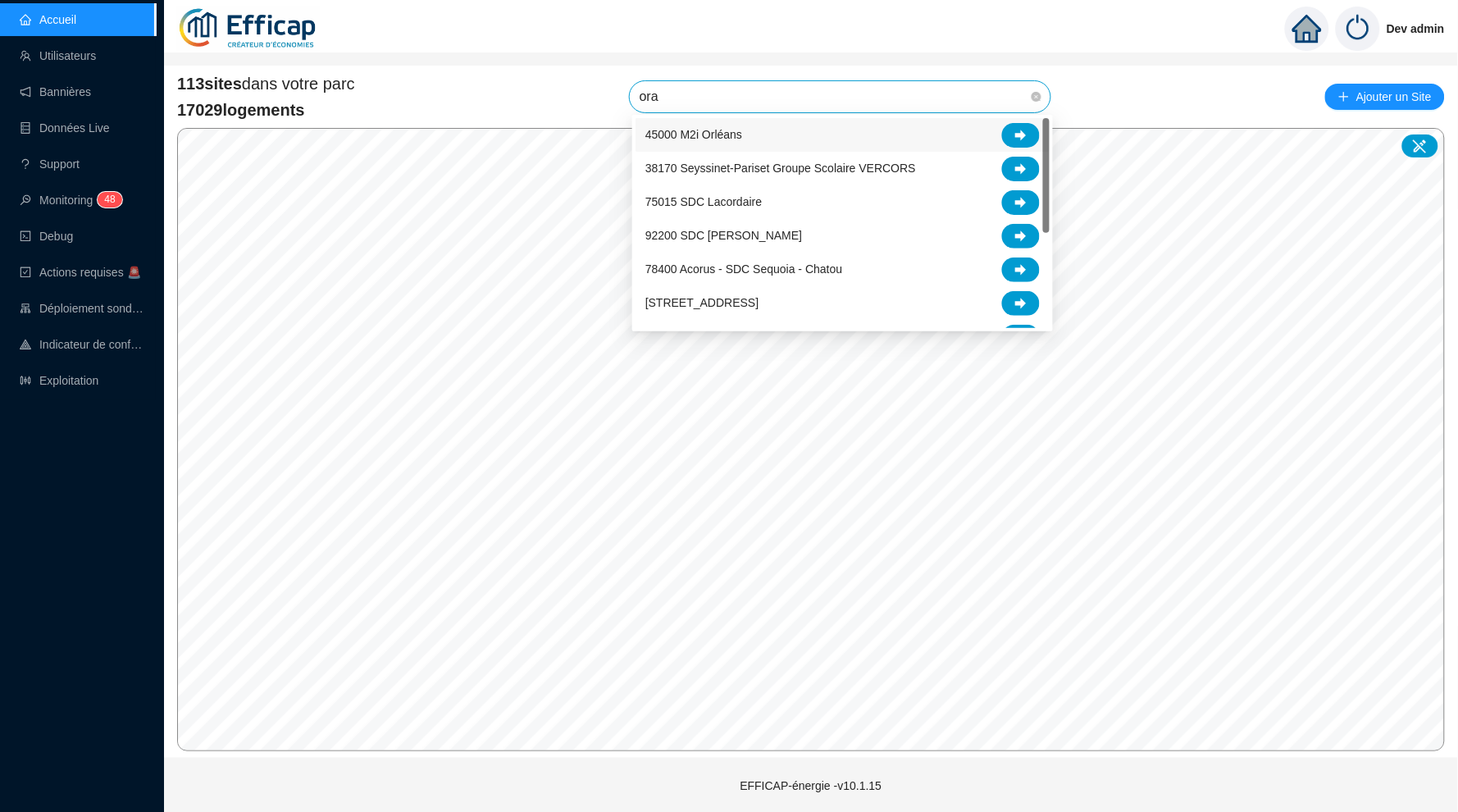
type input "oran"
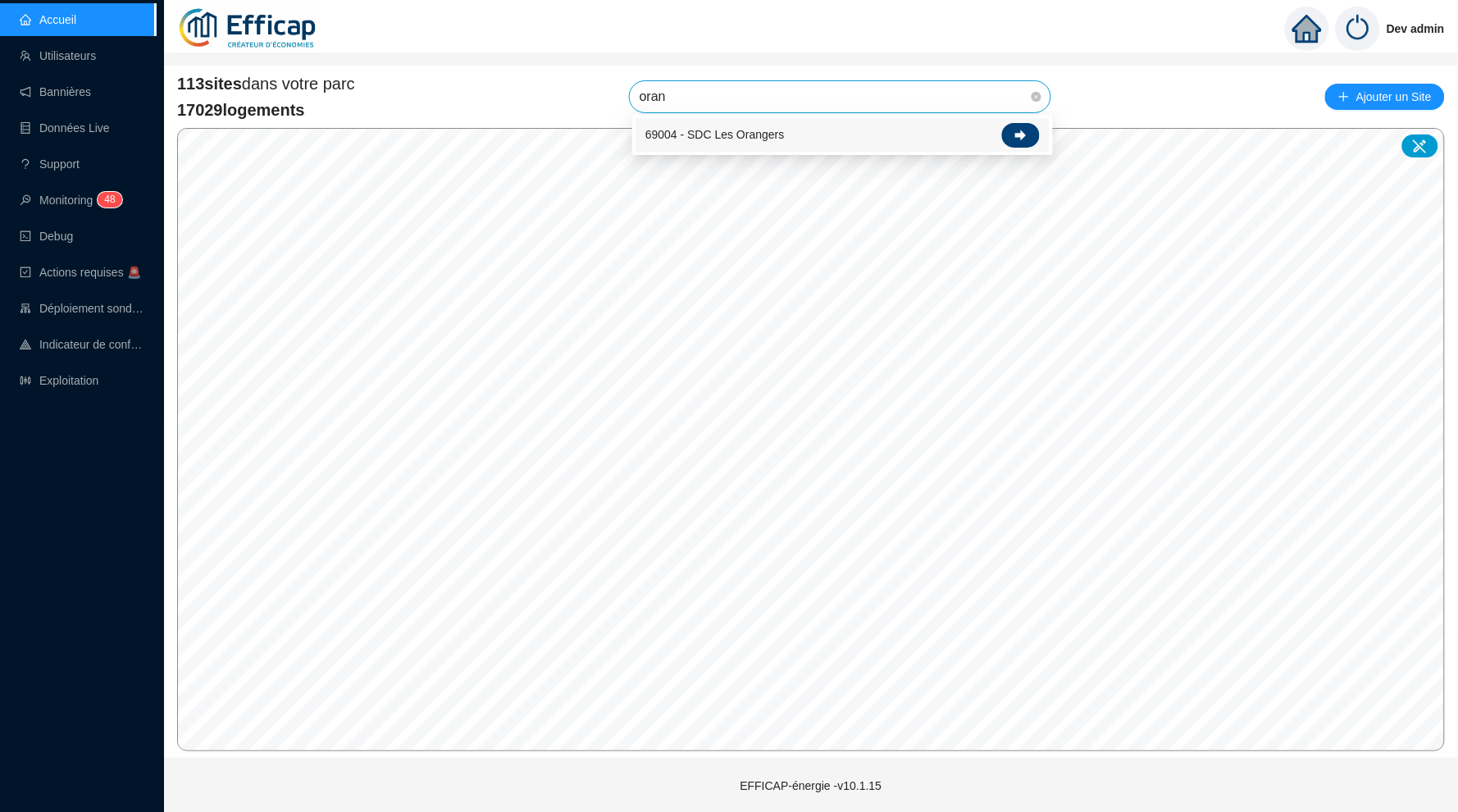
click at [1019, 138] on icon at bounding box center [1021, 135] width 12 height 12
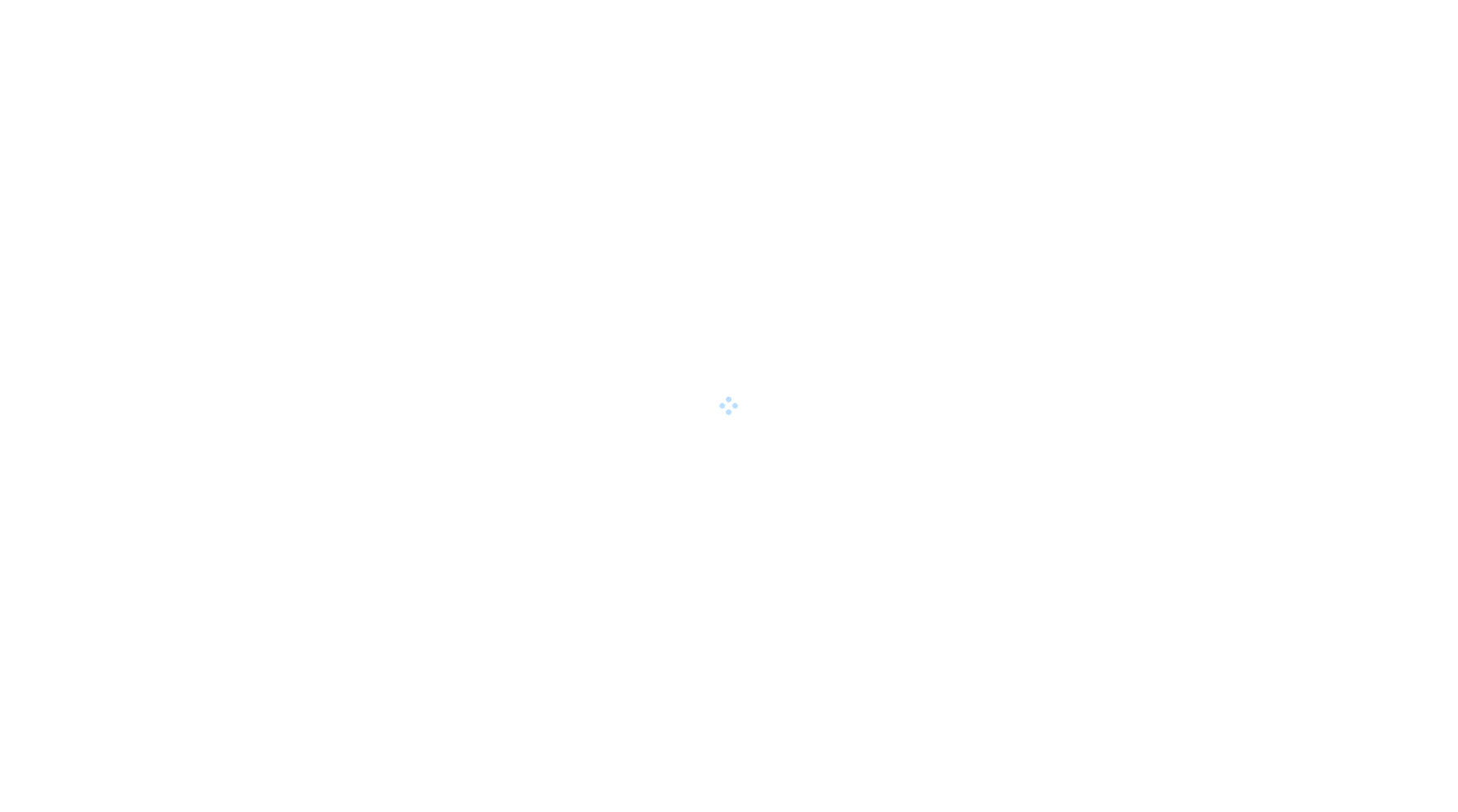
click at [314, 4] on div at bounding box center [729, 406] width 1458 height 812
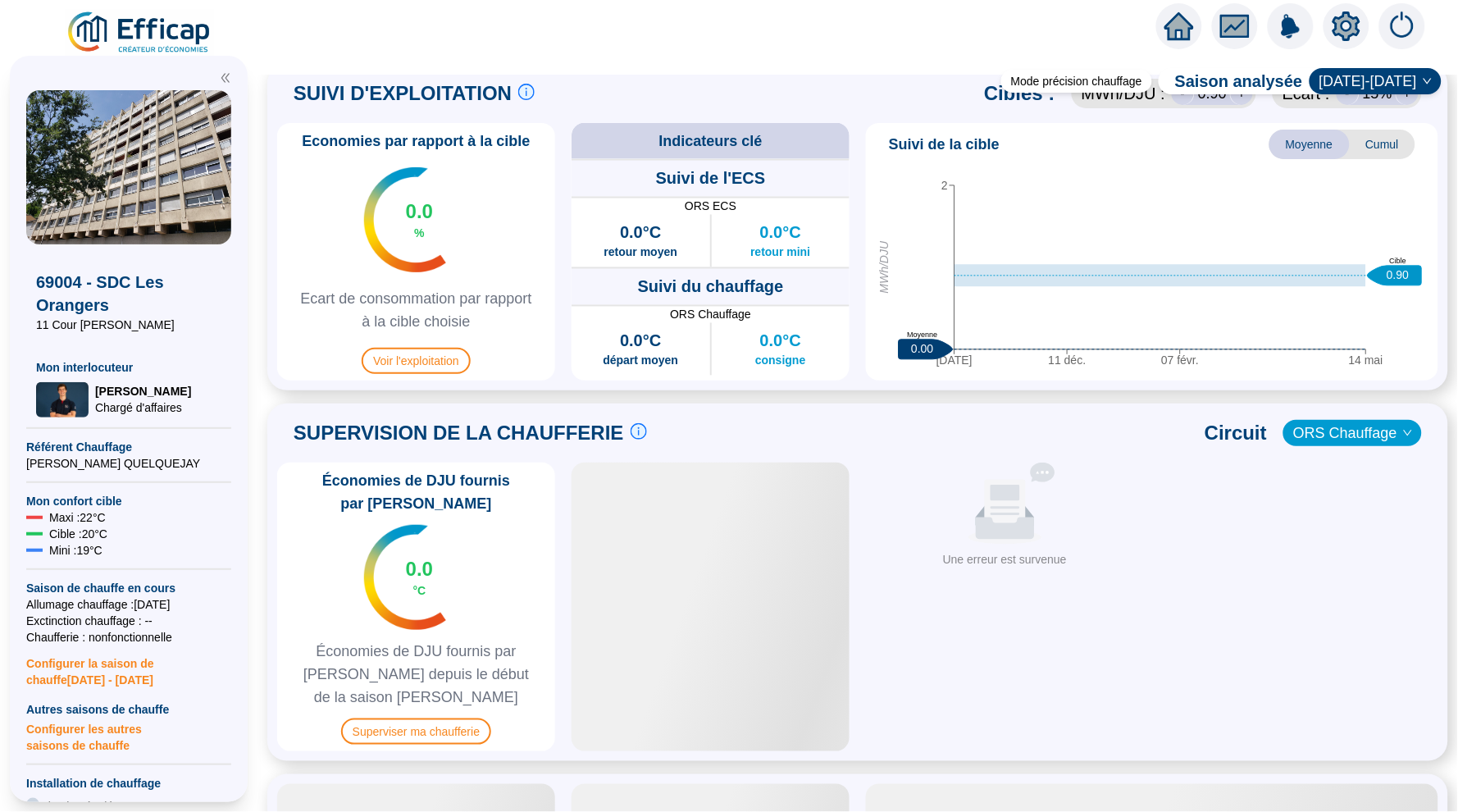
scroll to position [954, 0]
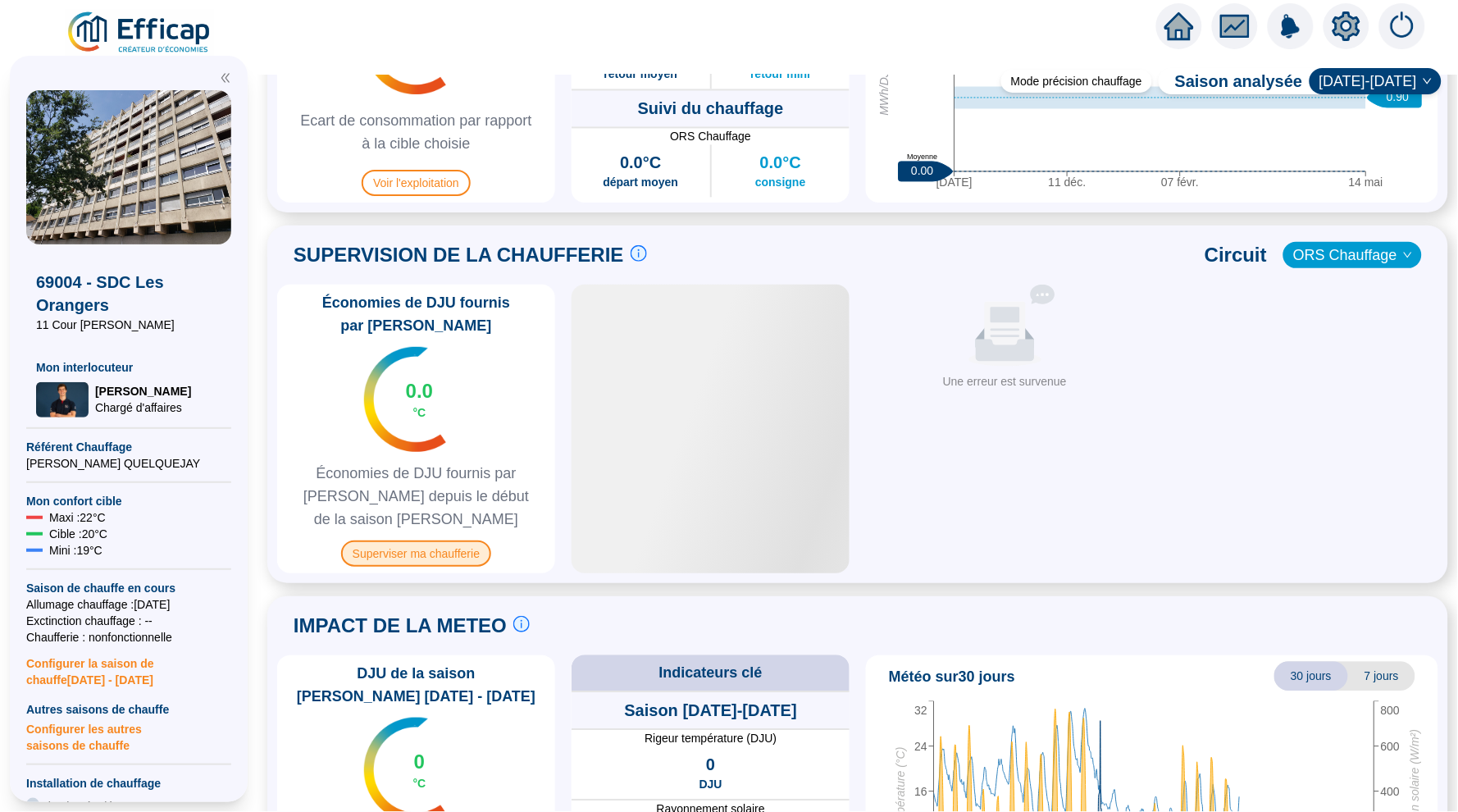
click at [423, 550] on span "Superviser ma chaufferie" at bounding box center [417, 554] width 150 height 26
